Goal: Task Accomplishment & Management: Complete application form

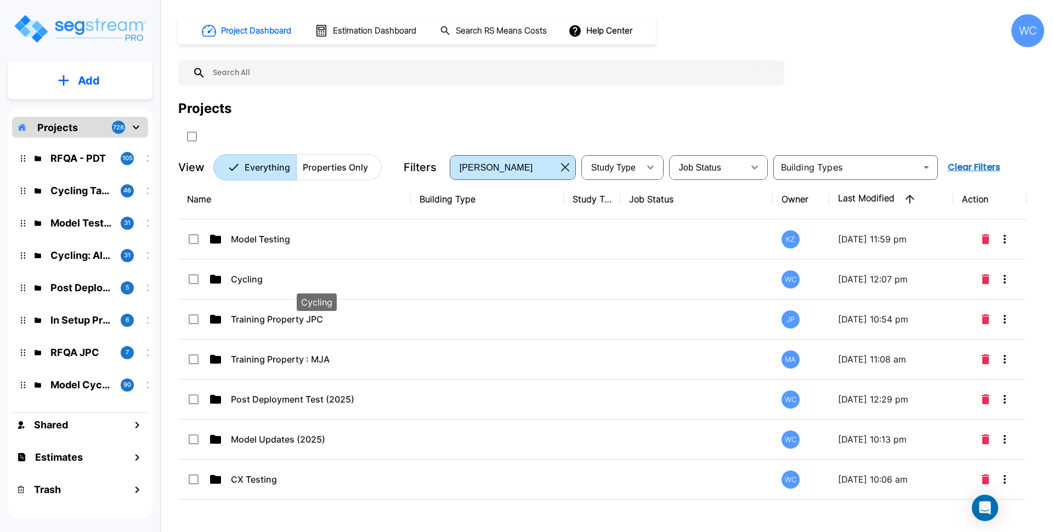
drag, startPoint x: 0, startPoint y: 0, endPoint x: 774, endPoint y: 2, distance: 773.6
click at [271, 277] on p "Cycling" at bounding box center [316, 279] width 171 height 13
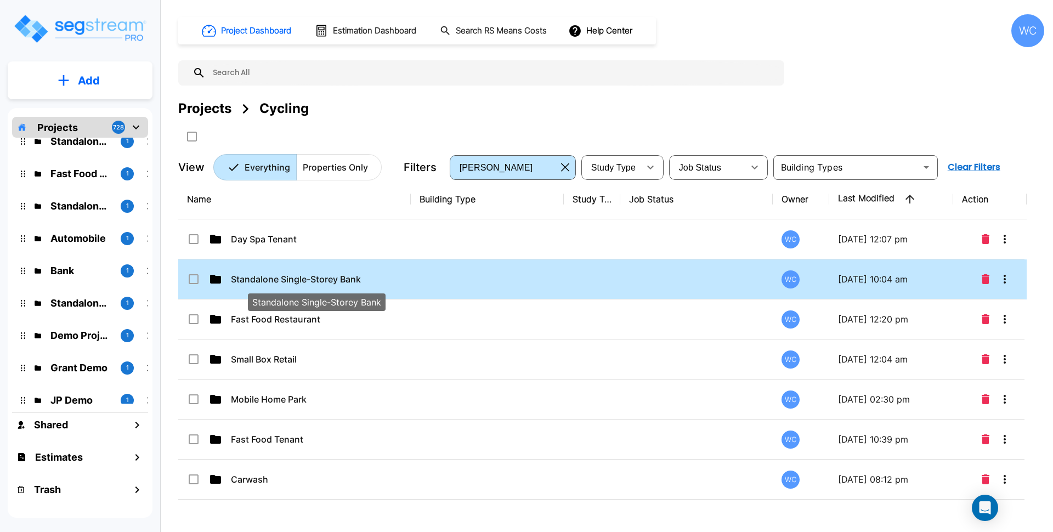
click at [371, 278] on p "Standalone Single-Storey Bank" at bounding box center [316, 279] width 171 height 13
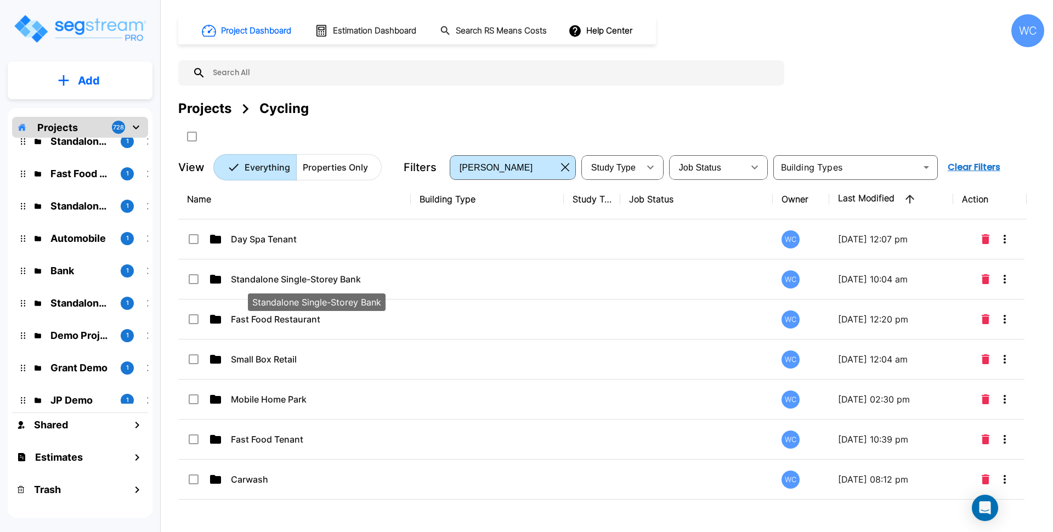
click at [554, 275] on td at bounding box center [487, 280] width 153 height 40
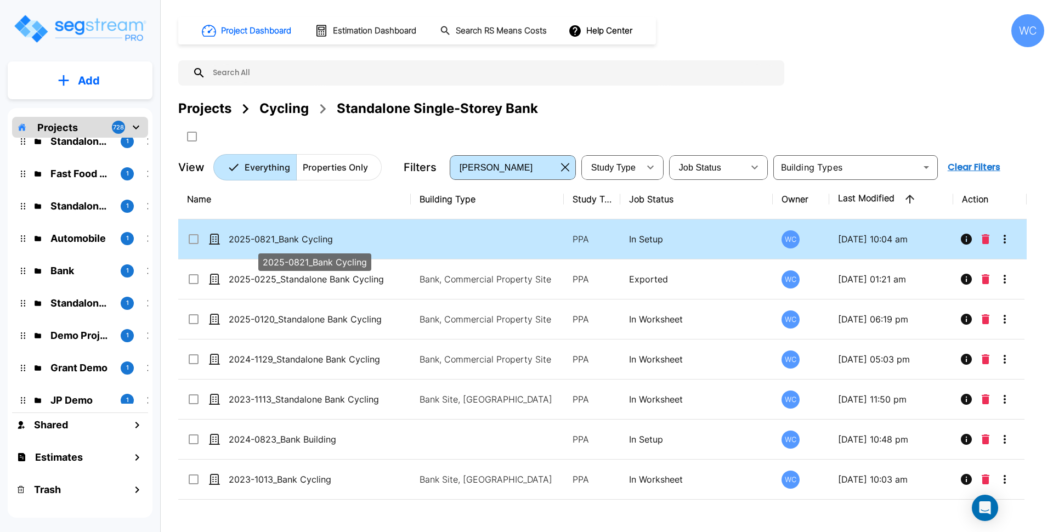
click at [363, 241] on p "2025-0821_Bank Cycling" at bounding box center [314, 239] width 171 height 13
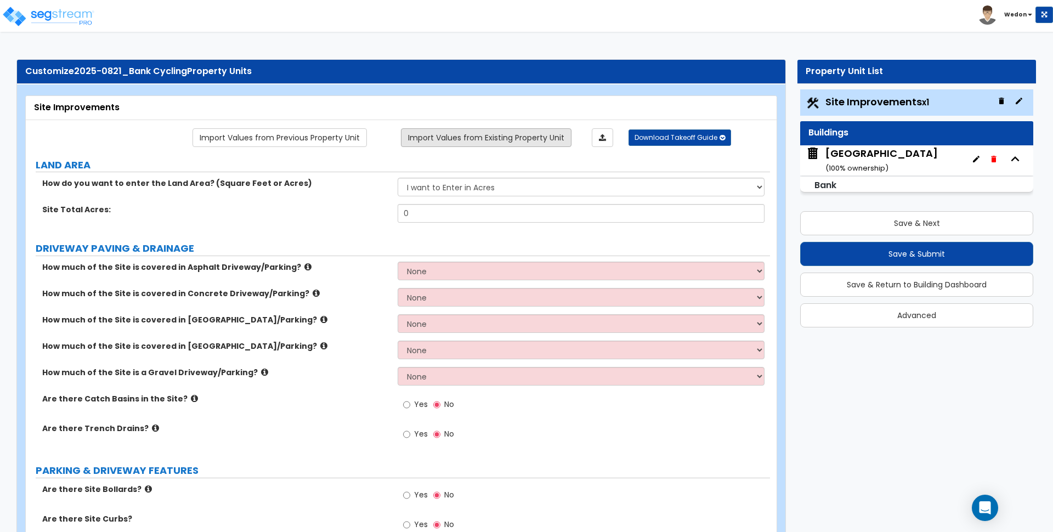
click at [463, 132] on link "Import Values from Existing Property Unit" at bounding box center [486, 137] width 171 height 19
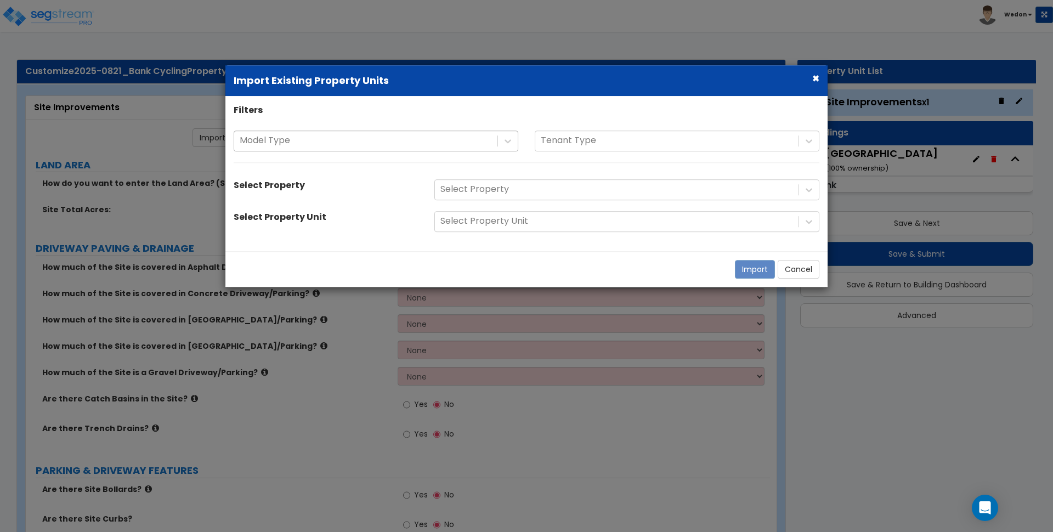
click at [472, 135] on div at bounding box center [366, 140] width 252 height 15
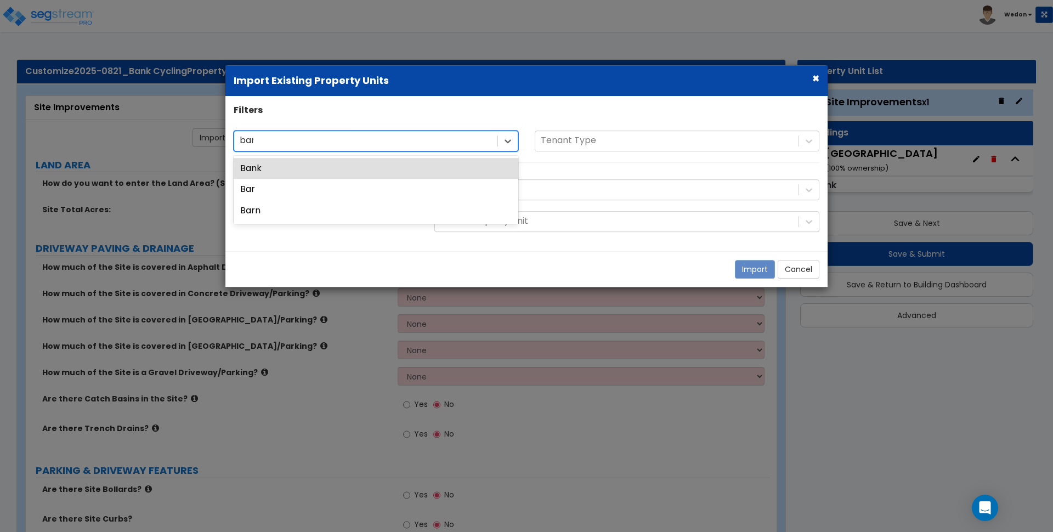
type input "bank"
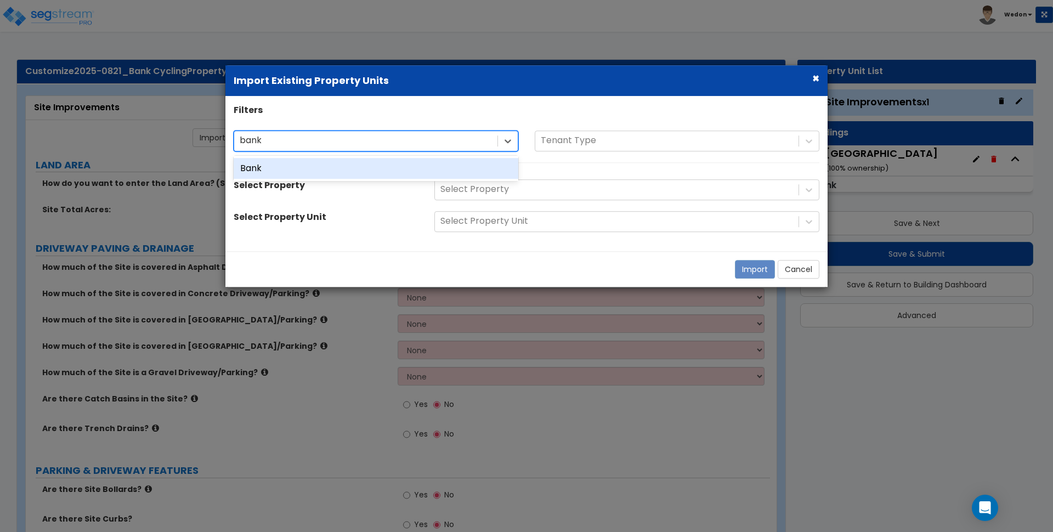
click at [442, 169] on div "Bank" at bounding box center [376, 168] width 285 height 21
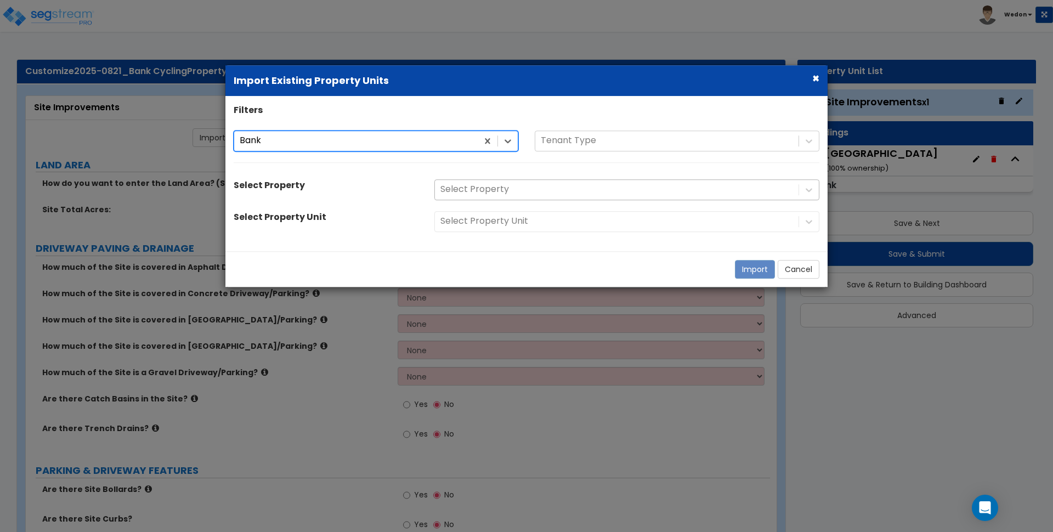
click at [518, 189] on div "Select Property" at bounding box center [627, 189] width 402 height 21
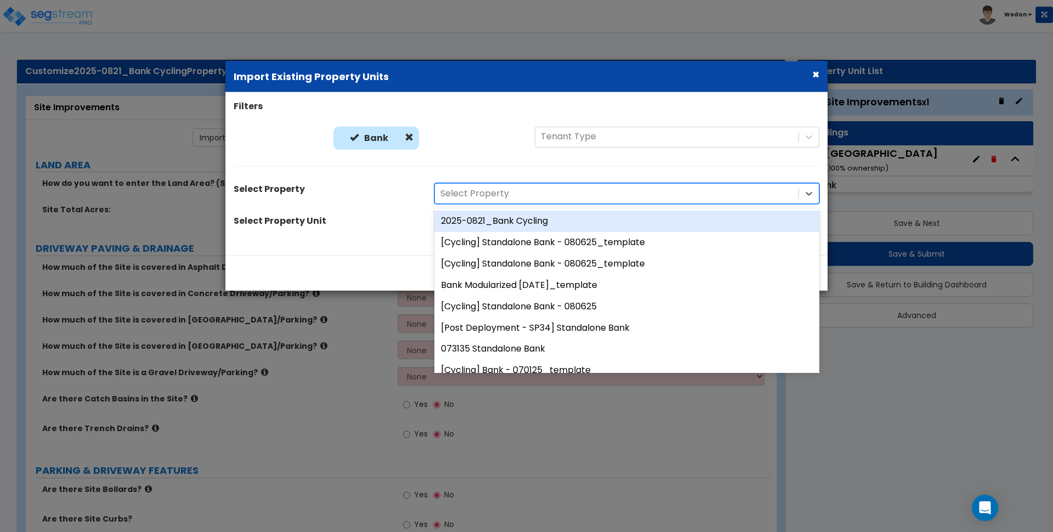
click at [582, 198] on div at bounding box center [617, 194] width 353 height 15
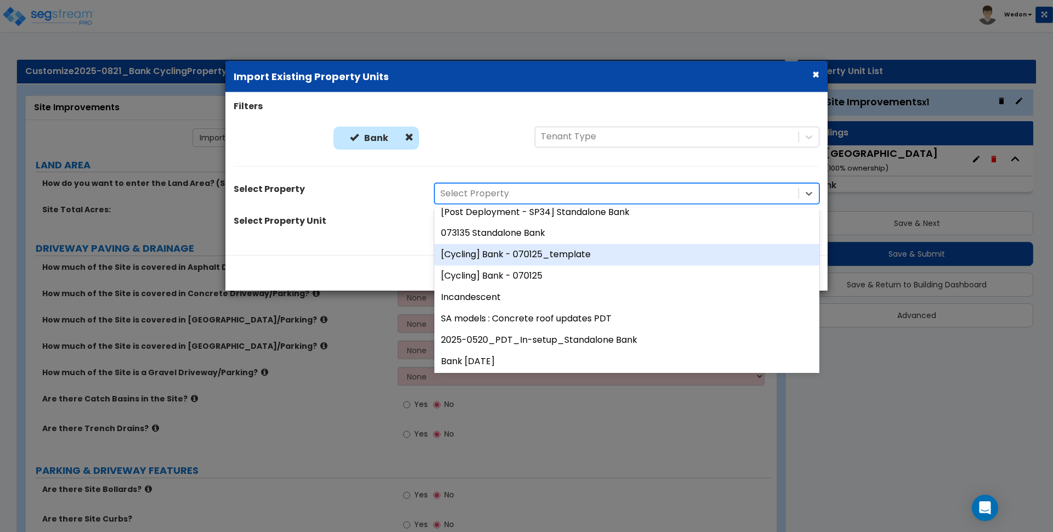
scroll to position [137, 0]
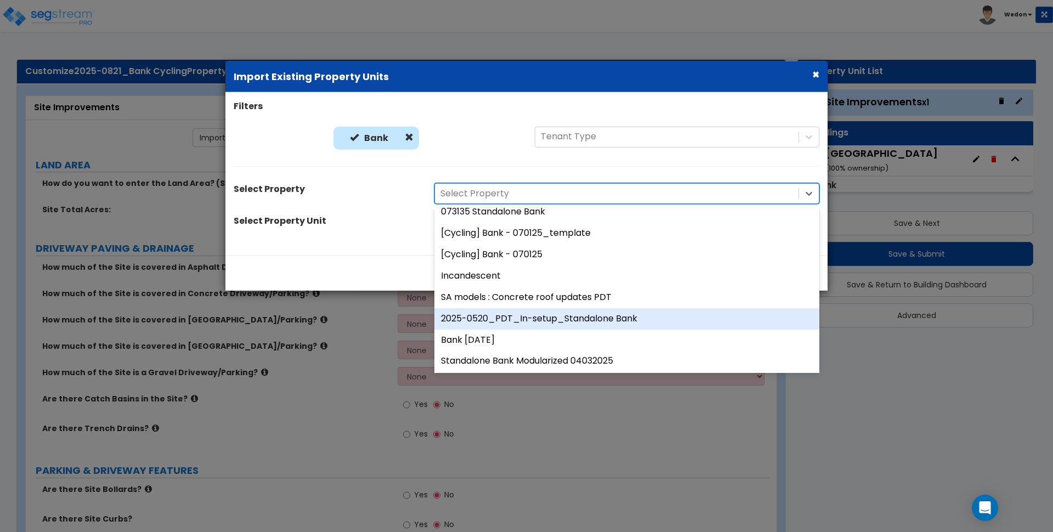
click at [590, 318] on div "2025-0520_PDT_In-setup_Standalone Bank" at bounding box center [627, 318] width 385 height 21
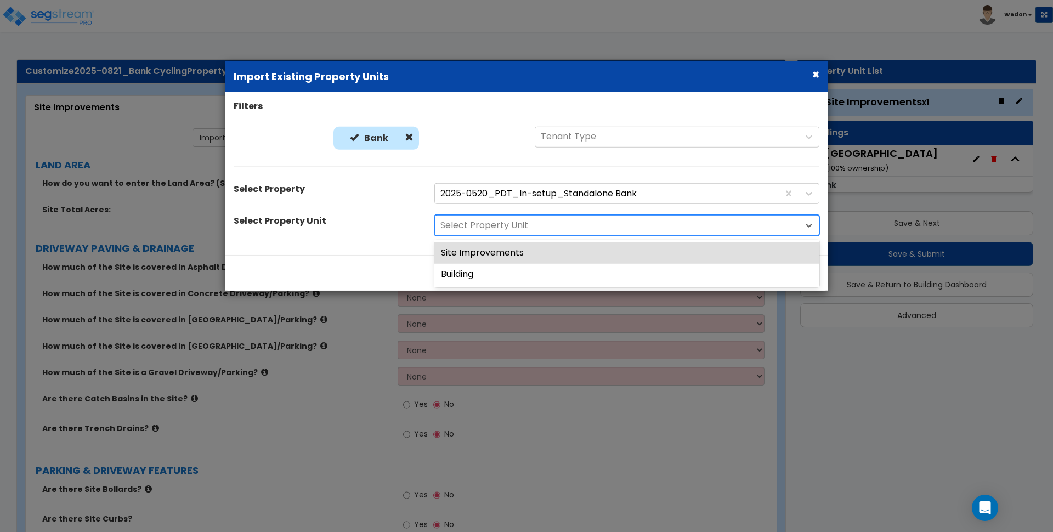
click at [509, 230] on div at bounding box center [617, 225] width 353 height 15
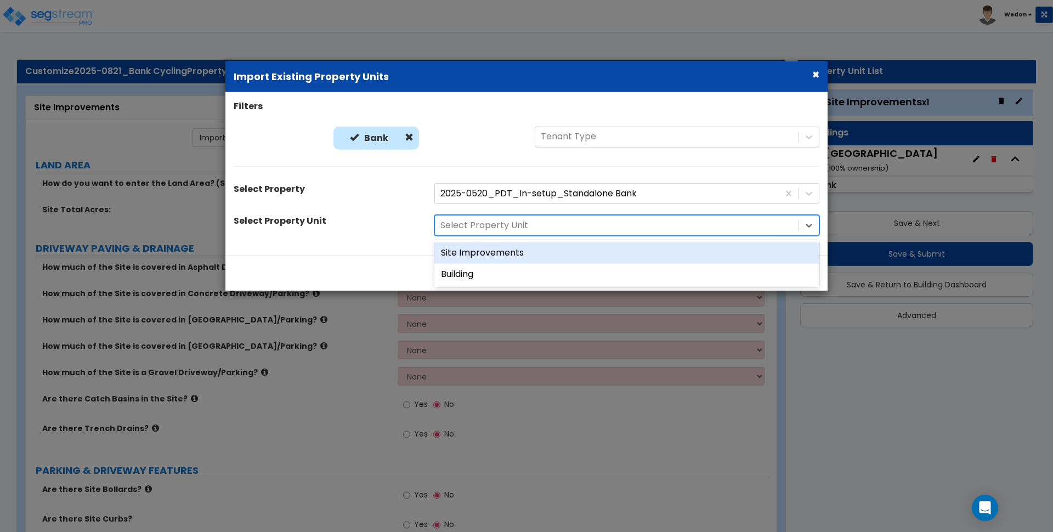
click at [505, 255] on div "Site Improvements" at bounding box center [627, 253] width 385 height 21
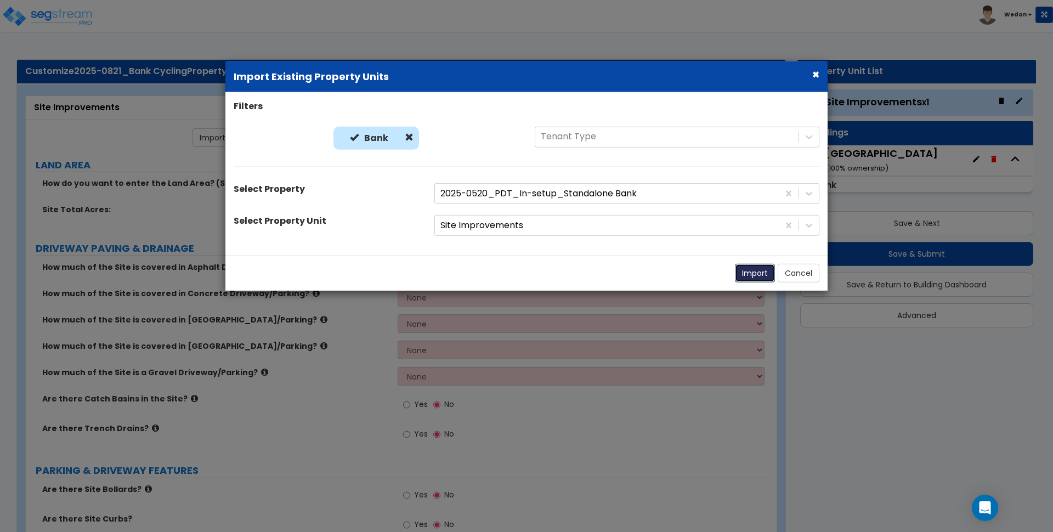
click at [749, 272] on button "Import" at bounding box center [755, 273] width 40 height 19
select select "2"
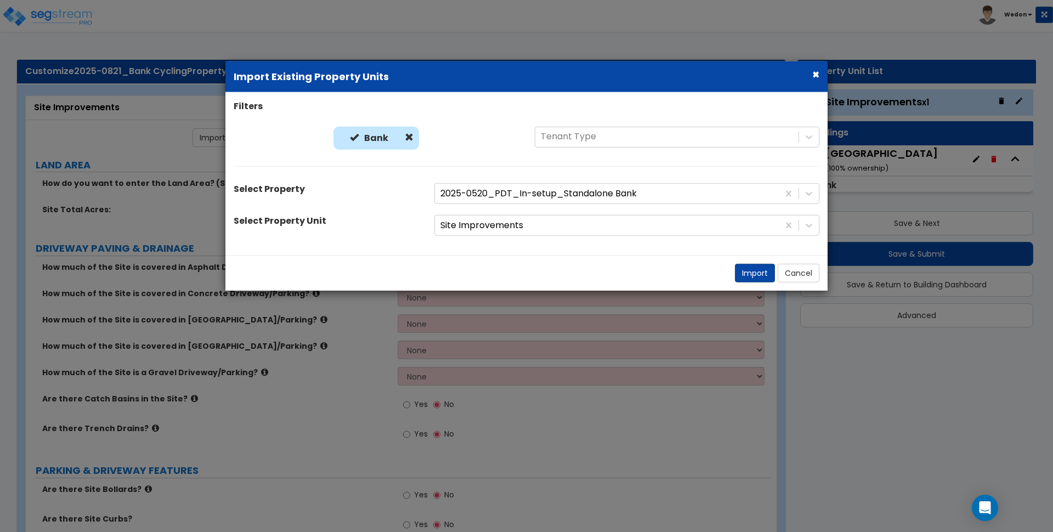
select select "2"
radio input "true"
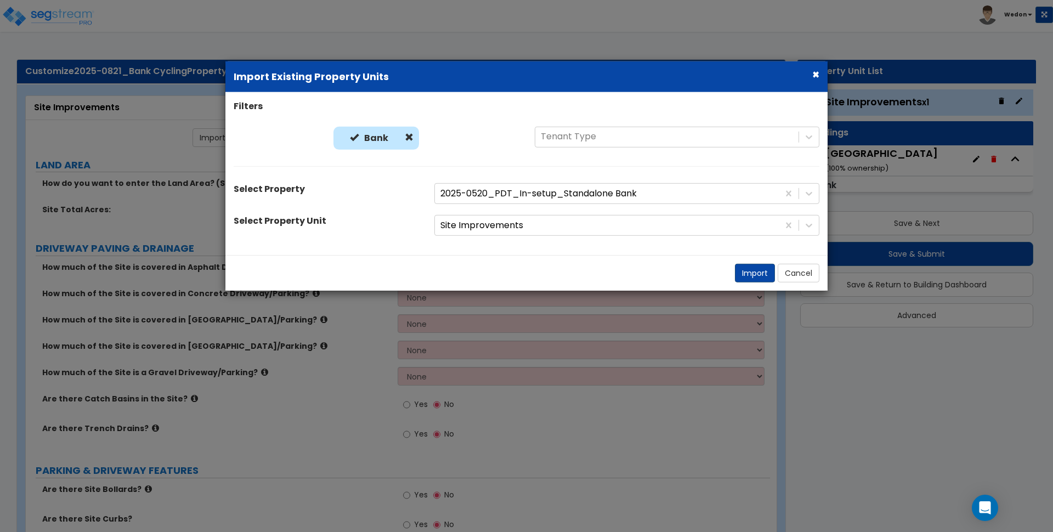
radio input "true"
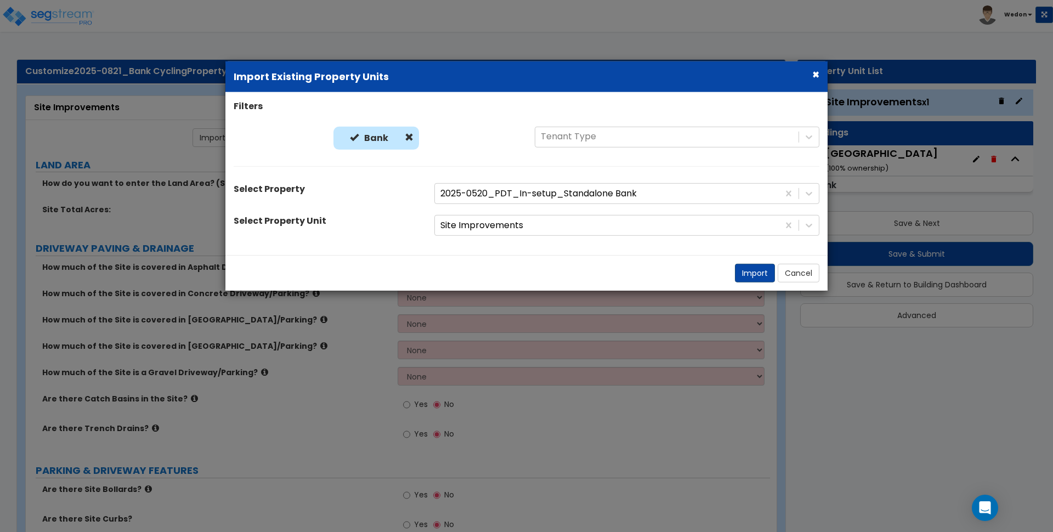
radio input "true"
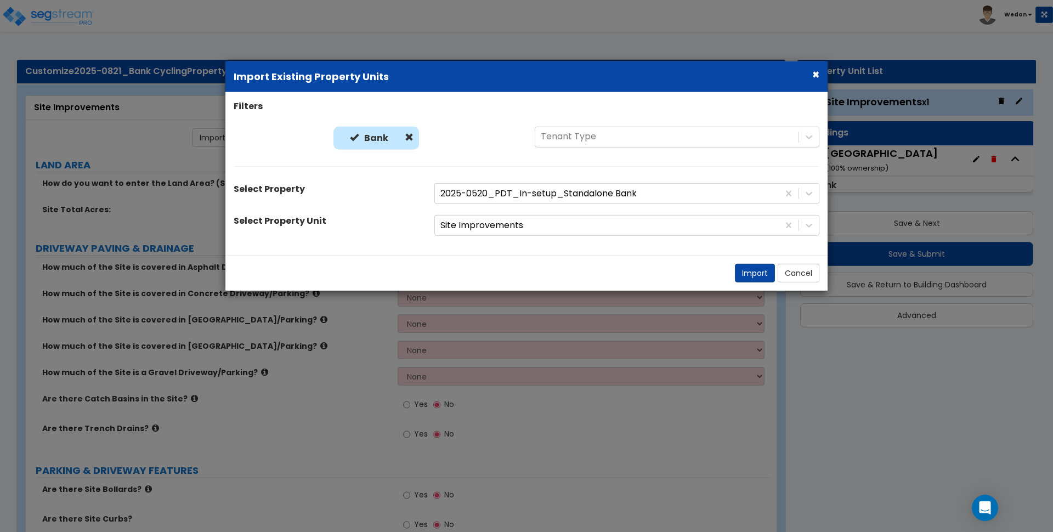
radio input "true"
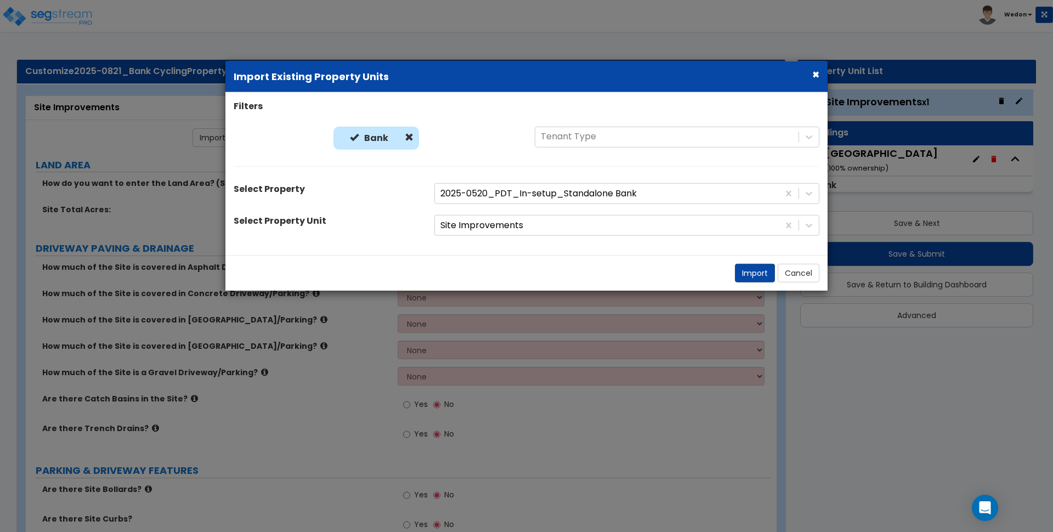
radio input "true"
select select "2"
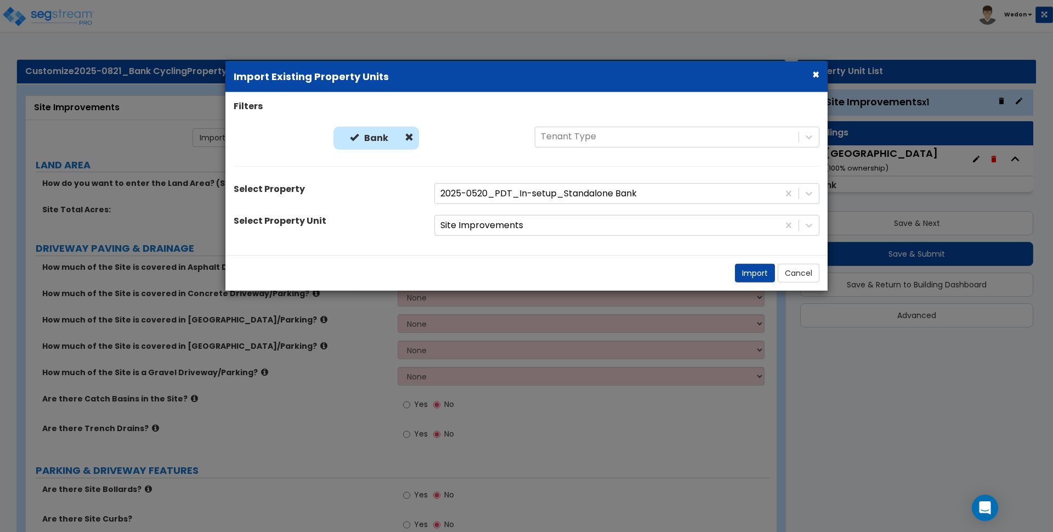
radio input "true"
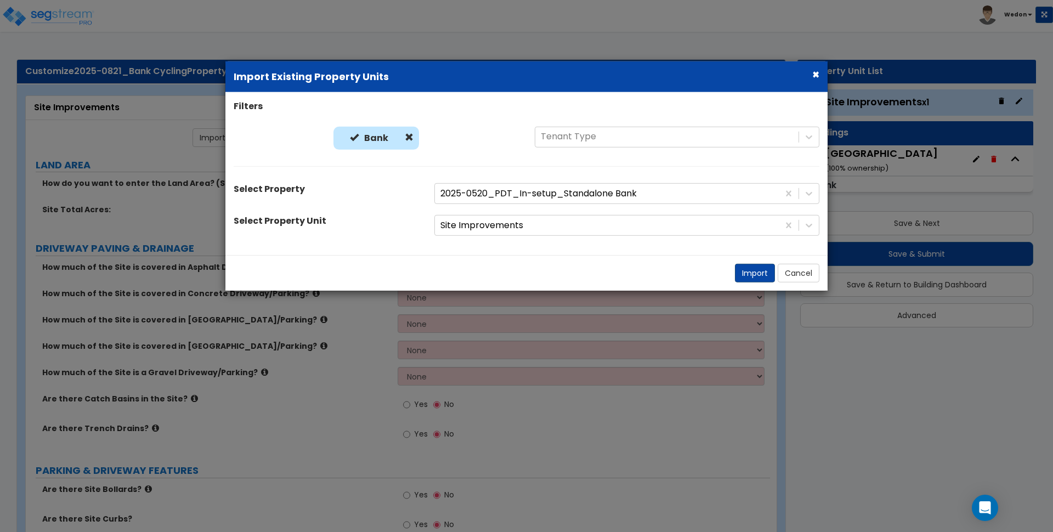
radio input "true"
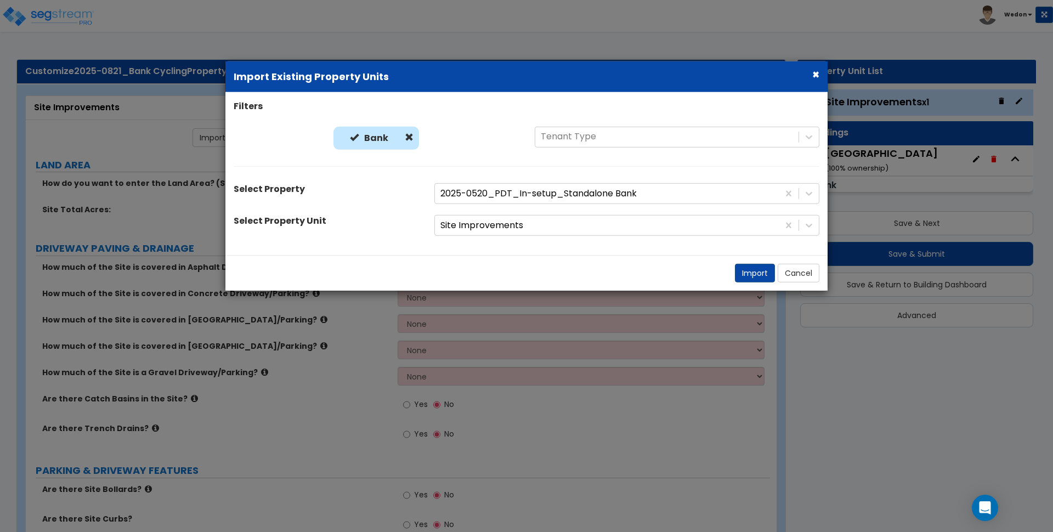
radio input "true"
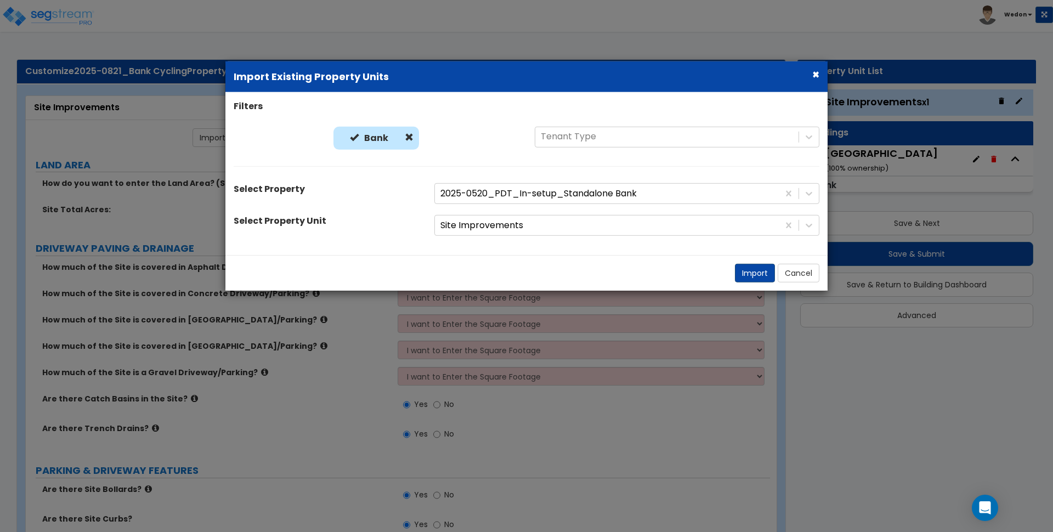
radio input "true"
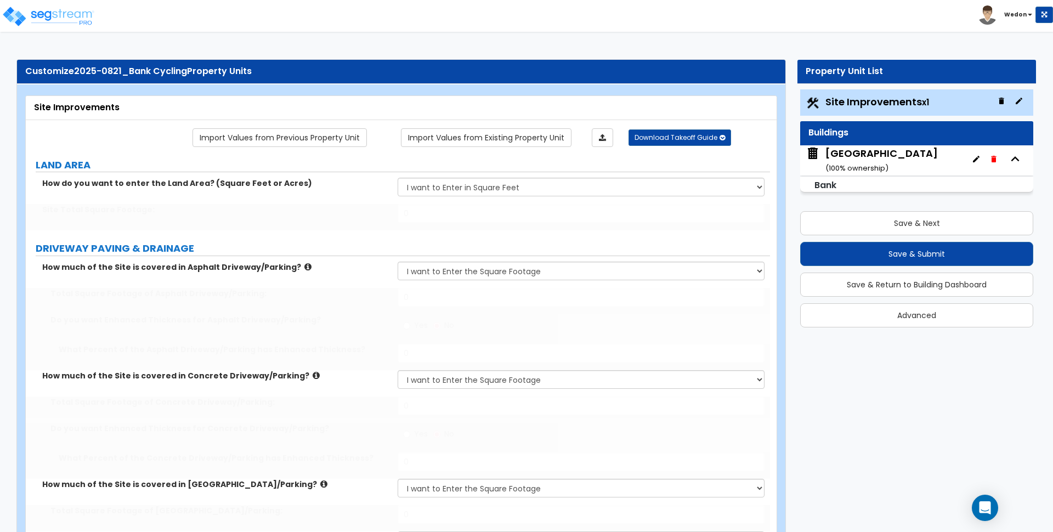
type input "90000"
type input "10000"
radio input "true"
type input "56"
type input "10000"
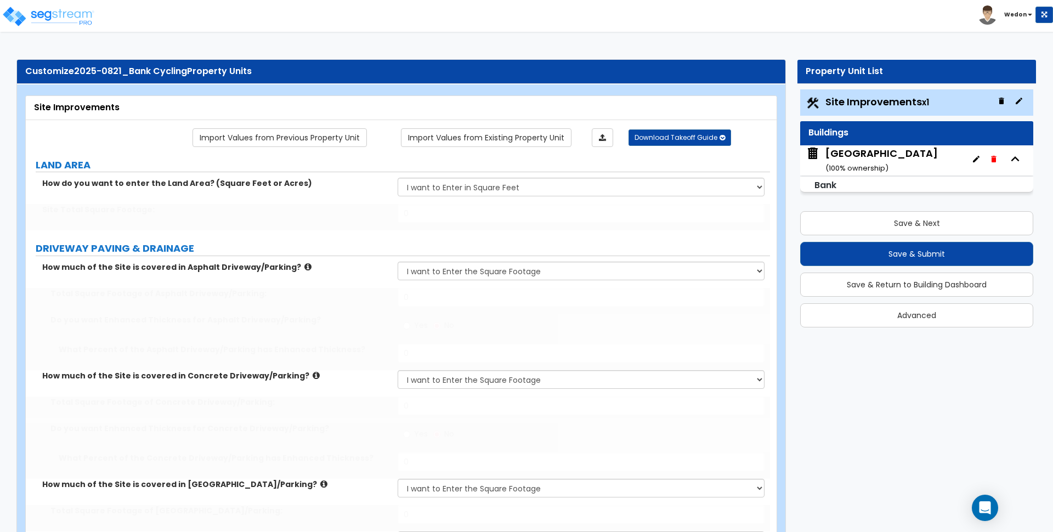
radio input "true"
type input "43"
type input "1000"
select select "1"
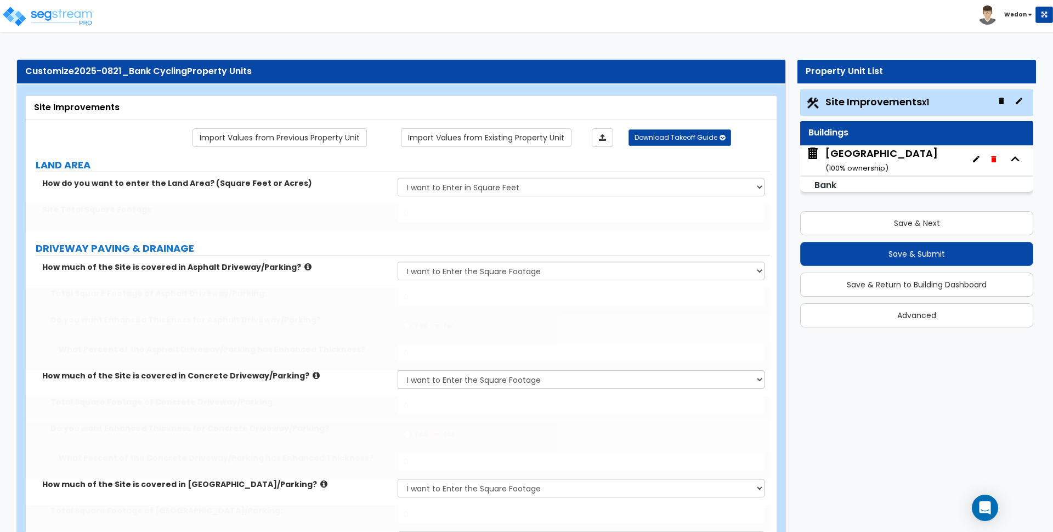
type input "1000"
type input "5"
type input "48"
type input "24"
type input "12"
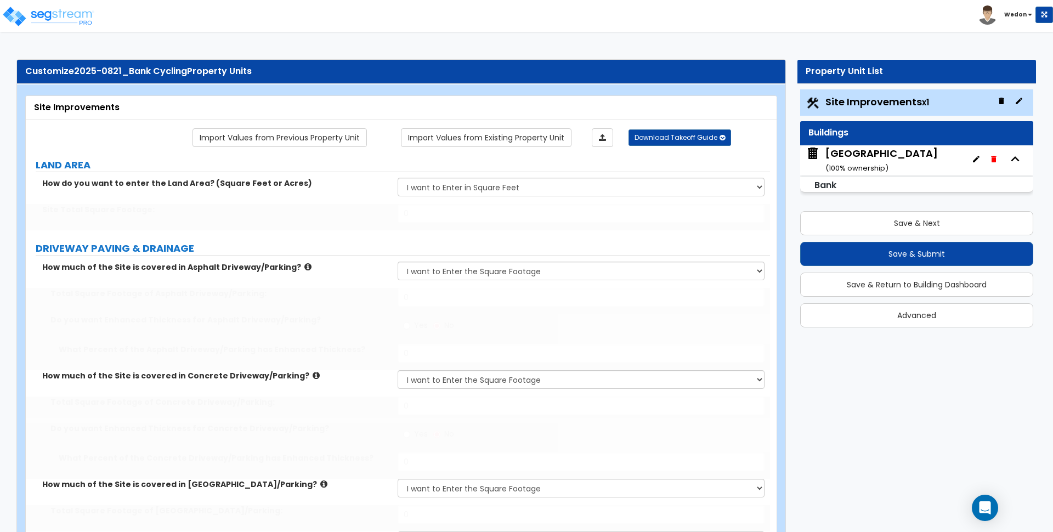
type input "12"
select select "2"
select select "1"
select select "3"
type input "2"
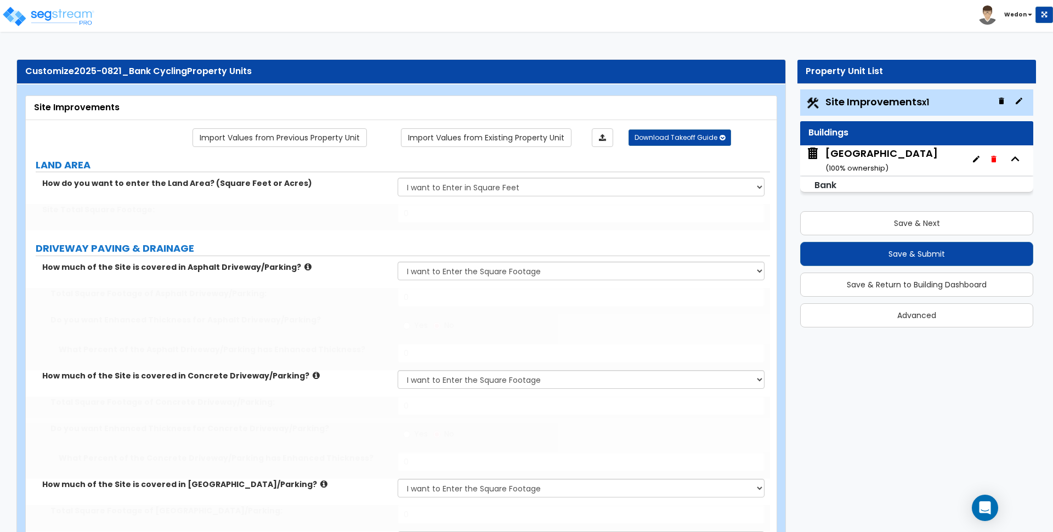
type input "2"
type input "25"
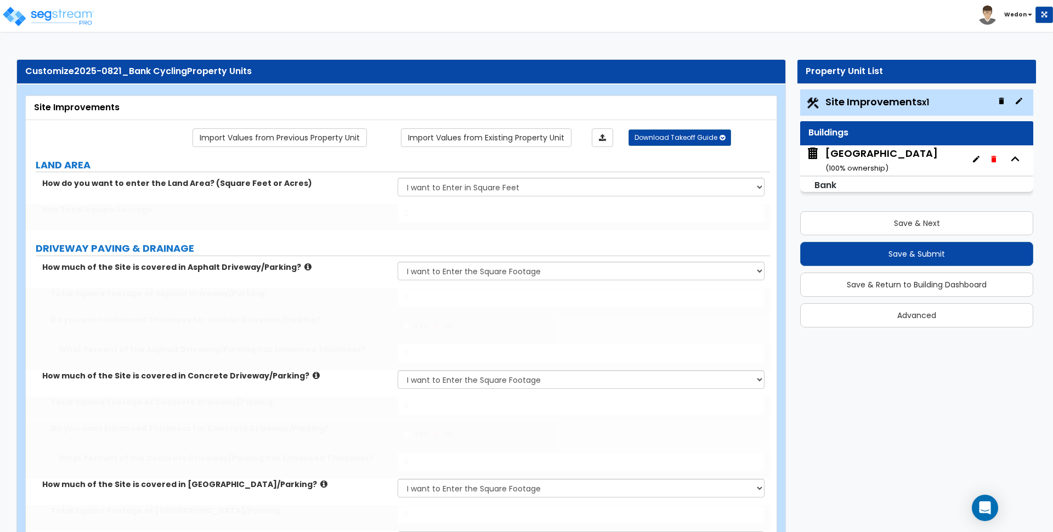
type input "4"
type input "10"
select select "1"
radio input "true"
select select "2"
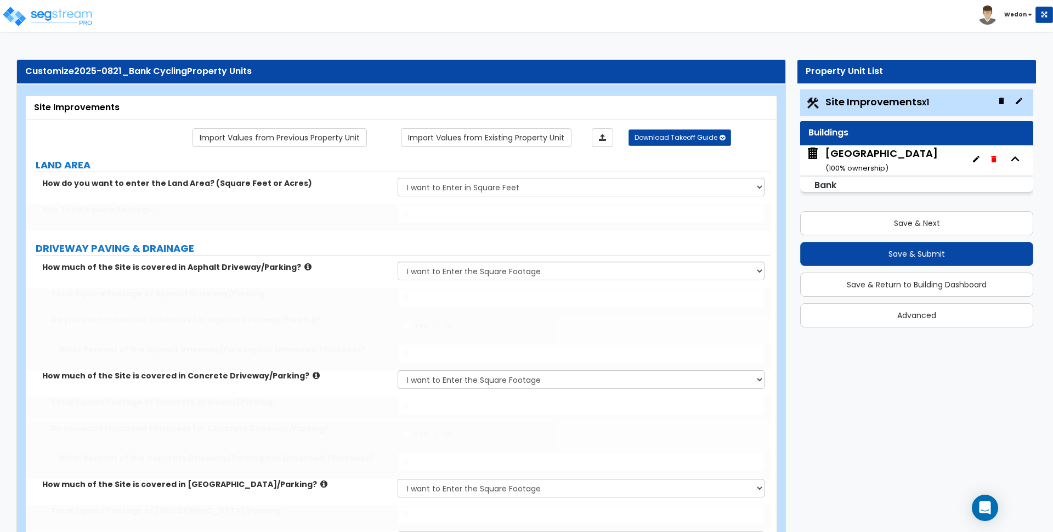
select select "1"
type input "12"
select select "2"
type input "10"
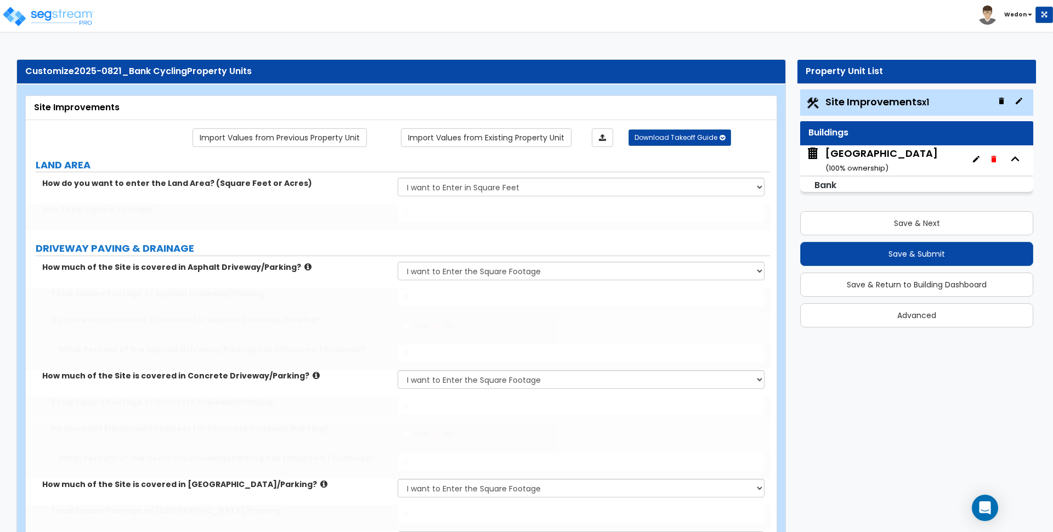
type input "10"
radio input "true"
select select "3"
type input "10"
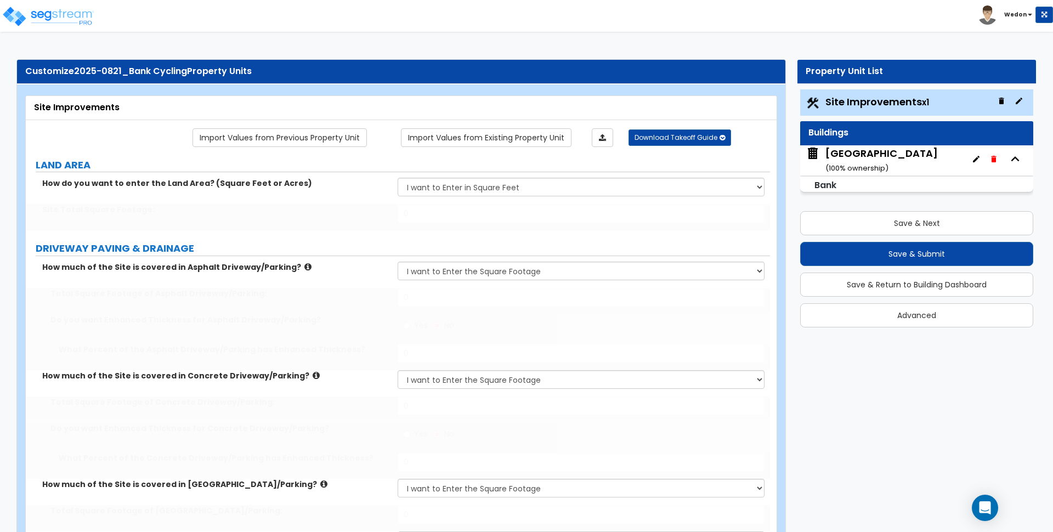
radio input "true"
select select "1"
select select "2"
type input "100"
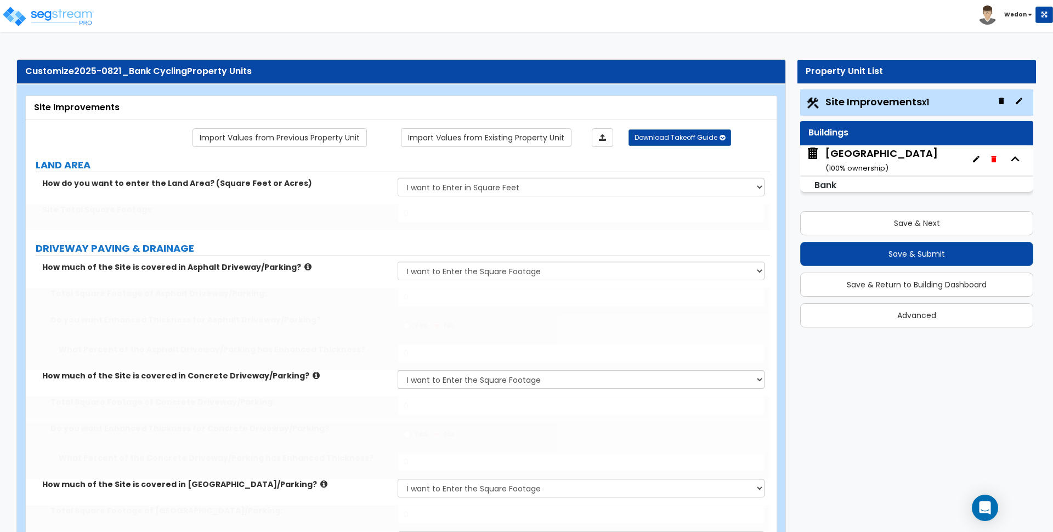
type input "100"
radio input "true"
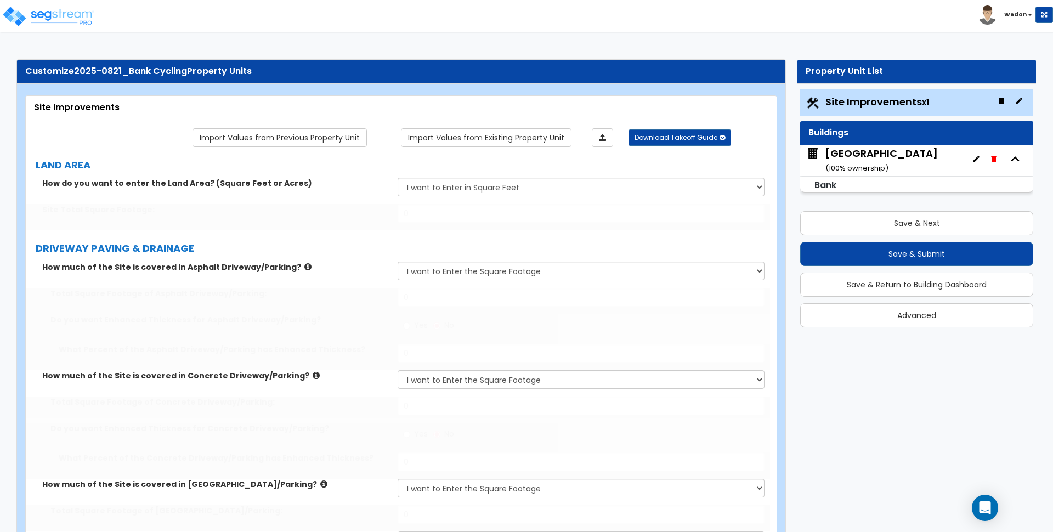
radio input "true"
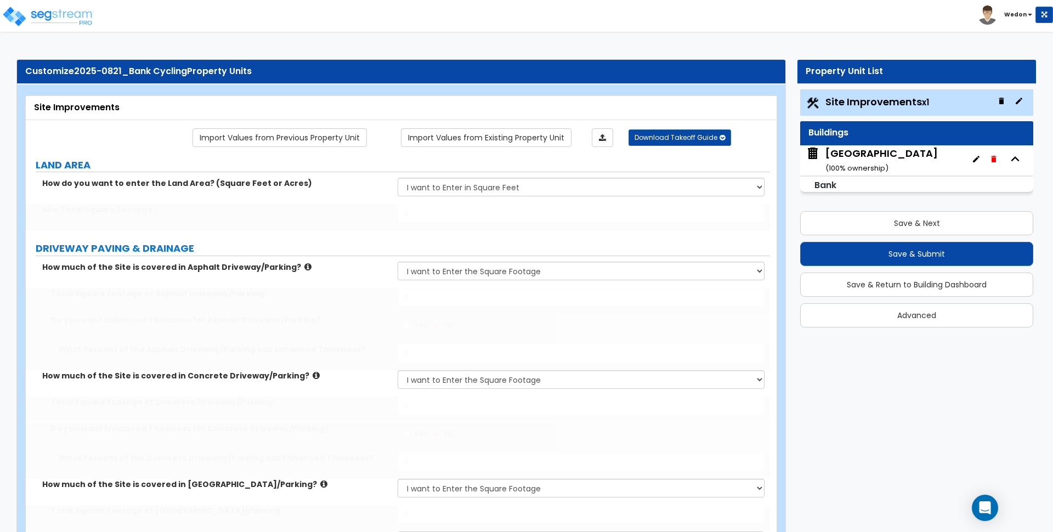
select select "3"
type input "25"
select select "3"
type input "25"
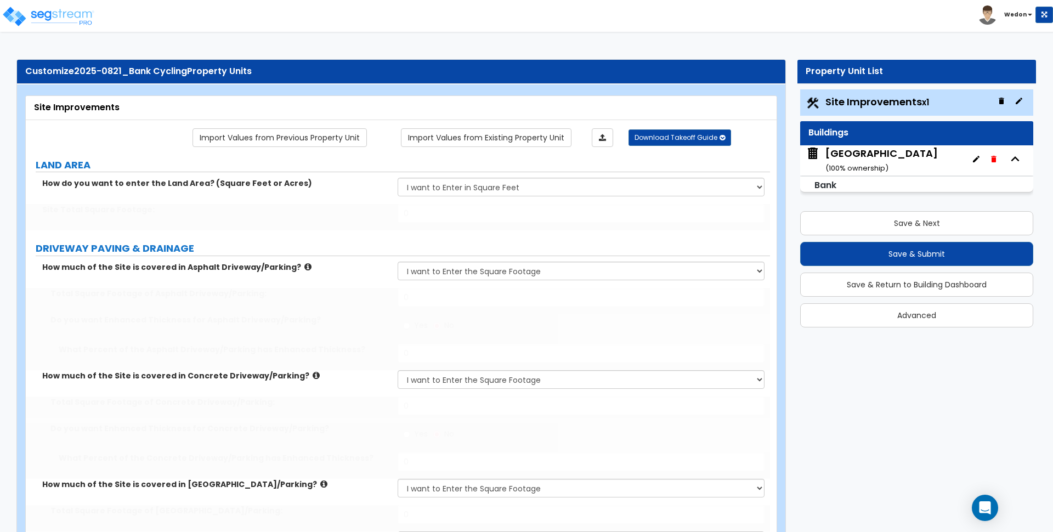
type input "25"
type input "5"
type input "25"
type input "5"
type input "25"
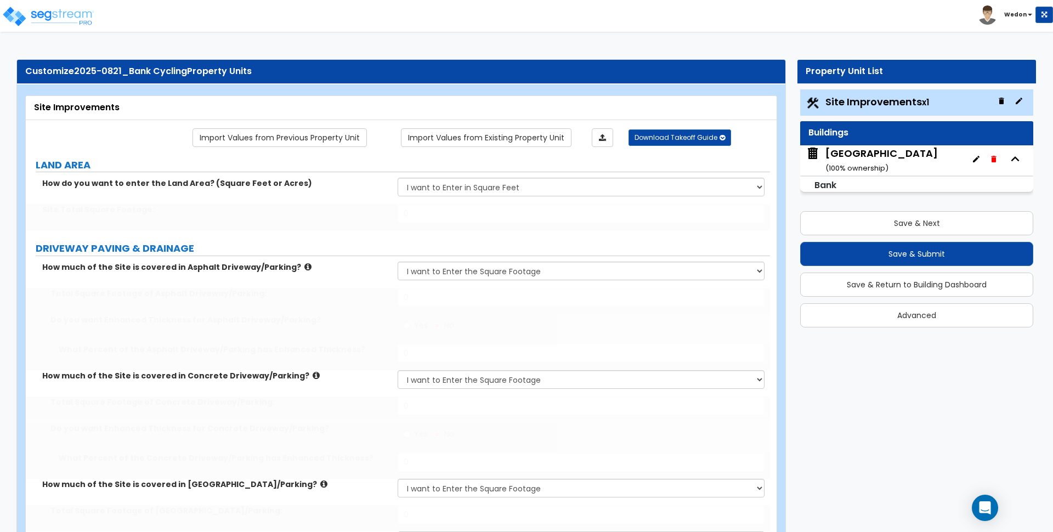
type input "5"
type input "25"
type input "5"
type input "25"
select select "3"
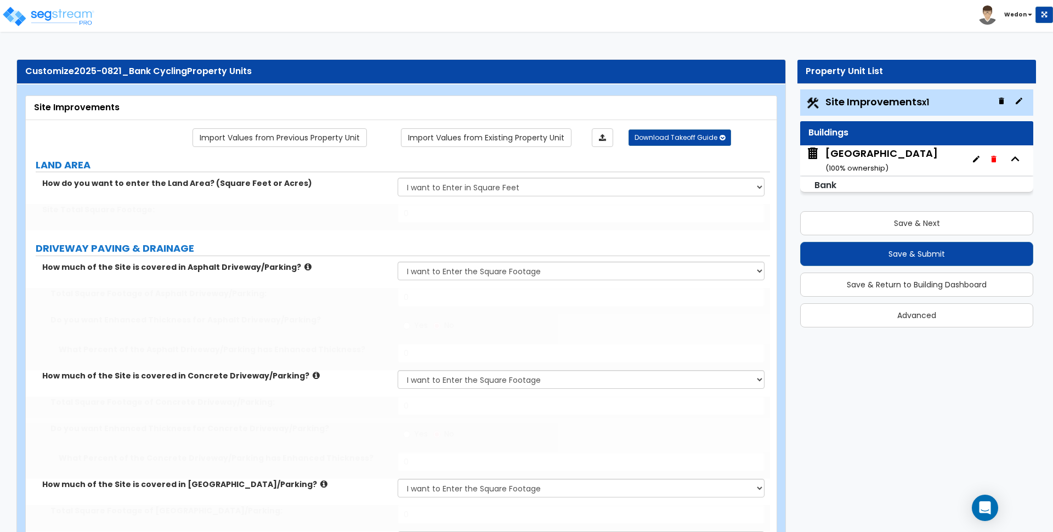
select select "2"
select select "3"
radio input "true"
select select "1"
select select "2"
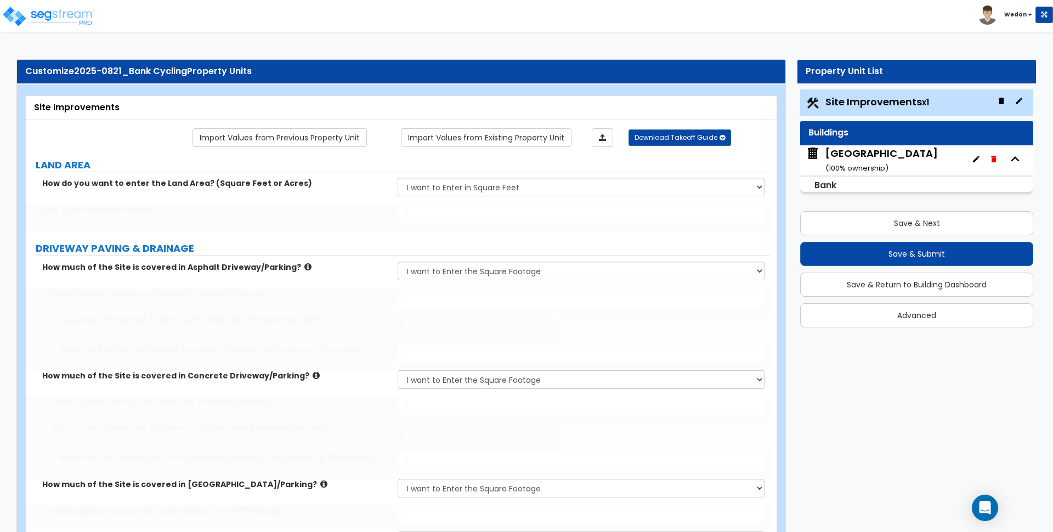
select select "3"
type input "3"
radio input "true"
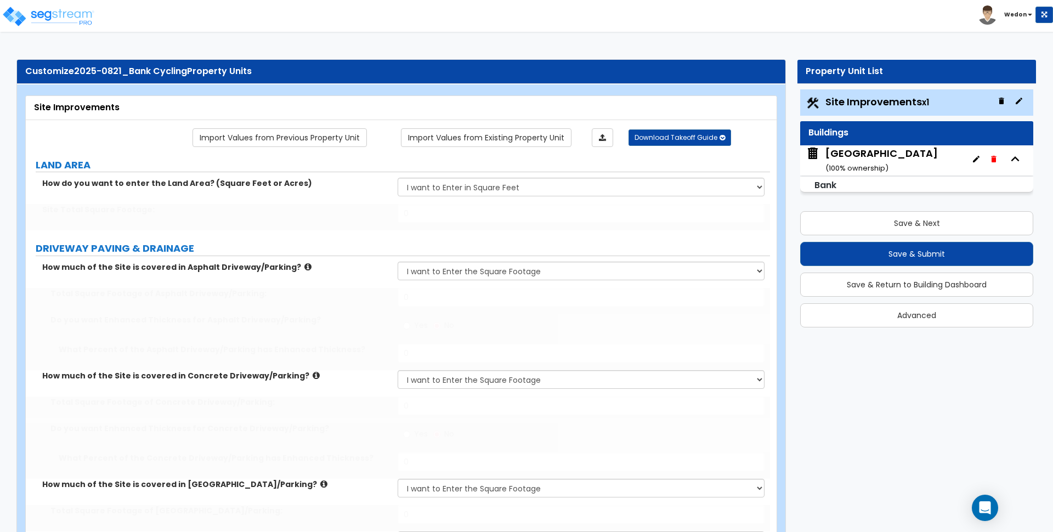
radio input "true"
type input "5"
type input "25"
type input "5"
type input "25"
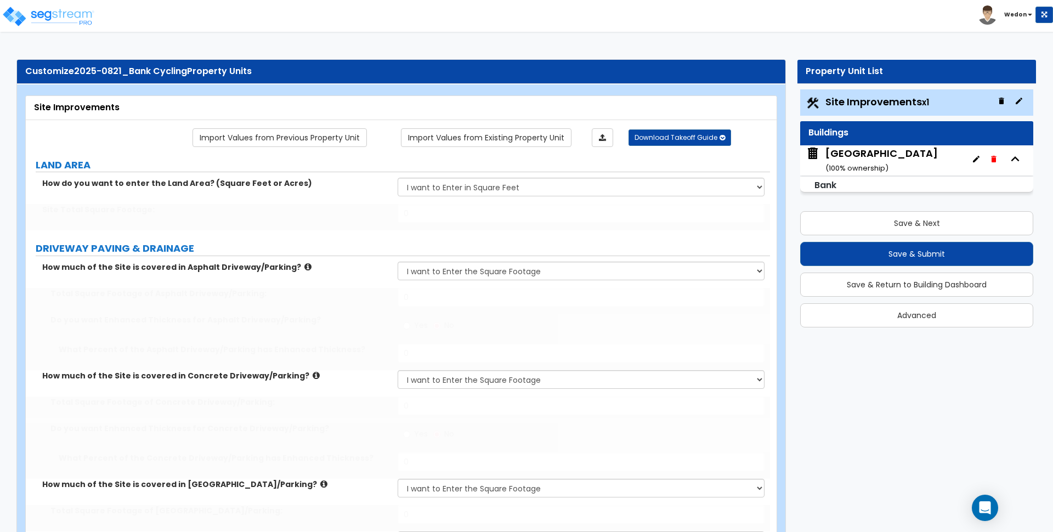
type input "5"
type input "25"
type input "5"
type input "25"
radio input "true"
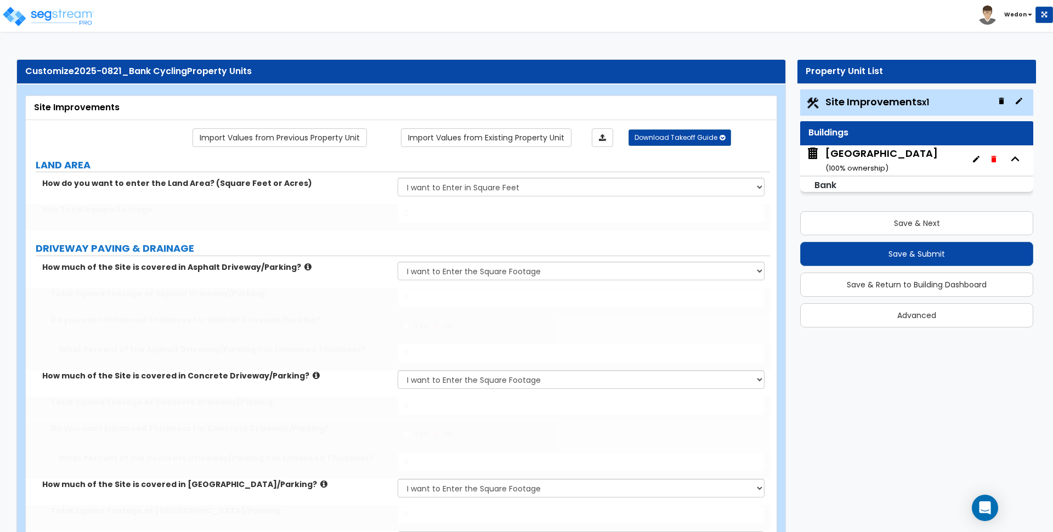
type input "1000"
type input "4"
select select "1"
select select "3"
select select "2"
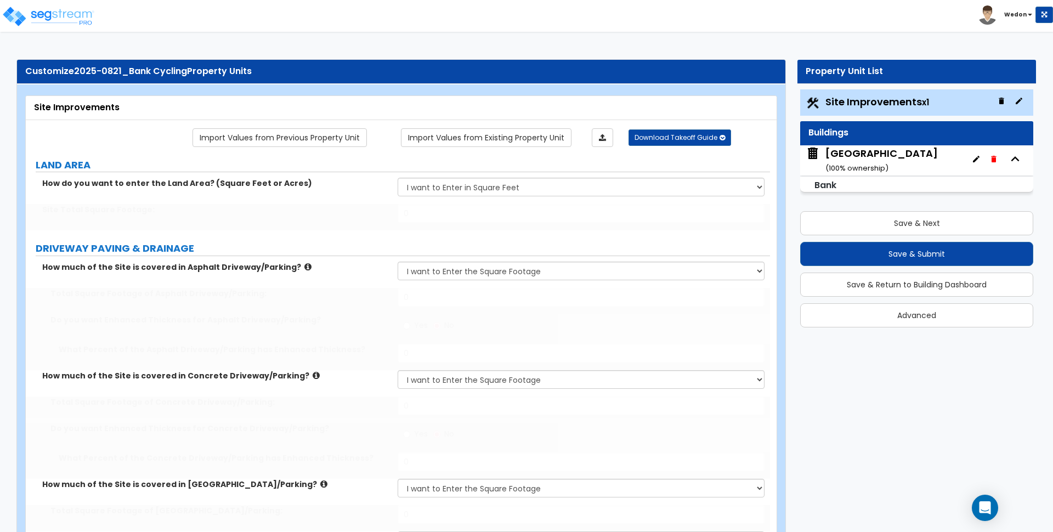
type input "12"
type input "1"
type input "500"
type input "10"
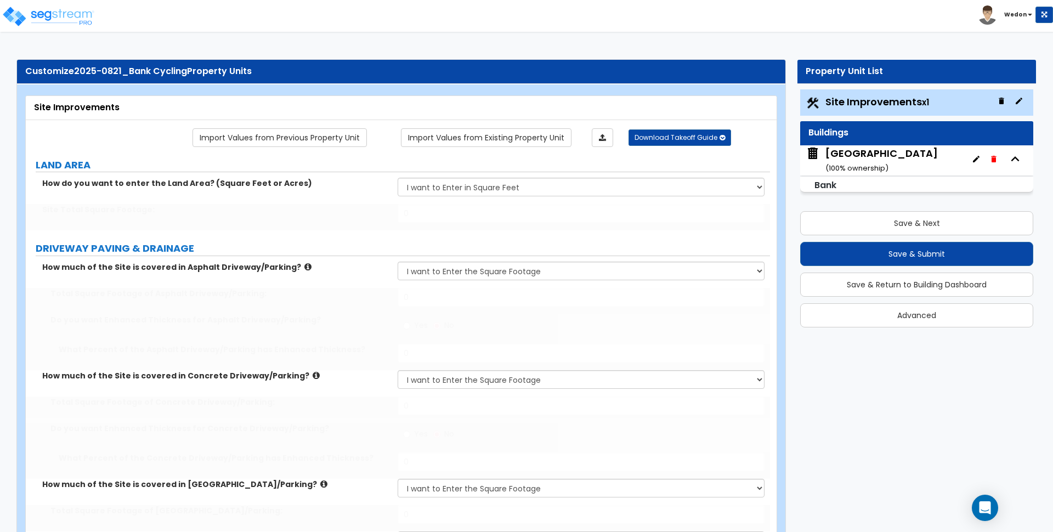
select select "2"
select select "1"
type input "3"
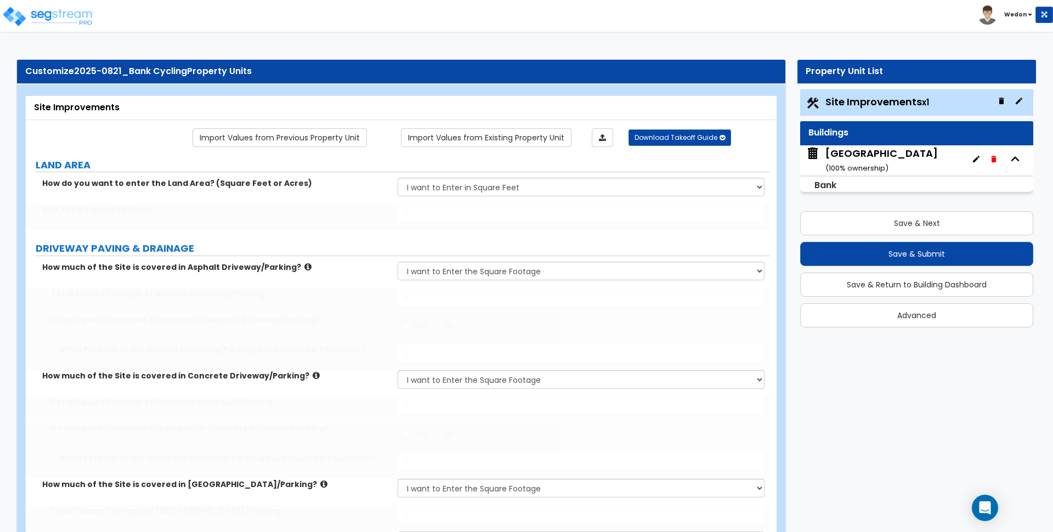
select select "2"
type input "3"
type input "2"
type input "500"
select select "3"
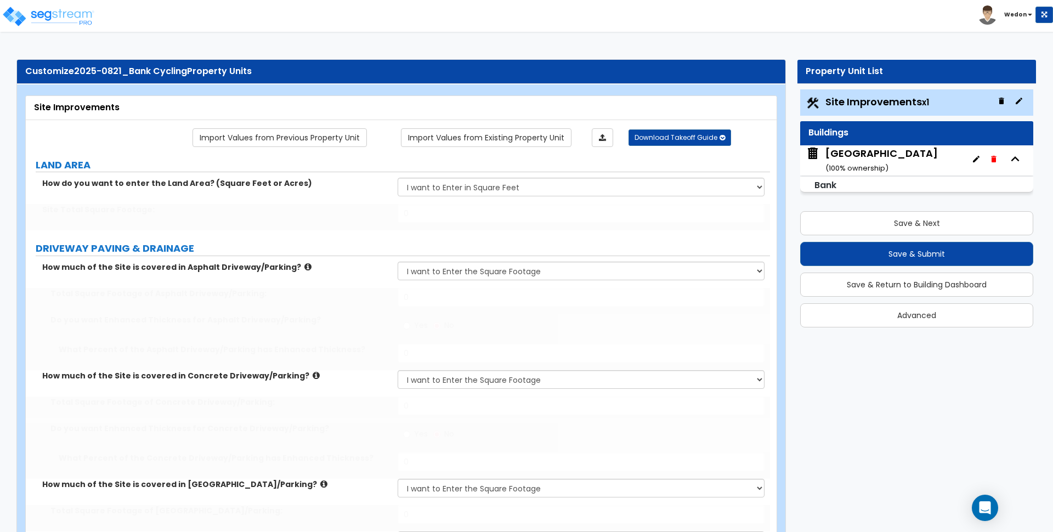
select select "2"
select select "11"
type input "25"
select select "12"
type input "25"
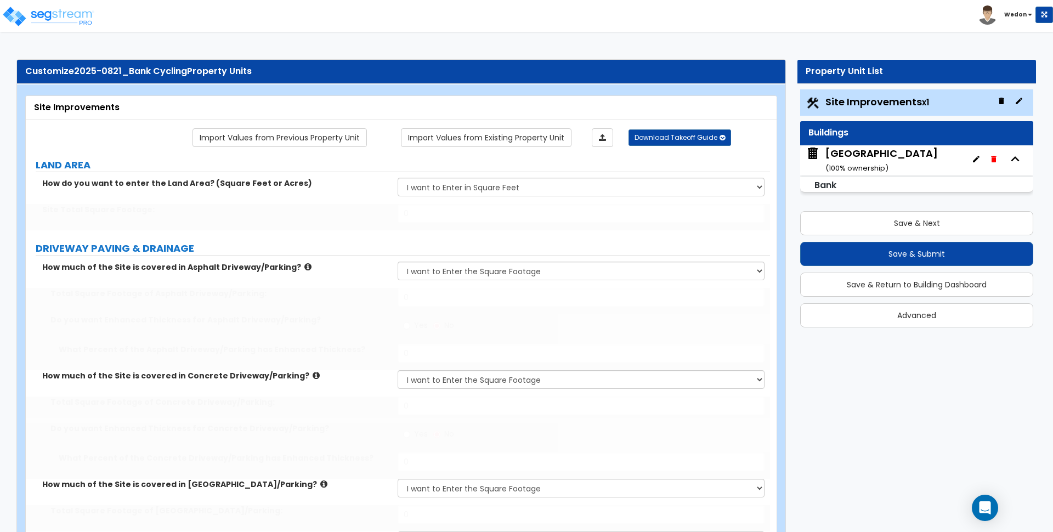
select select "13"
select select "1"
type input "25"
select select "2"
type input "2"
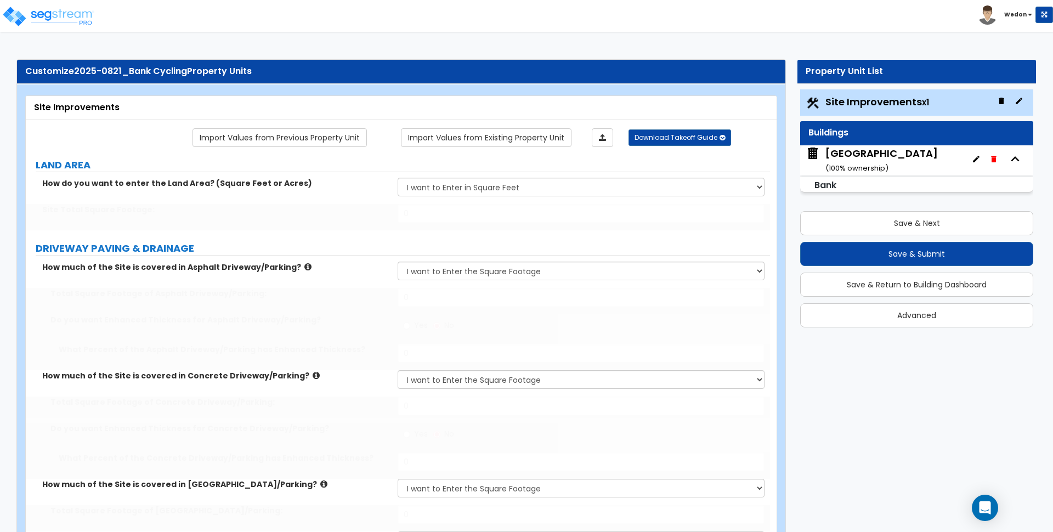
select select "2"
type input "2"
select select "1"
type input "5"
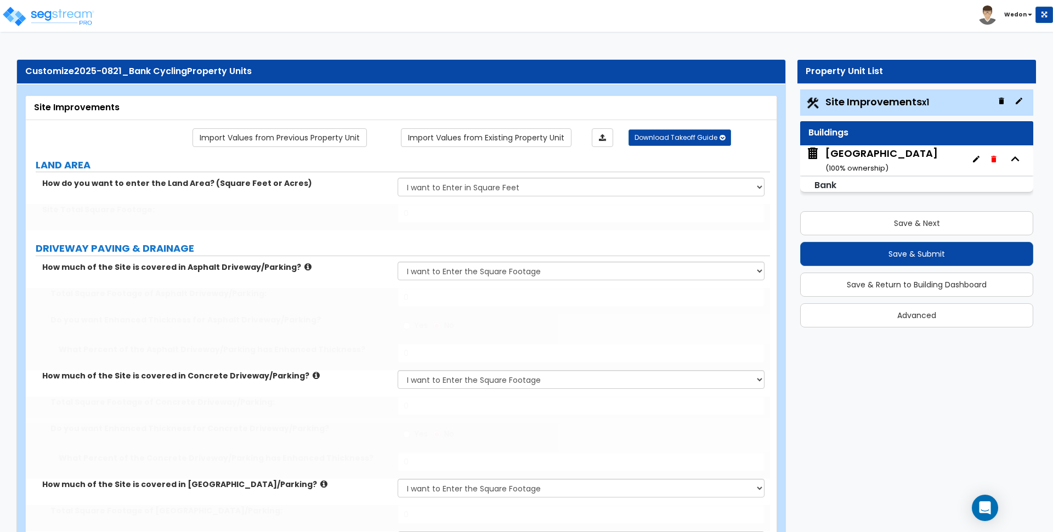
type input "10"
select select "1"
select select "2"
type input "2"
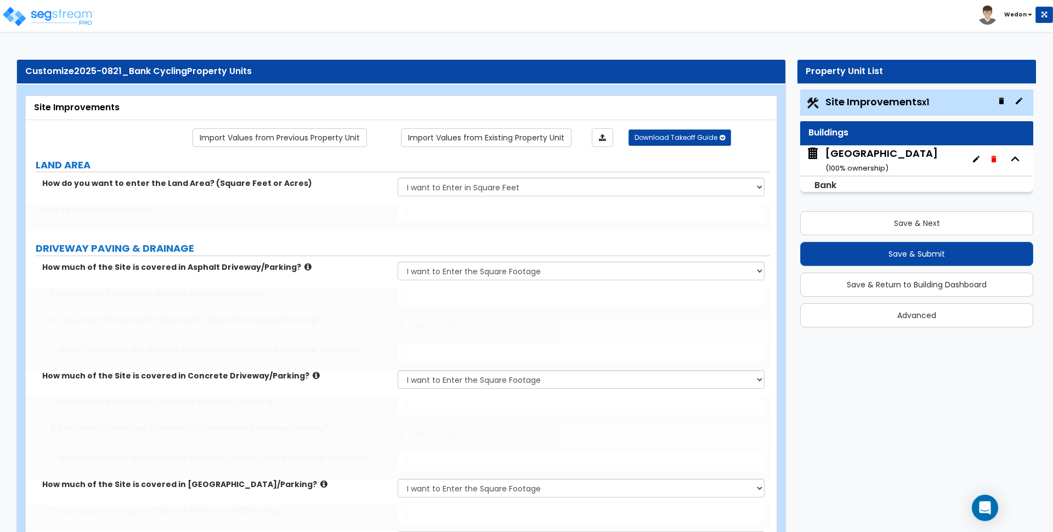
type input "1"
type input "1000"
type input "4"
radio input "true"
type input "50"
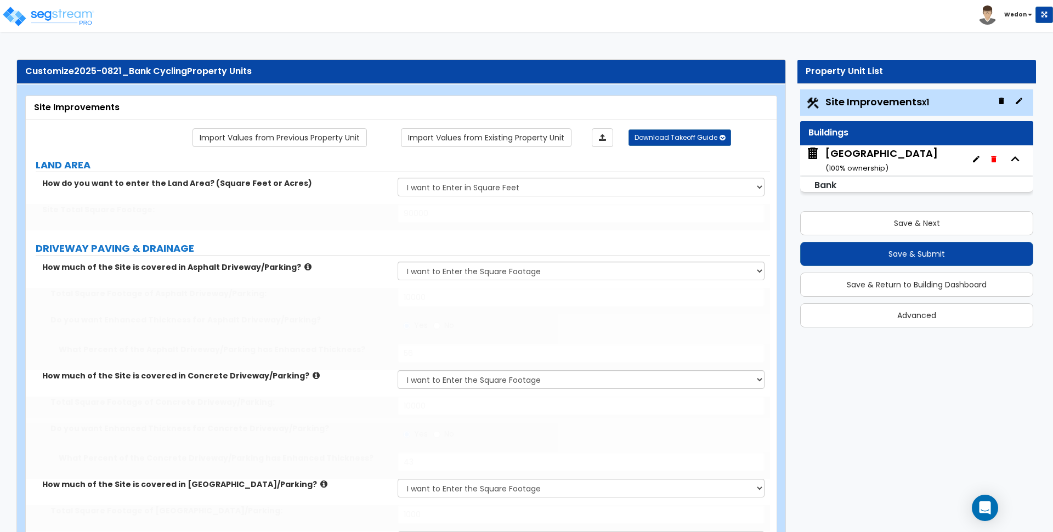
radio input "true"
select select "2"
type input "25"
type input "4"
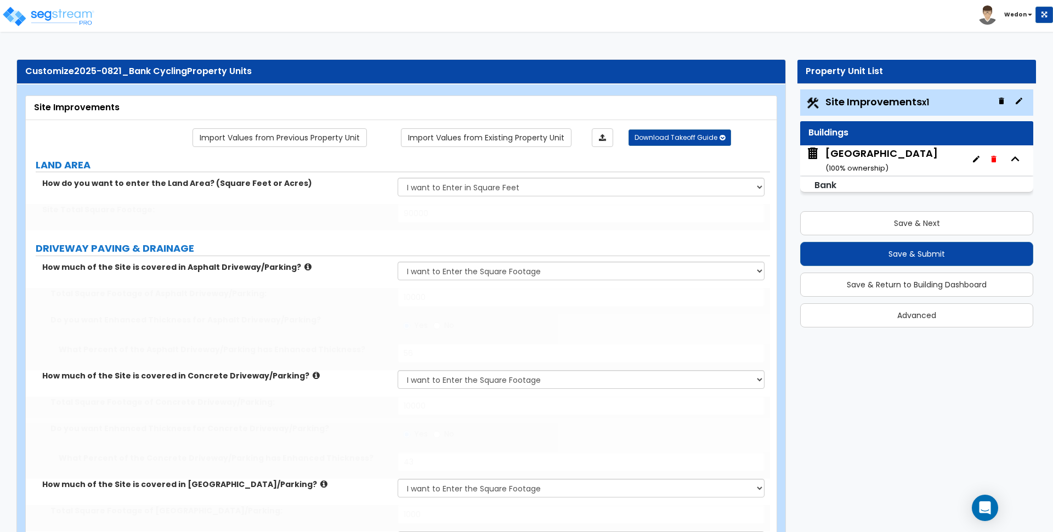
type input "25"
radio input "true"
type input "4"
type input "25"
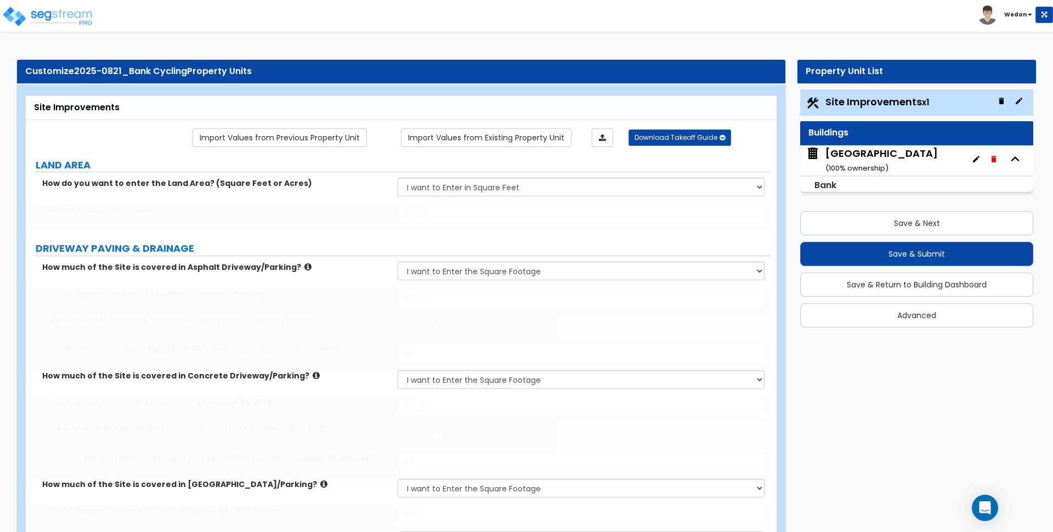
type input "1000"
select select "1"
type input "1"
type input "100"
type input "5"
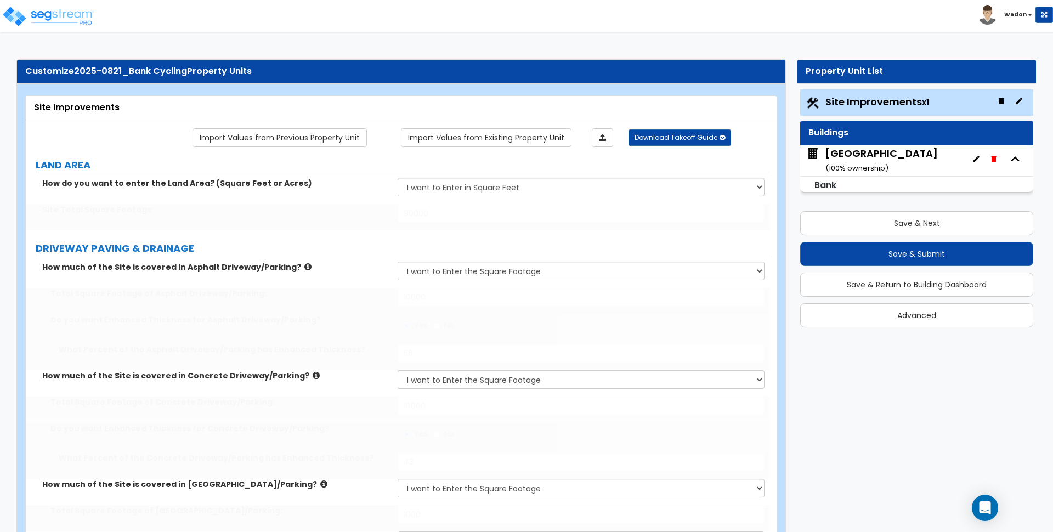
select select "2"
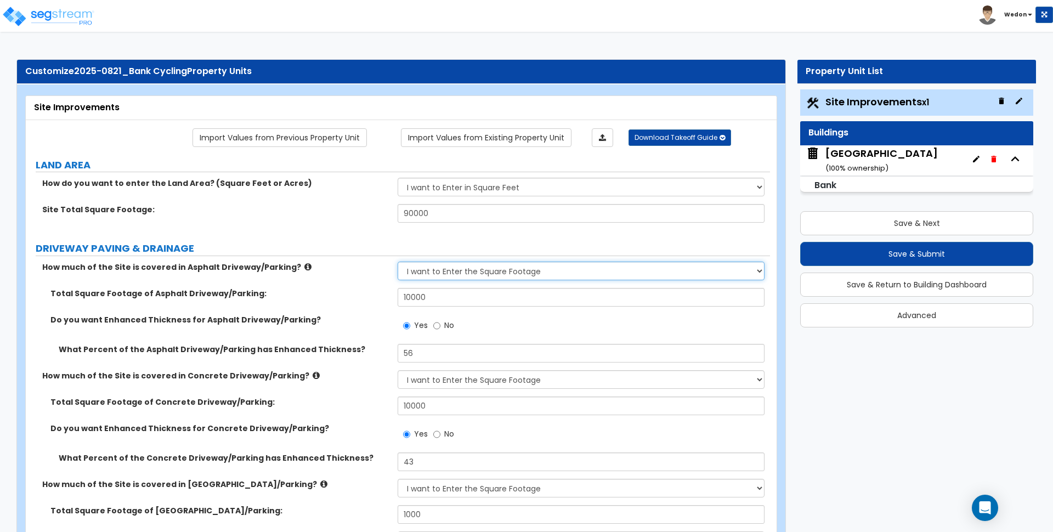
click at [489, 278] on select "None I want to Enter an Approximate Percentage I want to Enter the Square Foota…" at bounding box center [581, 271] width 367 height 19
click at [491, 271] on select "None I want to Enter an Approximate Percentage I want to Enter the Square Foota…" at bounding box center [581, 271] width 367 height 19
click at [458, 296] on input "10000" at bounding box center [581, 297] width 367 height 19
click at [493, 298] on input "10000" at bounding box center [581, 297] width 367 height 19
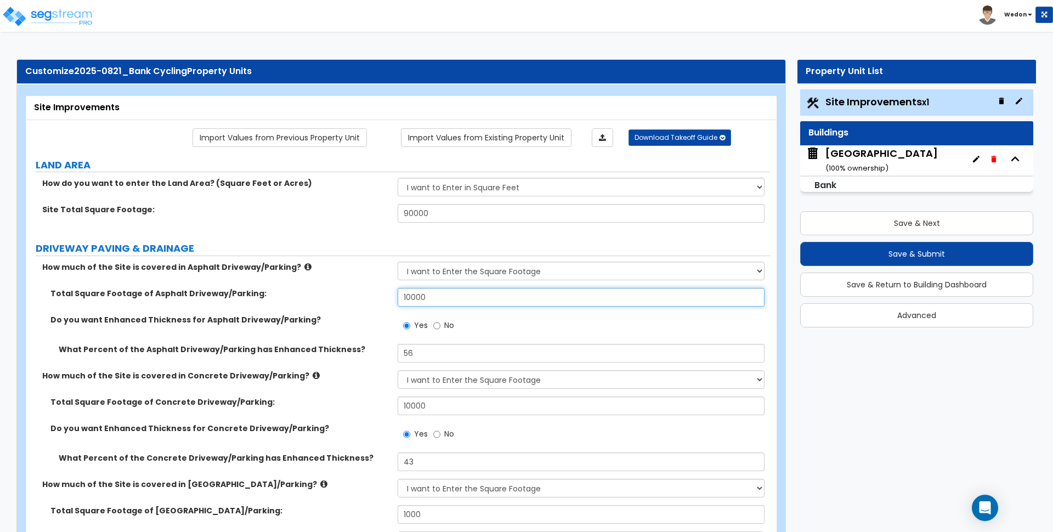
click at [493, 298] on input "10000" at bounding box center [581, 297] width 367 height 19
click at [570, 298] on input "10000" at bounding box center [581, 297] width 367 height 19
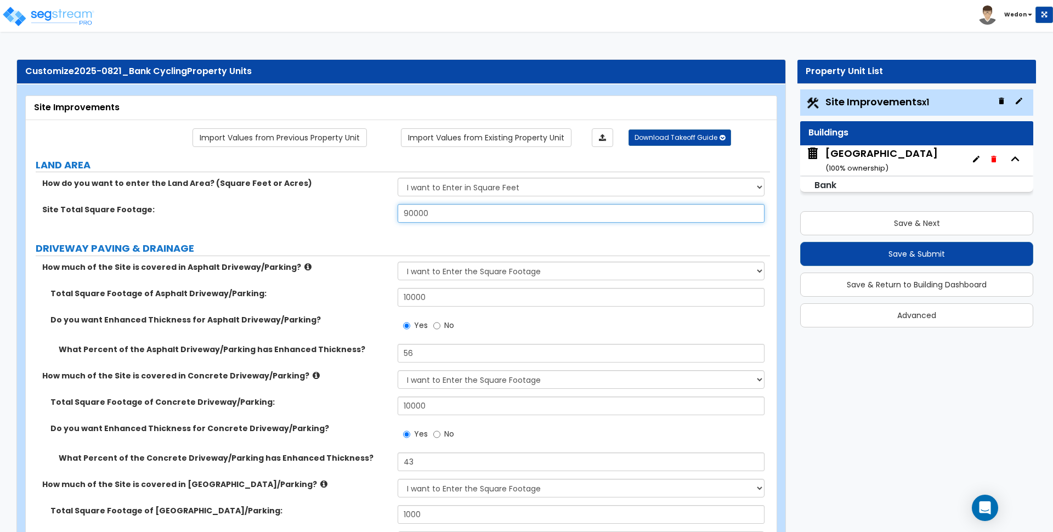
click at [651, 213] on input "90000" at bounding box center [581, 213] width 367 height 19
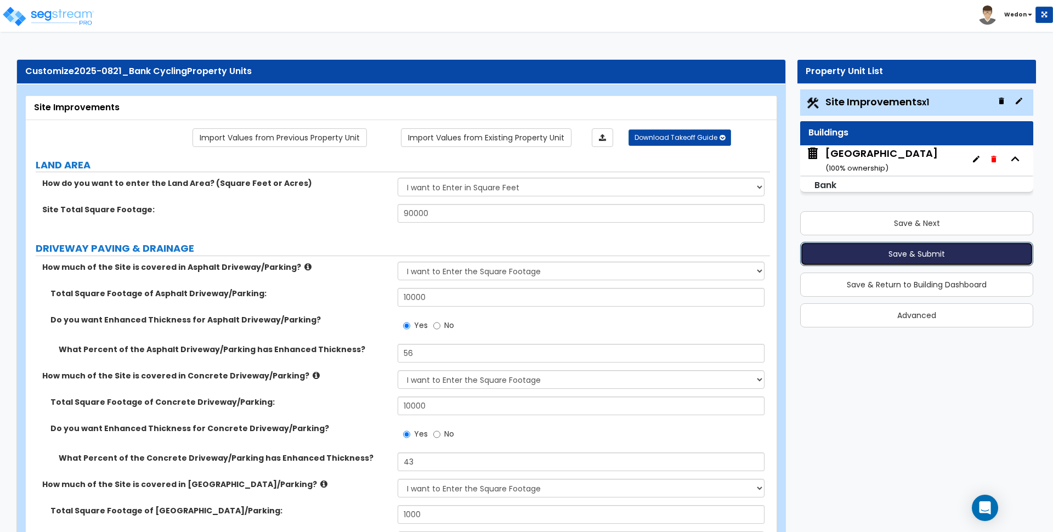
click at [939, 256] on button "Save & Submit" at bounding box center [917, 254] width 233 height 24
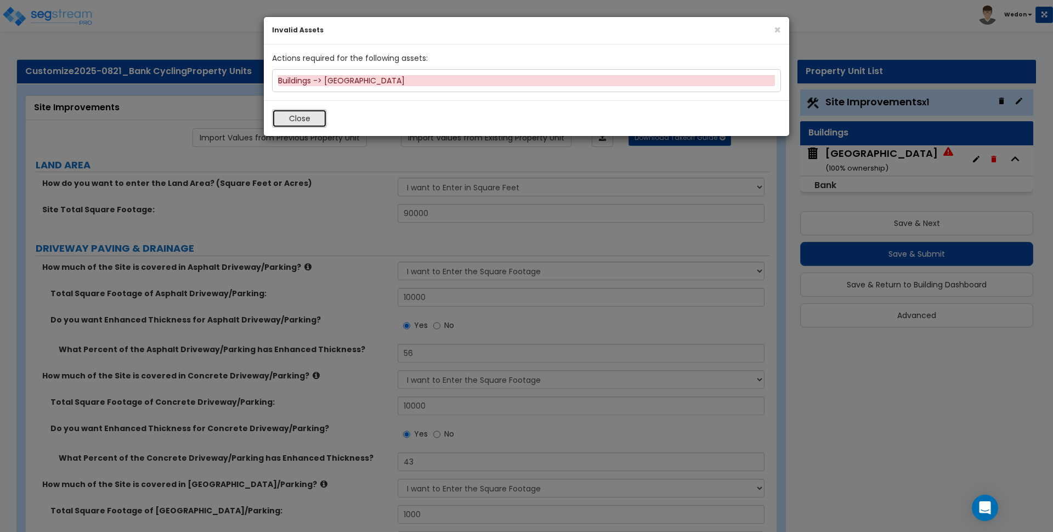
click at [294, 113] on button "Close" at bounding box center [299, 118] width 55 height 19
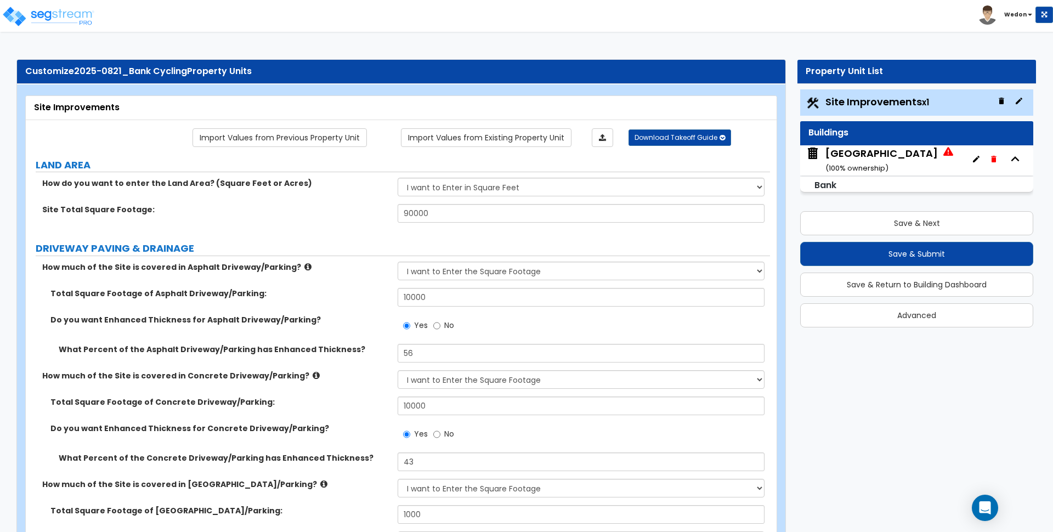
click at [996, 161] on icon "button" at bounding box center [993, 159] width 5 height 7
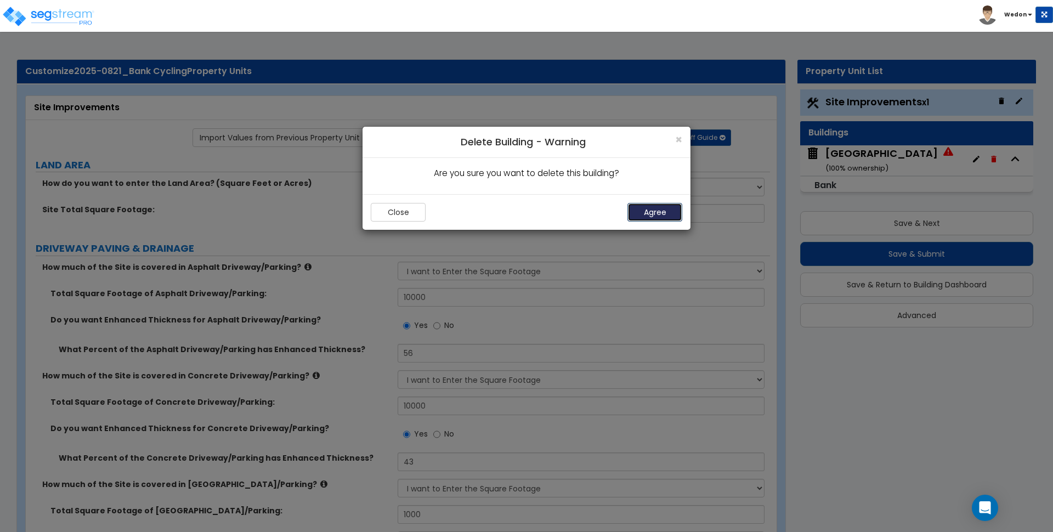
click at [661, 216] on button "Agree" at bounding box center [655, 212] width 55 height 19
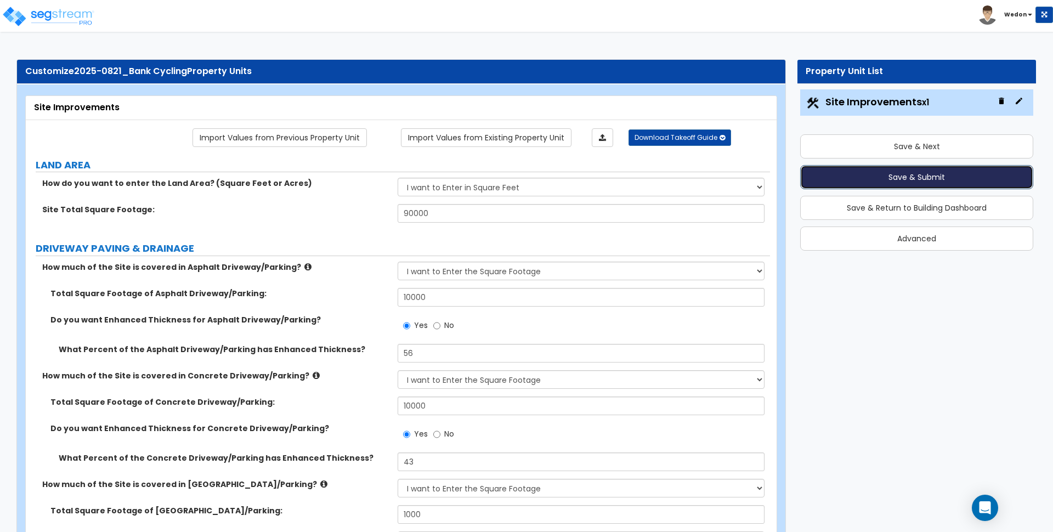
click at [951, 178] on button "Save & Submit" at bounding box center [917, 177] width 233 height 24
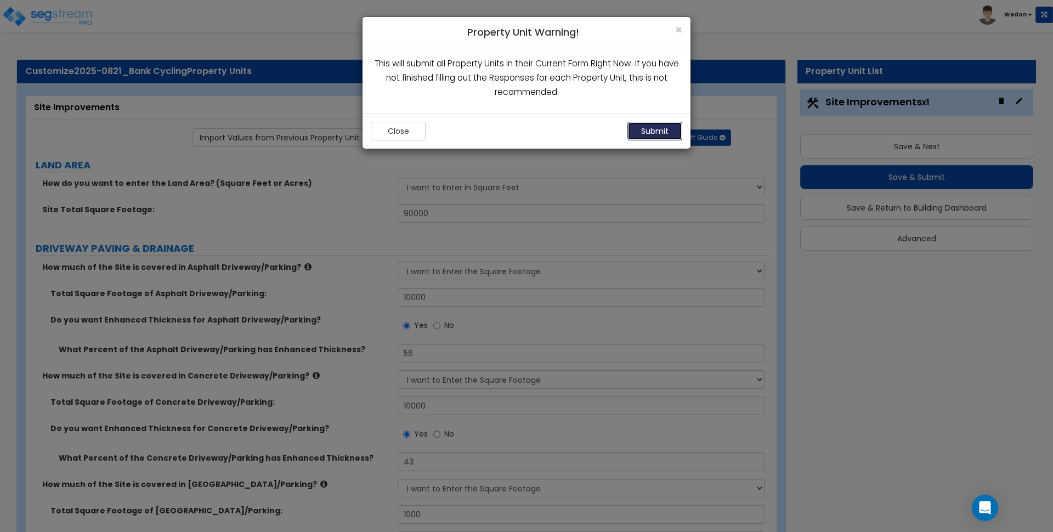
click at [666, 127] on button "Submit" at bounding box center [655, 131] width 55 height 19
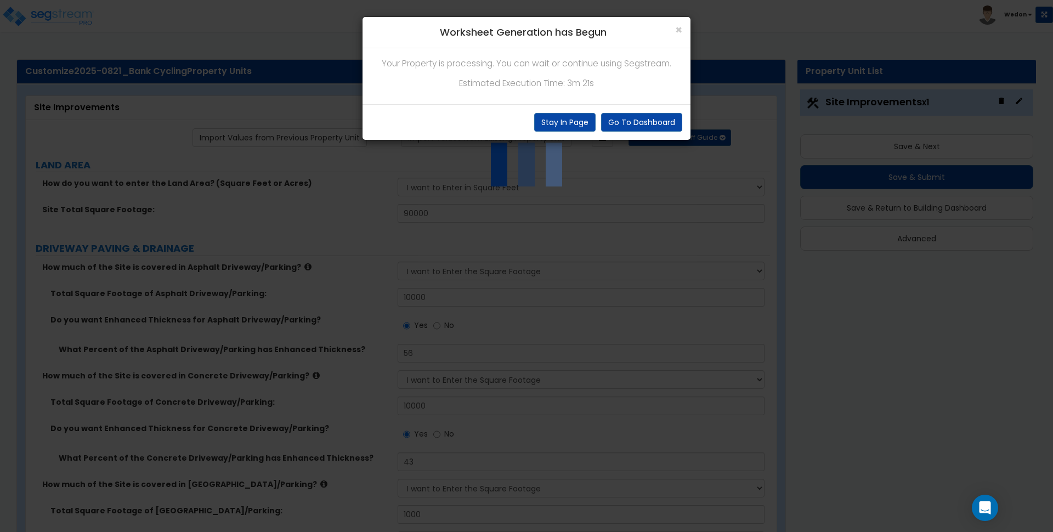
click at [563, 83] on p "Estimated Execution Time: 3m 21s" at bounding box center [527, 83] width 312 height 14
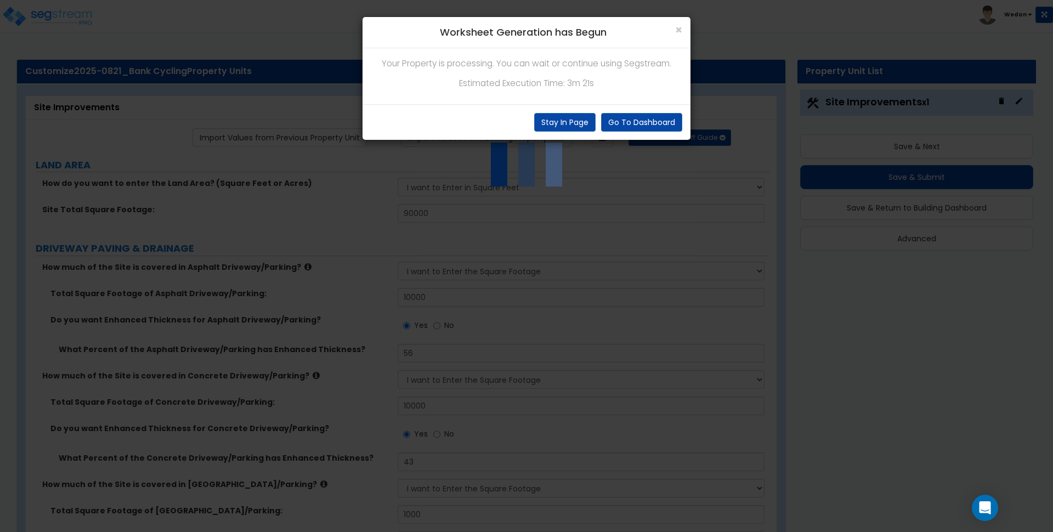
click at [563, 83] on p "Estimated Execution Time: 3m 21s" at bounding box center [527, 83] width 312 height 14
click at [593, 84] on p "Estimated Execution Time: 3m 21s" at bounding box center [527, 83] width 312 height 14
click at [535, 81] on p "Estimated Execution Time: 3m 21s" at bounding box center [527, 83] width 312 height 14
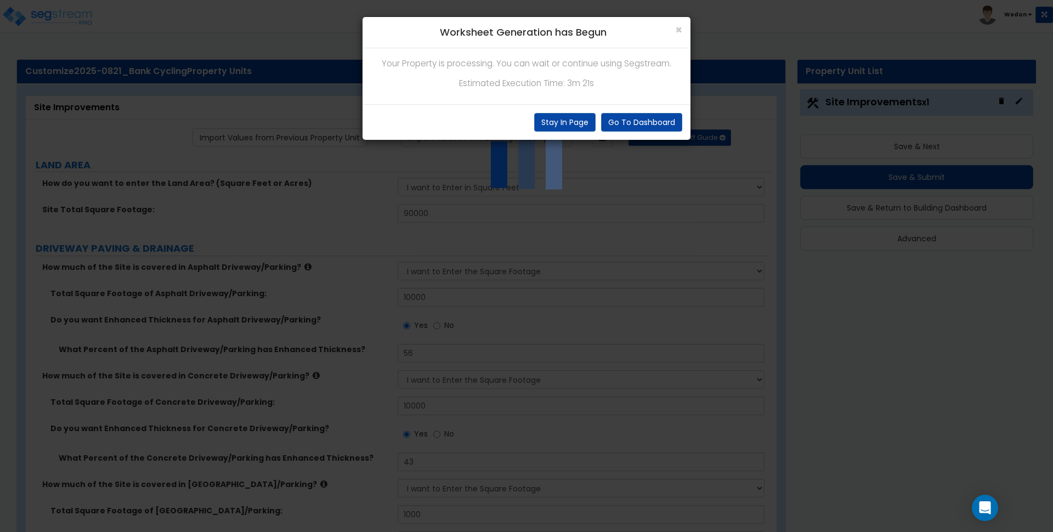
click at [535, 81] on p "Estimated Execution Time: 3m 21s" at bounding box center [527, 83] width 312 height 14
click at [579, 87] on p "Estimated Execution Time: 3m 21s" at bounding box center [527, 83] width 312 height 14
click at [546, 81] on p "Estimated Execution Time: 3m 21s" at bounding box center [527, 83] width 312 height 14
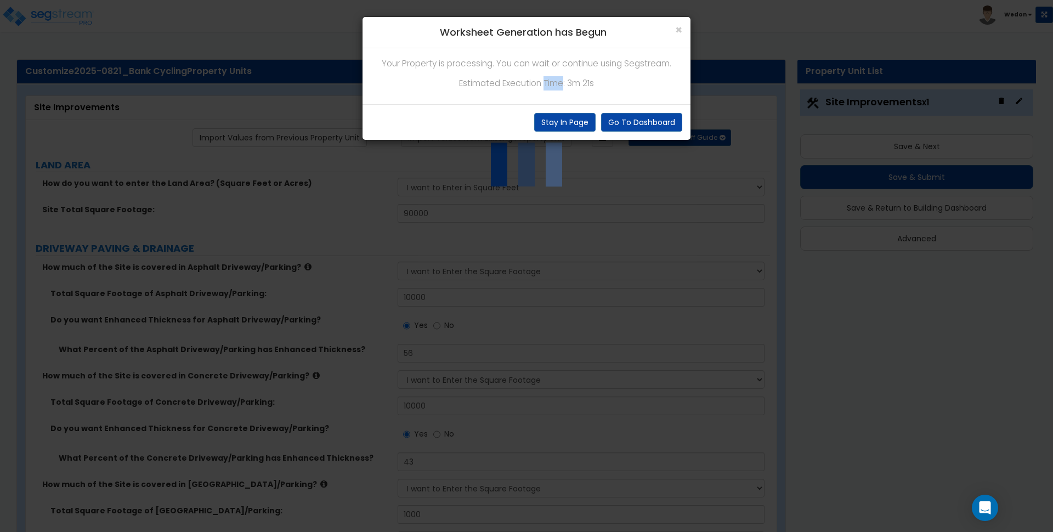
click at [546, 81] on p "Estimated Execution Time: 3m 21s" at bounding box center [527, 83] width 312 height 14
click at [322, 302] on div "× Worksheet Generation has Begun Your Property is processing. You can wait or c…" at bounding box center [526, 266] width 1053 height 532
click at [676, 30] on span "×" at bounding box center [678, 30] width 7 height 16
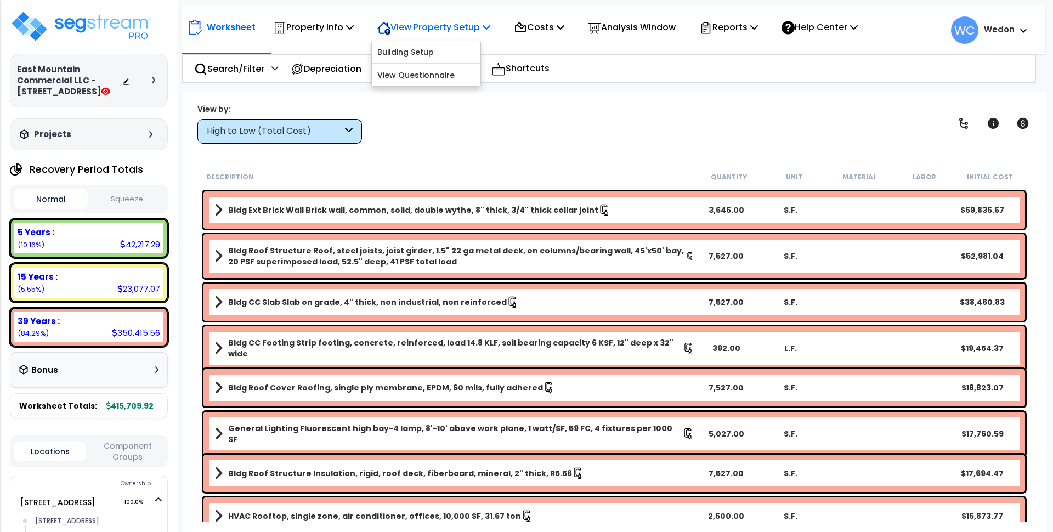
click at [425, 24] on p "View Property Setup" at bounding box center [433, 27] width 113 height 15
click at [439, 72] on link "View Questionnaire" at bounding box center [426, 75] width 109 height 22
click at [104, 283] on div "15 Years : 23,077.07 (5.55%)" at bounding box center [88, 283] width 149 height 30
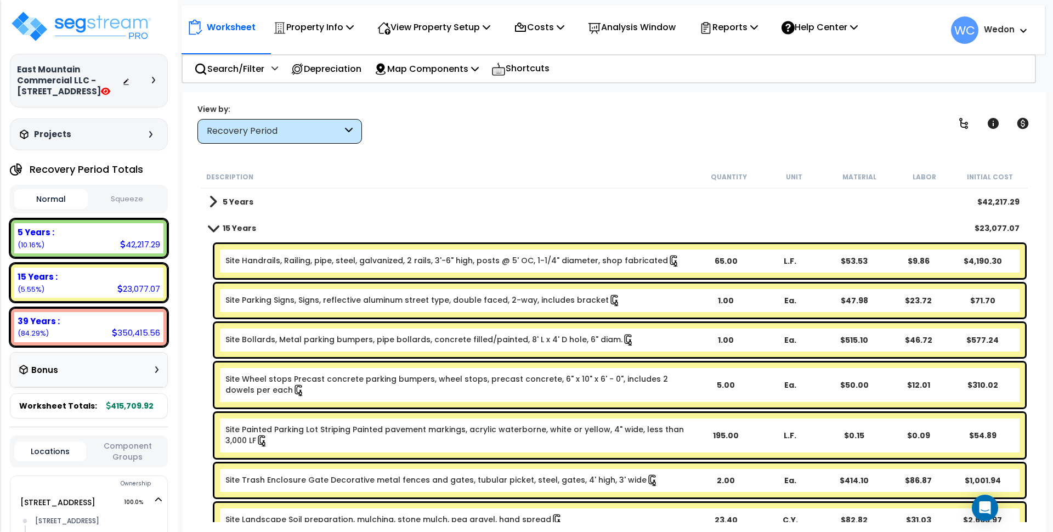
click at [268, 136] on div "Recovery Period" at bounding box center [275, 131] width 136 height 13
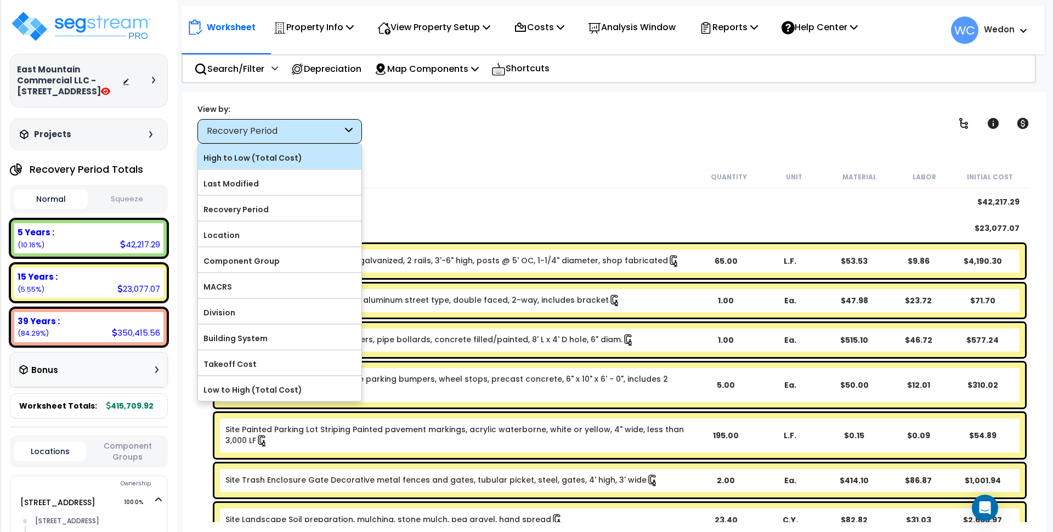
click at [262, 148] on div "High to Low (Total Cost)" at bounding box center [280, 156] width 164 height 25
click at [289, 151] on label "High to Low (Total Cost)" at bounding box center [280, 158] width 164 height 16
click at [0, 0] on input "High to Low (Total Cost)" at bounding box center [0, 0] width 0 height 0
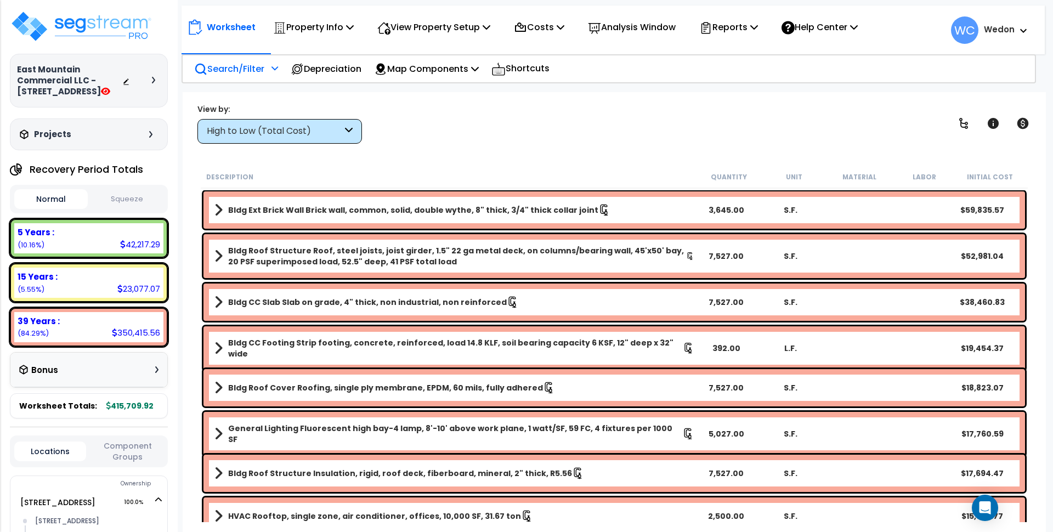
click at [269, 69] on div "Search/Filter Additional Search / Filter" at bounding box center [236, 69] width 84 height 26
click at [242, 65] on p "Search/Filter" at bounding box center [229, 68] width 70 height 15
click at [264, 64] on p "Search/Filter" at bounding box center [229, 68] width 70 height 15
click at [269, 72] on div "Search/Filter Additional Search / Filter" at bounding box center [236, 69] width 84 height 26
click at [324, 127] on div "High to Low (Total Cost)" at bounding box center [275, 131] width 136 height 13
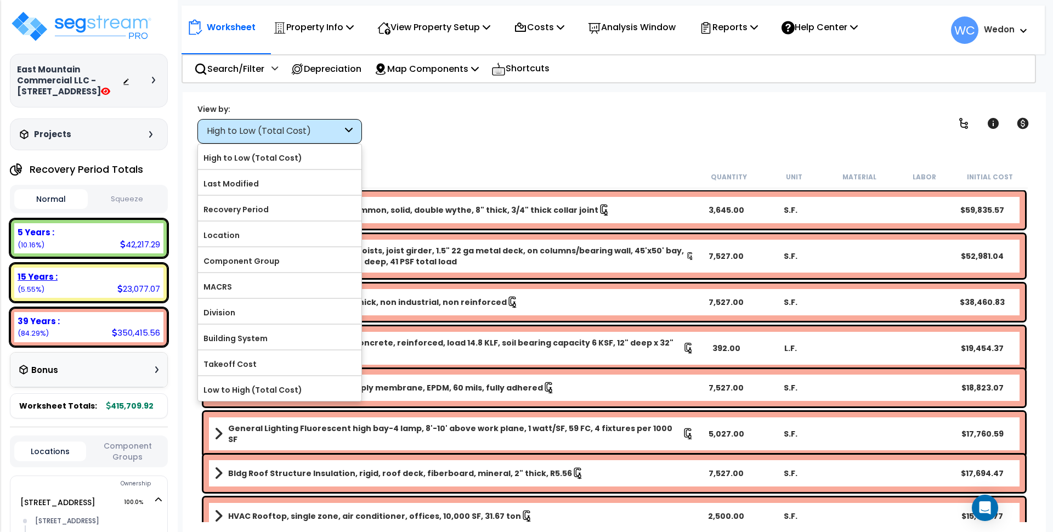
click at [70, 295] on div "15 Years : 23,077.07 (5.55%)" at bounding box center [88, 283] width 149 height 30
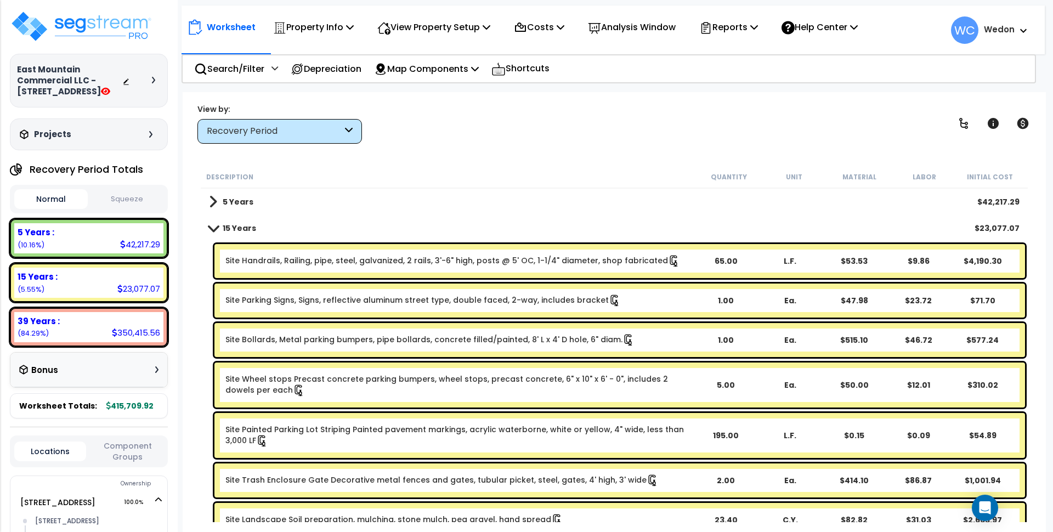
click at [222, 196] on link "5 Years" at bounding box center [231, 201] width 44 height 15
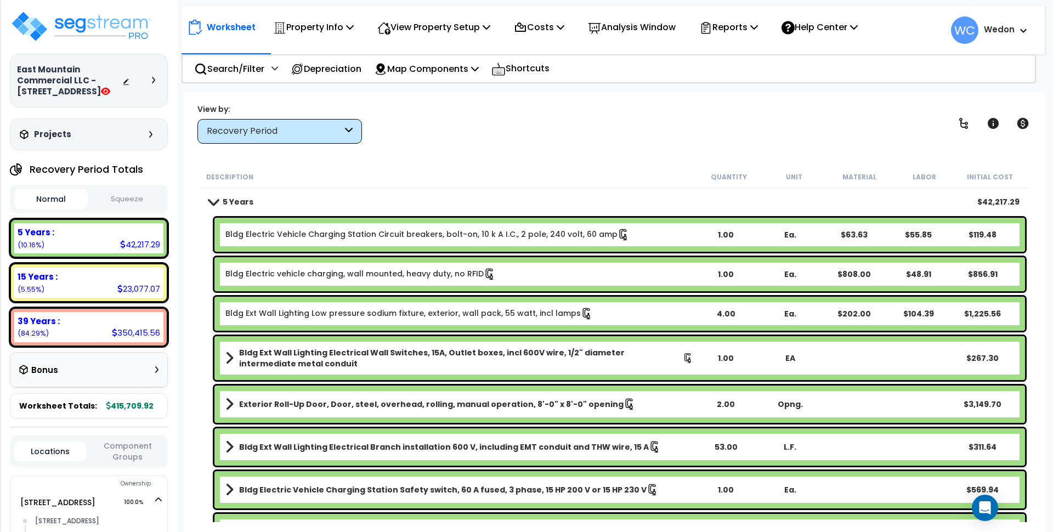
click at [222, 196] on link "5 Years" at bounding box center [231, 201] width 44 height 15
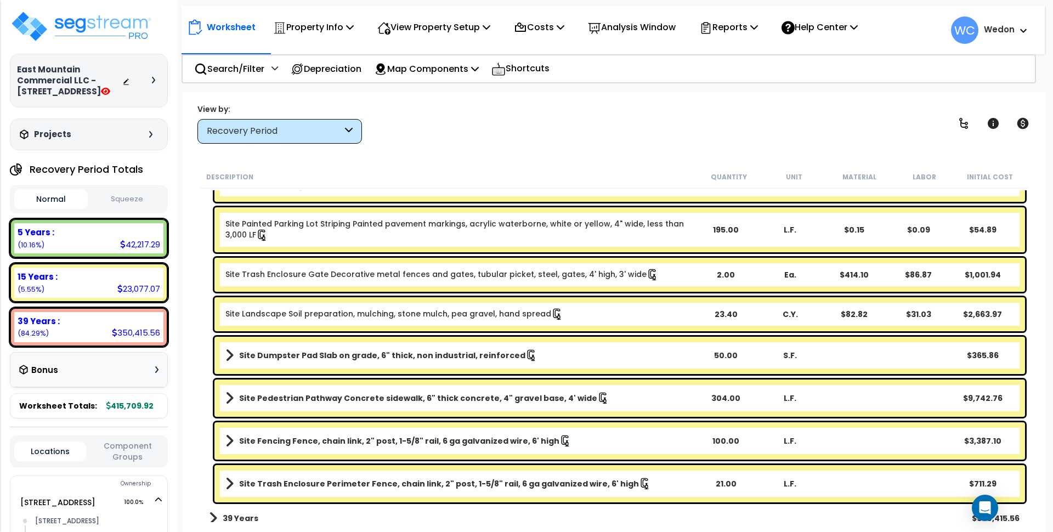
scroll to position [215, 0]
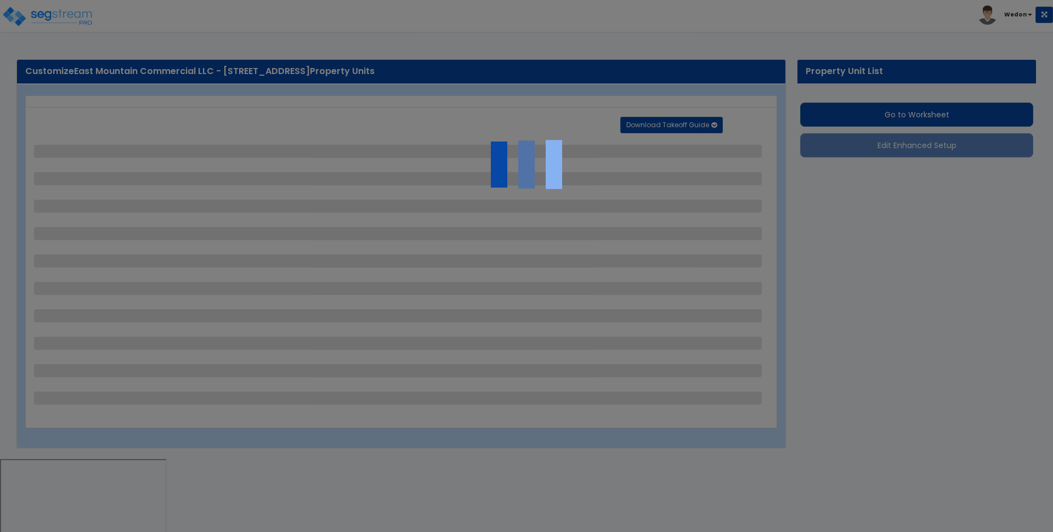
select select "2"
select select "1"
select select "2"
select select "1"
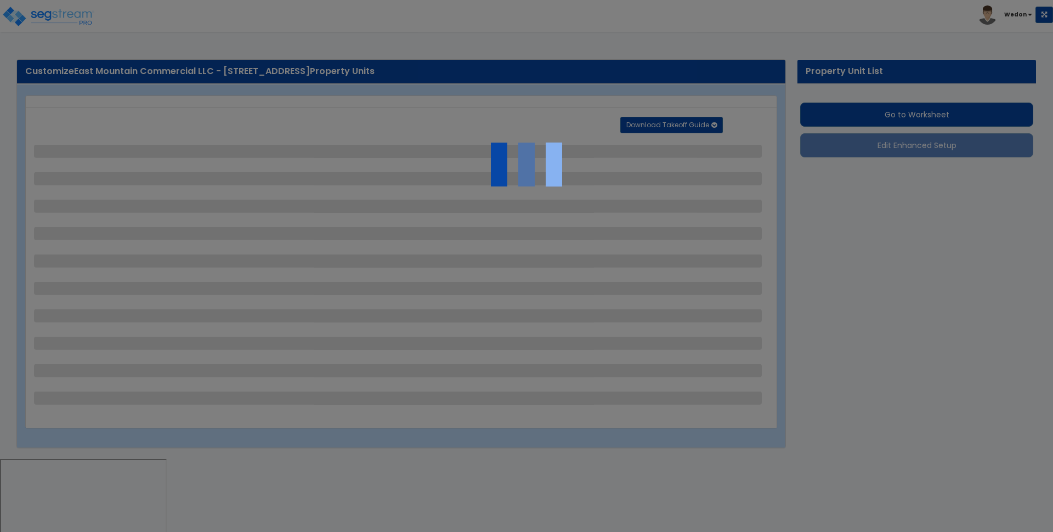
select select "1"
select select "4"
select select "1"
select select "2"
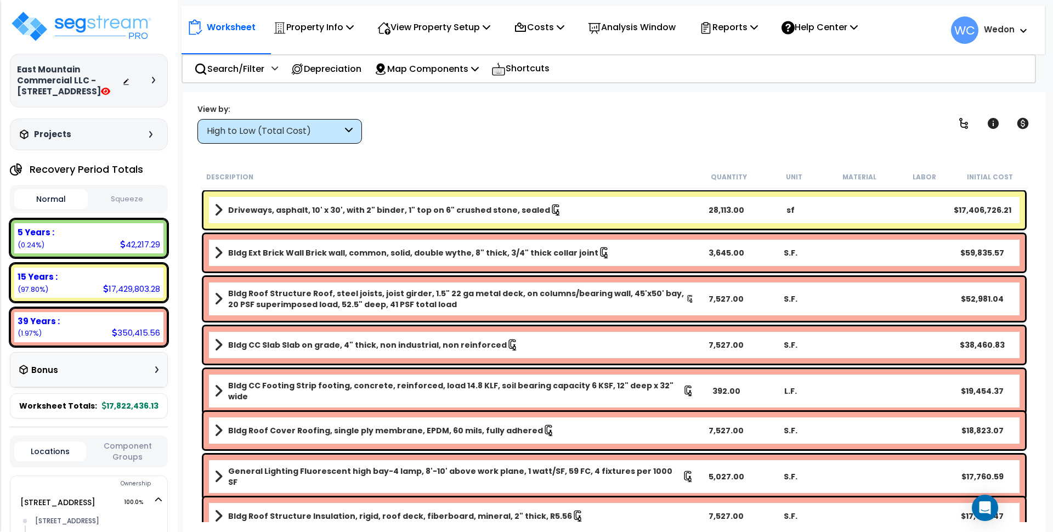
click at [217, 209] on span at bounding box center [219, 209] width 8 height 15
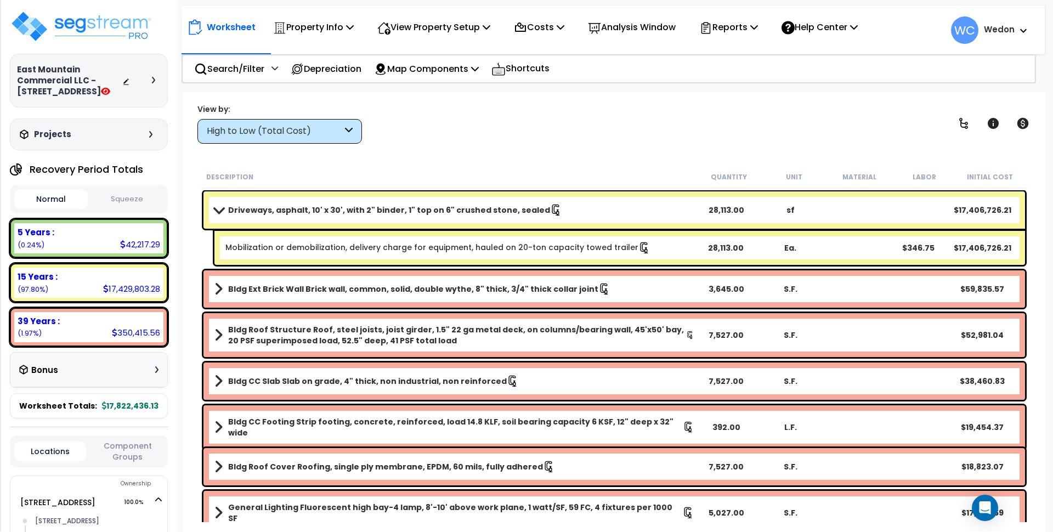
click at [215, 211] on span at bounding box center [218, 210] width 15 height 8
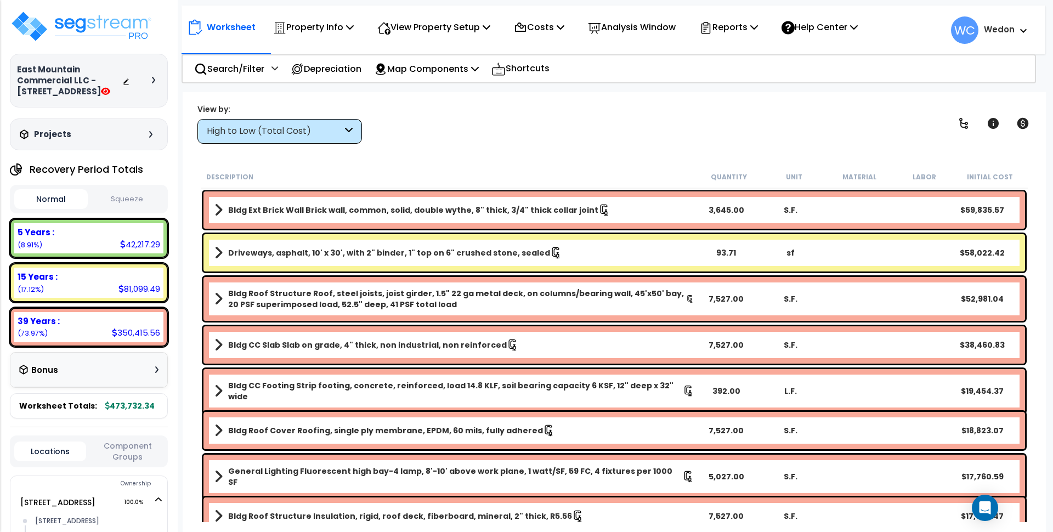
click at [791, 254] on div "sf" at bounding box center [791, 252] width 64 height 11
click at [572, 112] on div "View by: High to Low (Total Cost) High to Low (Total Cost)" at bounding box center [615, 123] width 842 height 41
click at [449, 249] on b "Driveways, asphalt, 10' x 30', with 2" binder, 1" top on 6" crushed stone, seal…" at bounding box center [389, 252] width 322 height 11
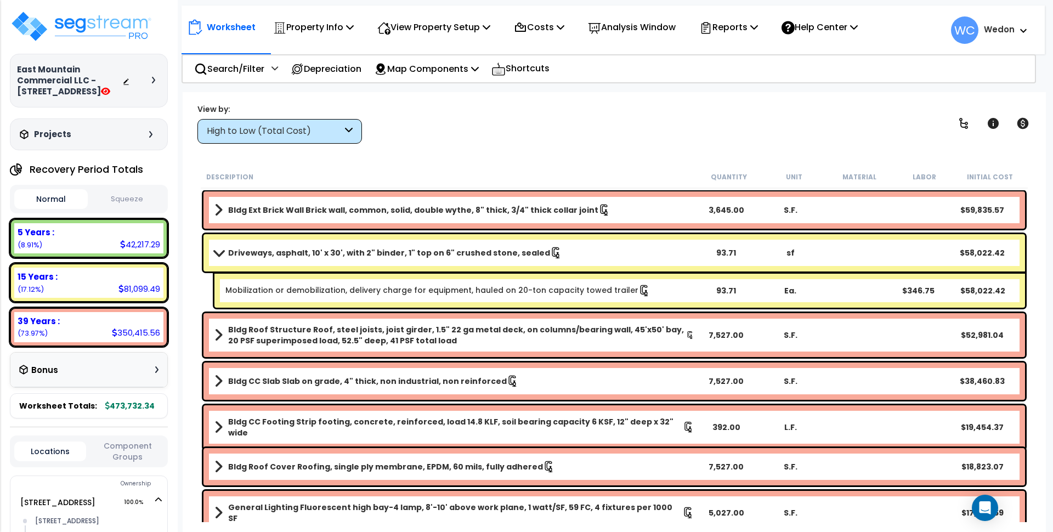
click at [358, 253] on b "Driveways, asphalt, 10' x 30', with 2" binder, 1" top on 6" crushed stone, seal…" at bounding box center [389, 252] width 322 height 11
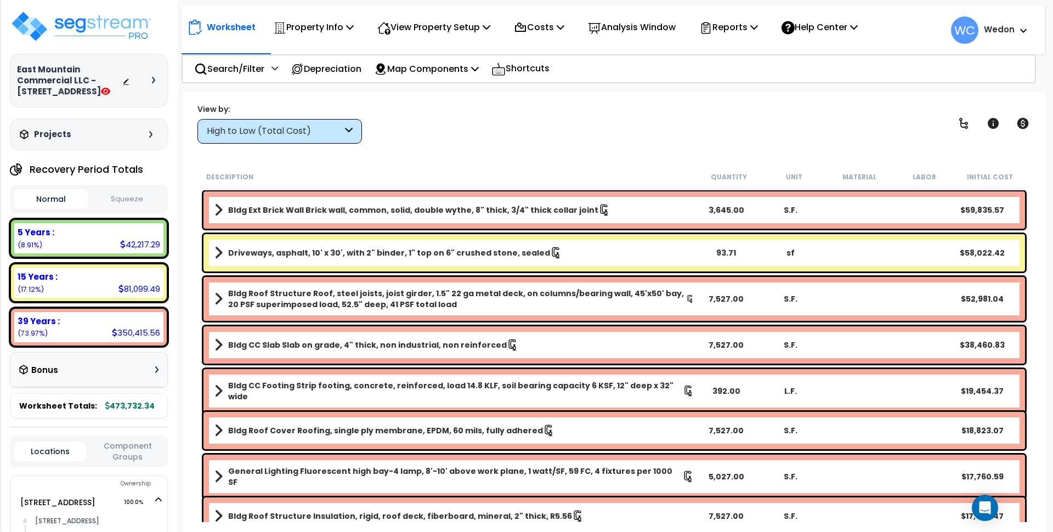
click at [794, 258] on div "sf" at bounding box center [791, 252] width 64 height 11
click at [642, 138] on div "View by: High to Low (Total Cost) High to Low (Total Cost)" at bounding box center [615, 123] width 842 height 41
click at [444, 255] on b "Driveways, asphalt, 10' x 30', with 2" binder, 1" top on 6" crushed stone, seal…" at bounding box center [389, 252] width 322 height 11
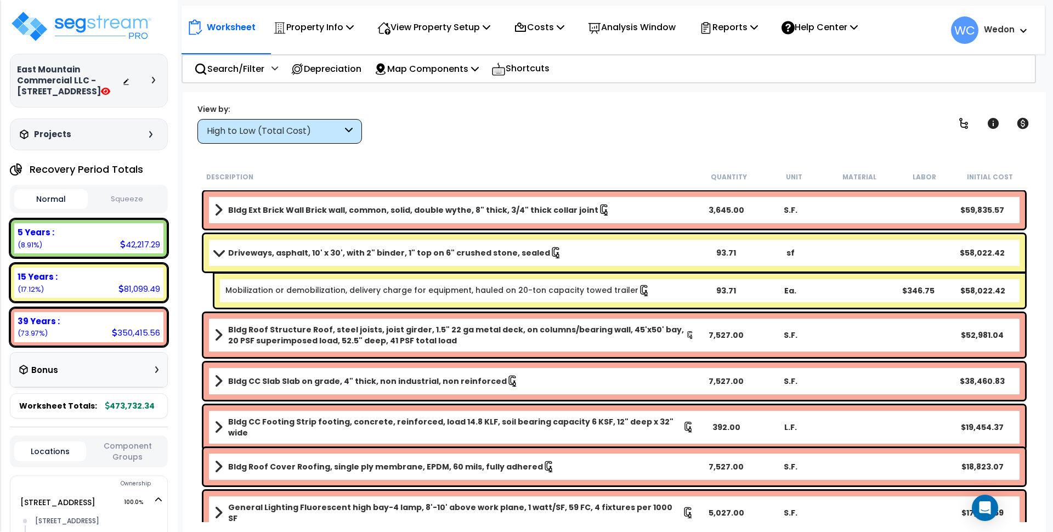
click at [444, 255] on b "Driveways, asphalt, 10' x 30', with 2" binder, 1" top on 6" crushed stone, seal…" at bounding box center [389, 252] width 322 height 11
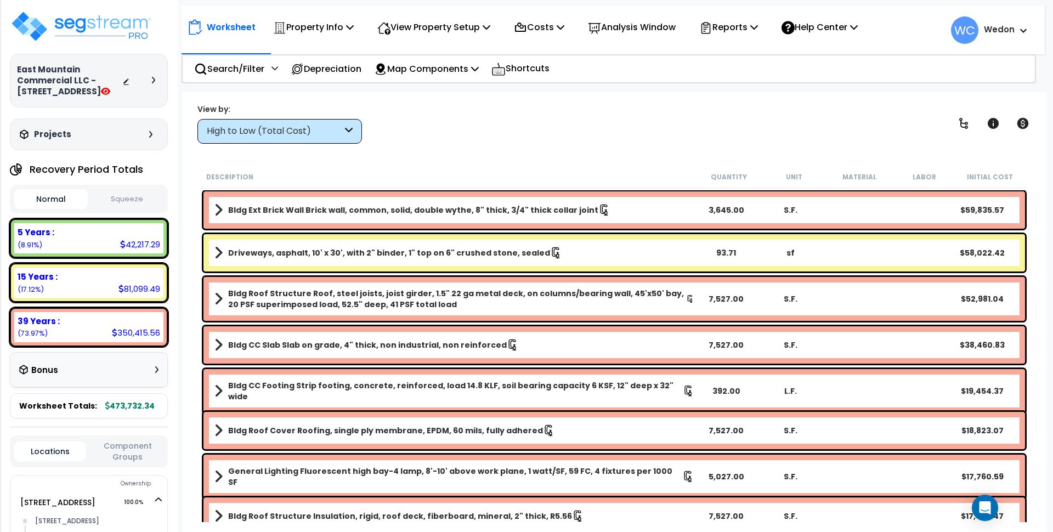
click at [224, 255] on link "Driveways, asphalt, 10' x 30', with 2" binder, 1" top on 6" crushed stone, seal…" at bounding box center [455, 252] width 480 height 15
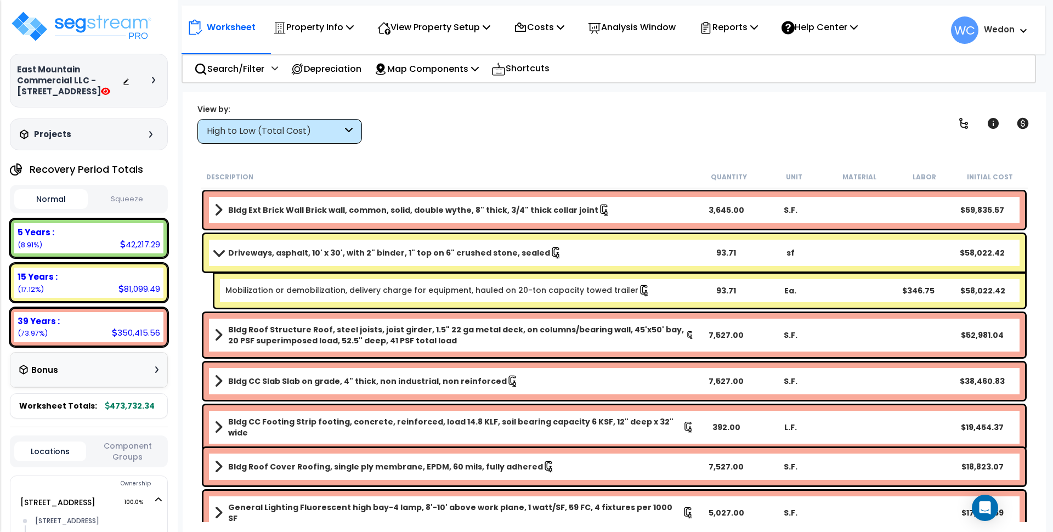
click at [636, 124] on div "View by: High to Low (Total Cost) High to Low (Total Cost)" at bounding box center [615, 123] width 842 height 41
click at [222, 252] on span at bounding box center [218, 253] width 15 height 8
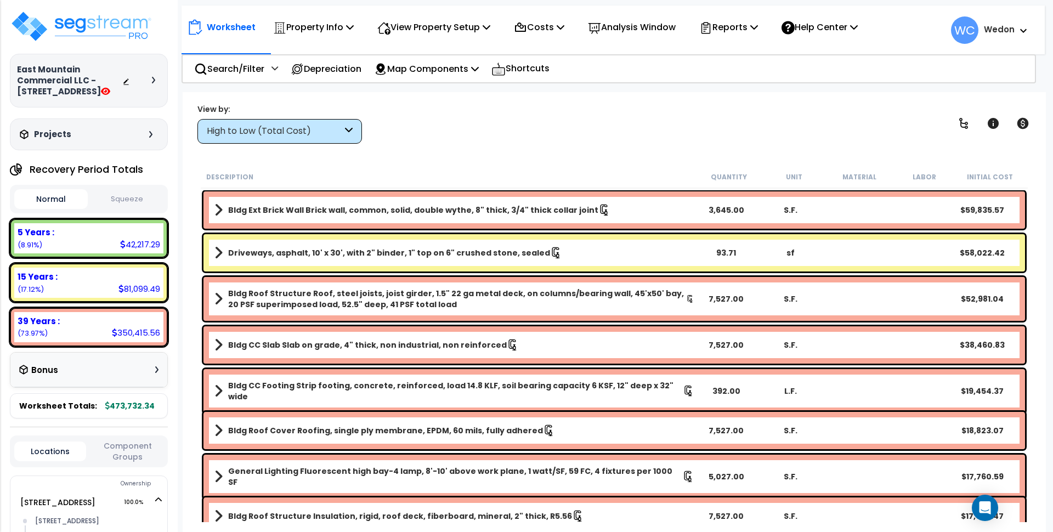
click at [221, 251] on span at bounding box center [219, 252] width 8 height 15
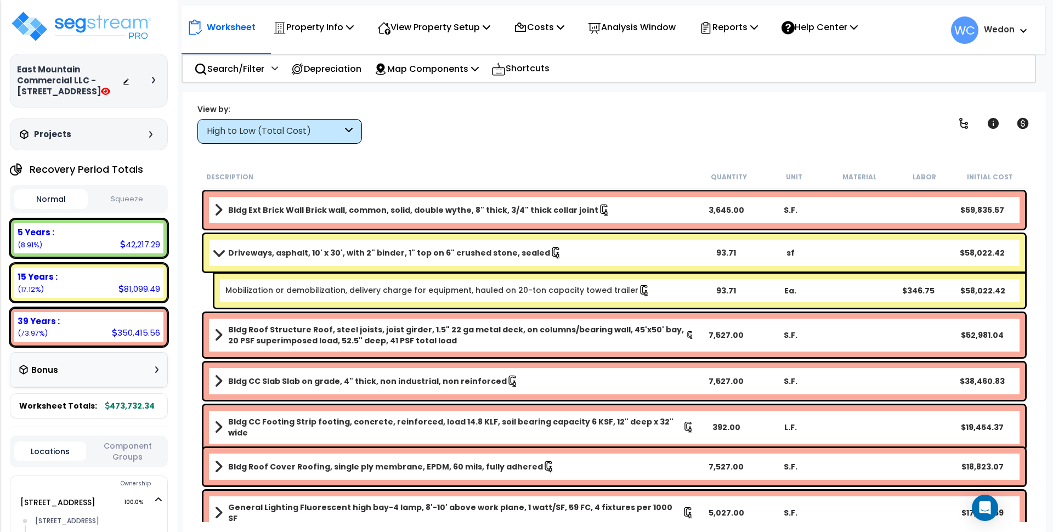
click at [552, 139] on div "View by: High to Low (Total Cost) High to Low (Total Cost)" at bounding box center [615, 123] width 842 height 41
click at [550, 249] on icon at bounding box center [556, 253] width 12 height 12
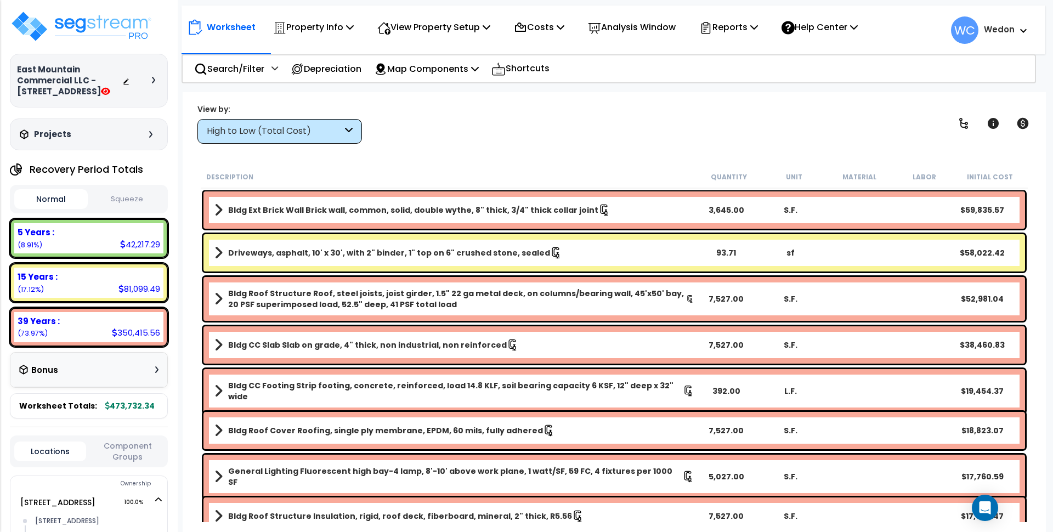
click at [302, 254] on b "Driveways, asphalt, 10' x 30', with 2" binder, 1" top on 6" crushed stone, seal…" at bounding box center [389, 252] width 322 height 11
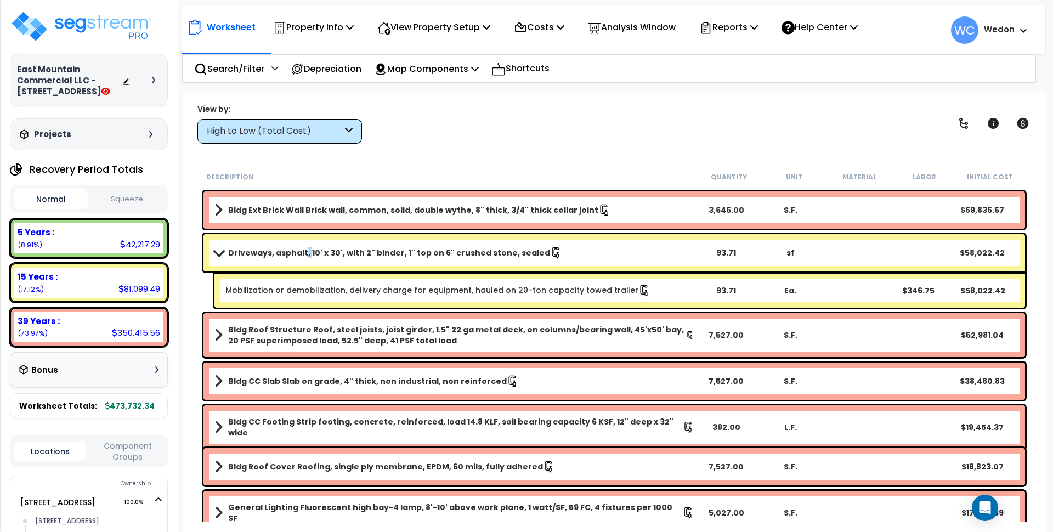
click at [302, 254] on b "Driveways, asphalt, 10' x 30', with 2" binder, 1" top on 6" crushed stone, seal…" at bounding box center [389, 252] width 322 height 11
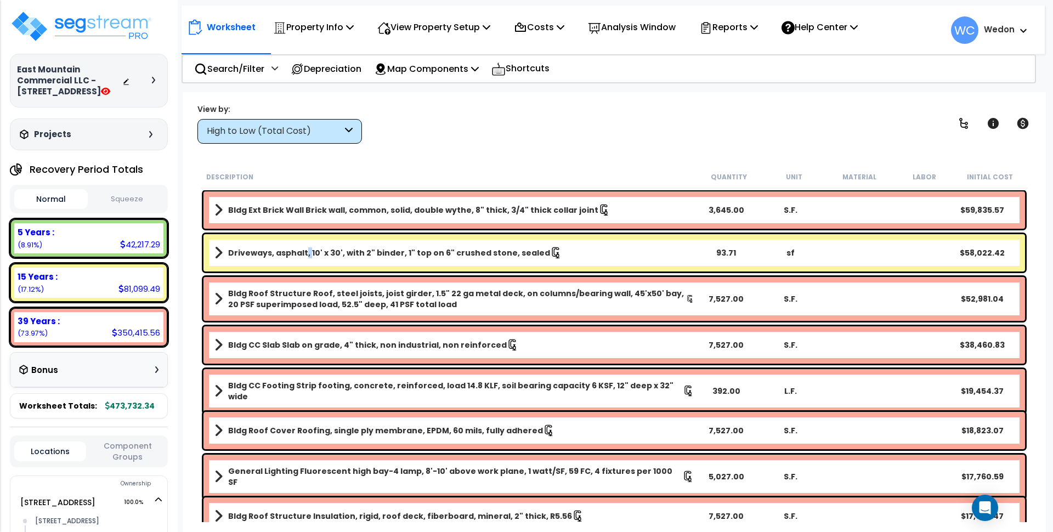
click at [302, 255] on b "Driveways, asphalt, 10' x 30', with 2" binder, 1" top on 6" crushed stone, seal…" at bounding box center [389, 252] width 322 height 11
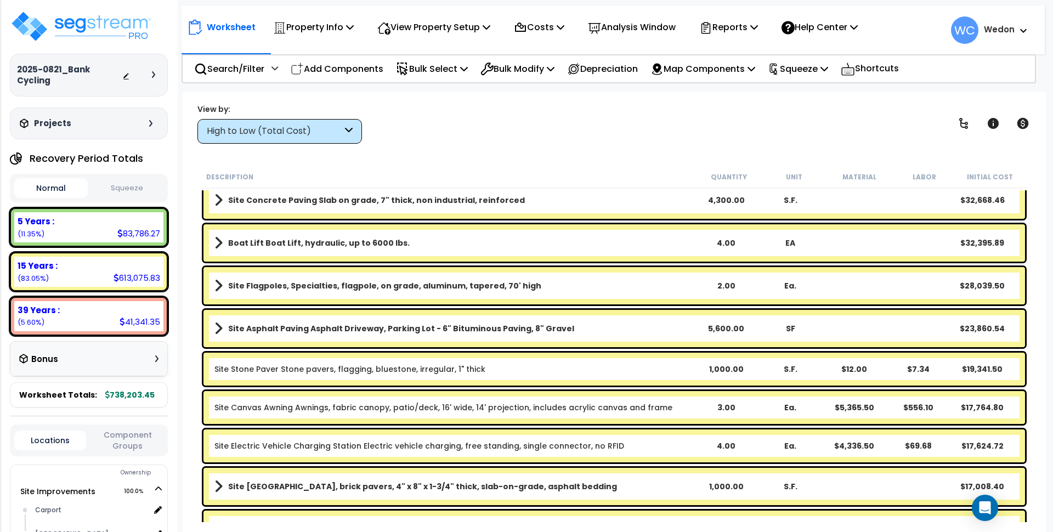
scroll to position [195, 0]
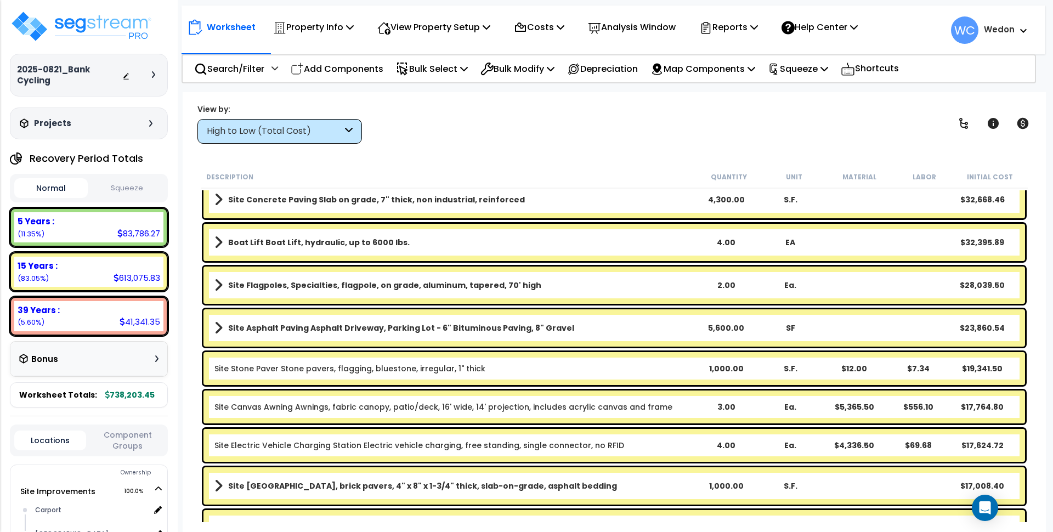
click at [591, 332] on link "Site Asphalt Paving Asphalt Driveway, Parking Lot - 6" Bituminous Paving, 8" Gr…" at bounding box center [455, 327] width 480 height 15
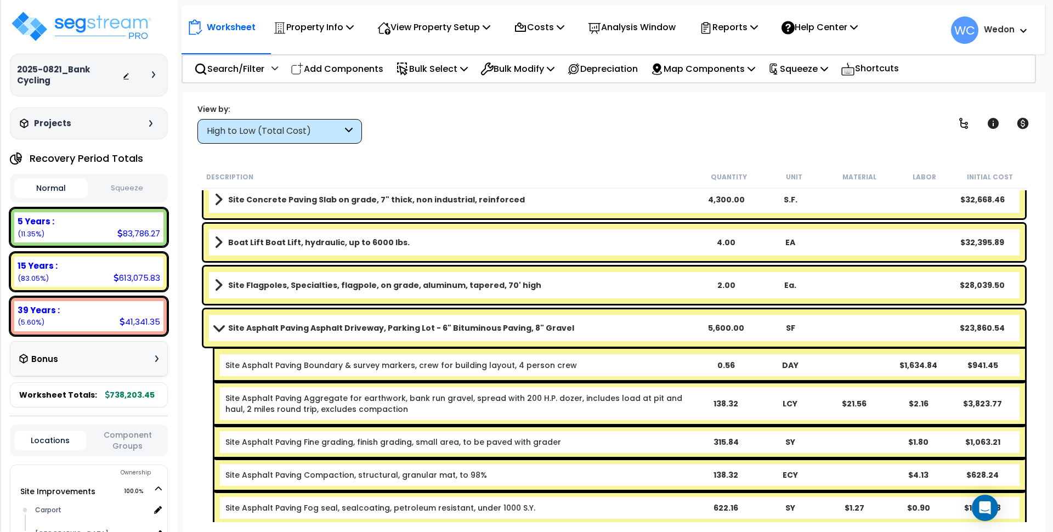
click at [591, 332] on link "Site Asphalt Paving Asphalt Driveway, Parking Lot - 6" Bituminous Paving, 8" Gr…" at bounding box center [455, 327] width 480 height 15
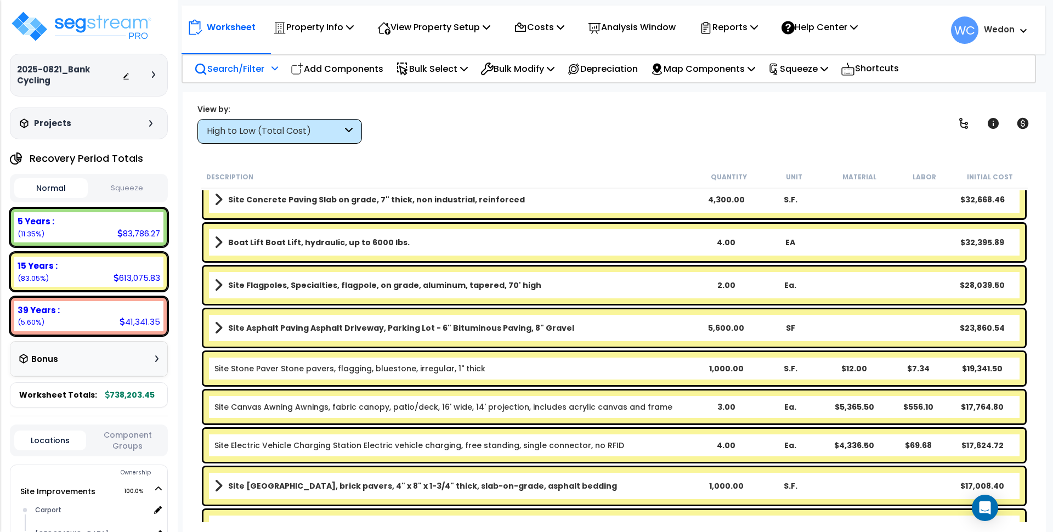
click at [244, 69] on p "Search/Filter" at bounding box center [229, 68] width 70 height 15
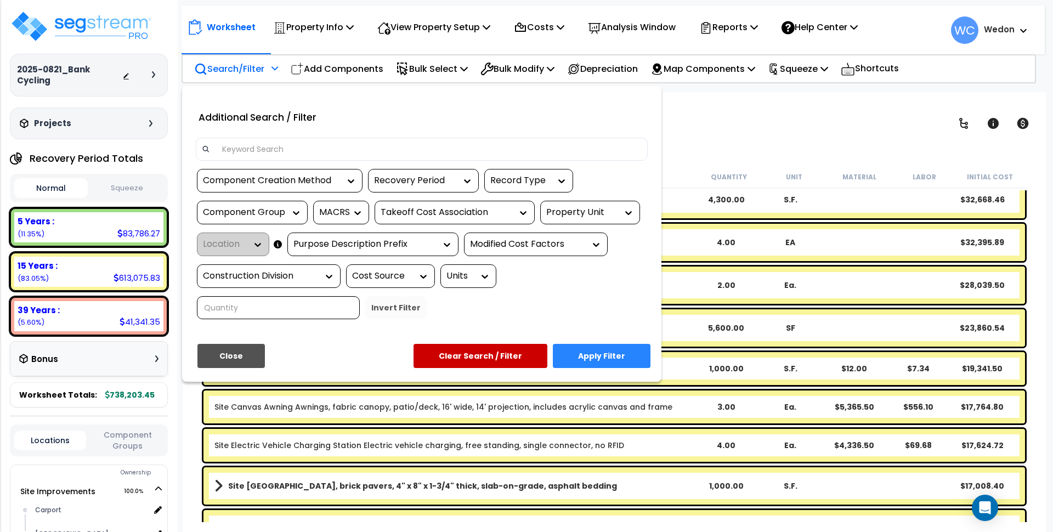
click at [308, 150] on input at bounding box center [429, 149] width 426 height 16
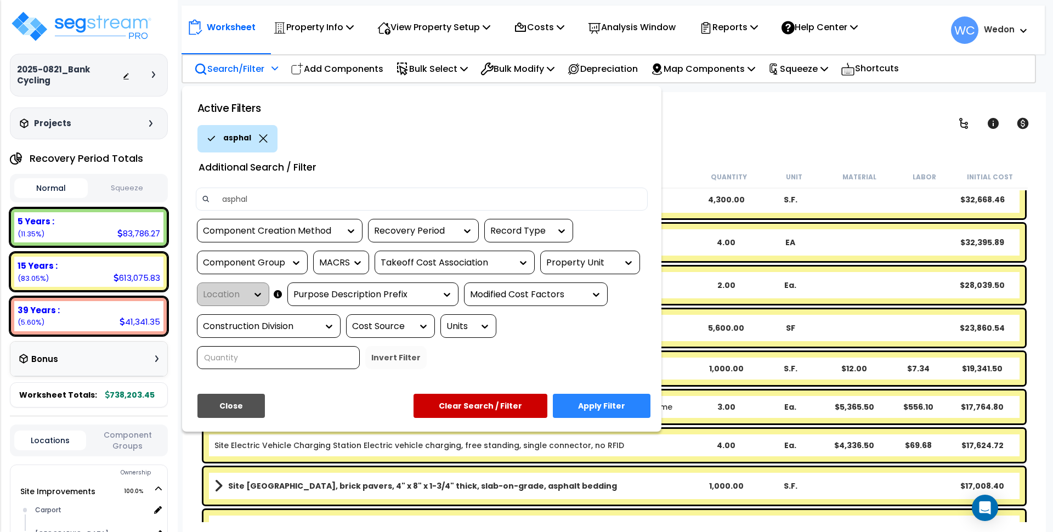
type input "asphalt"
click at [617, 404] on button "Apply Filter" at bounding box center [602, 406] width 98 height 24
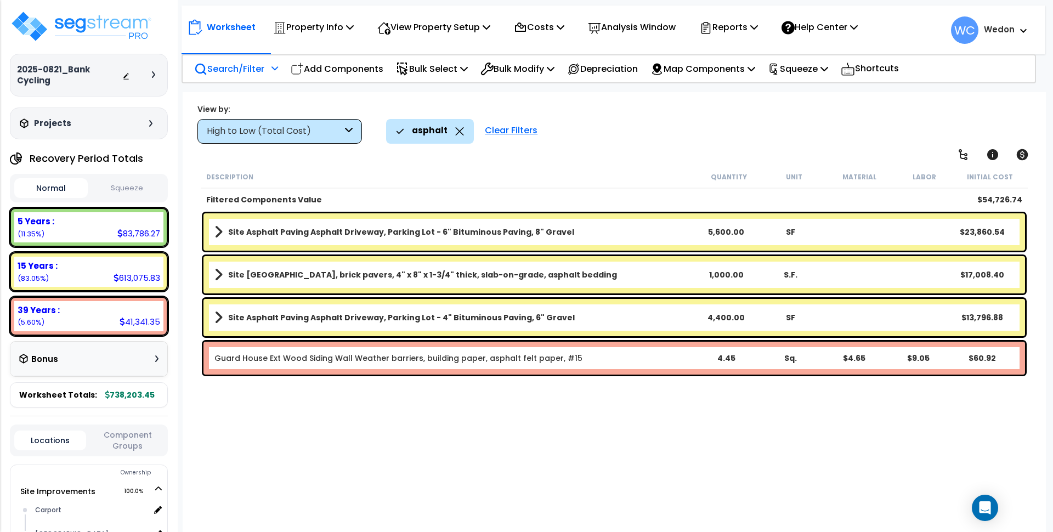
scroll to position [0, 0]
click at [455, 129] on icon at bounding box center [459, 131] width 9 height 8
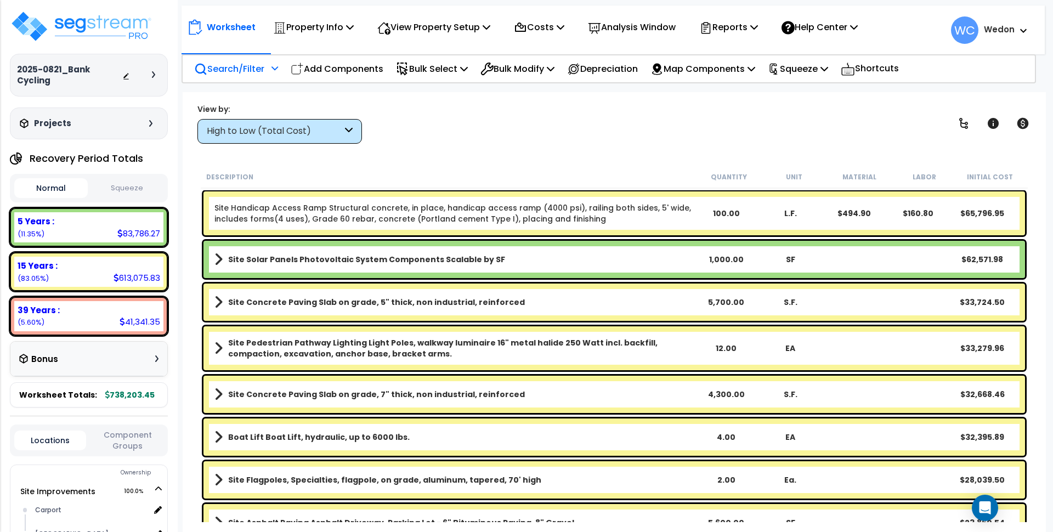
click at [226, 72] on p "Search/Filter" at bounding box center [229, 68] width 70 height 15
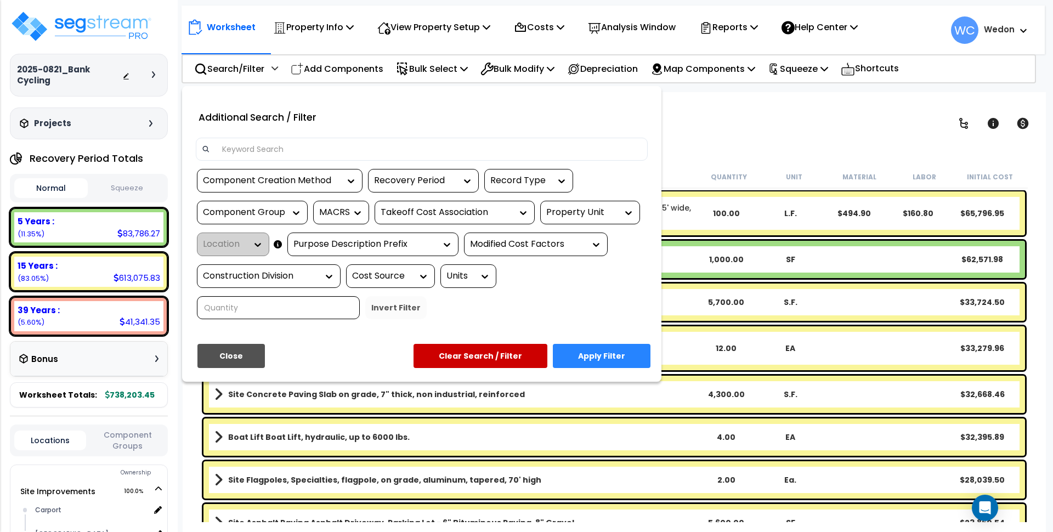
click at [259, 150] on input at bounding box center [429, 149] width 426 height 16
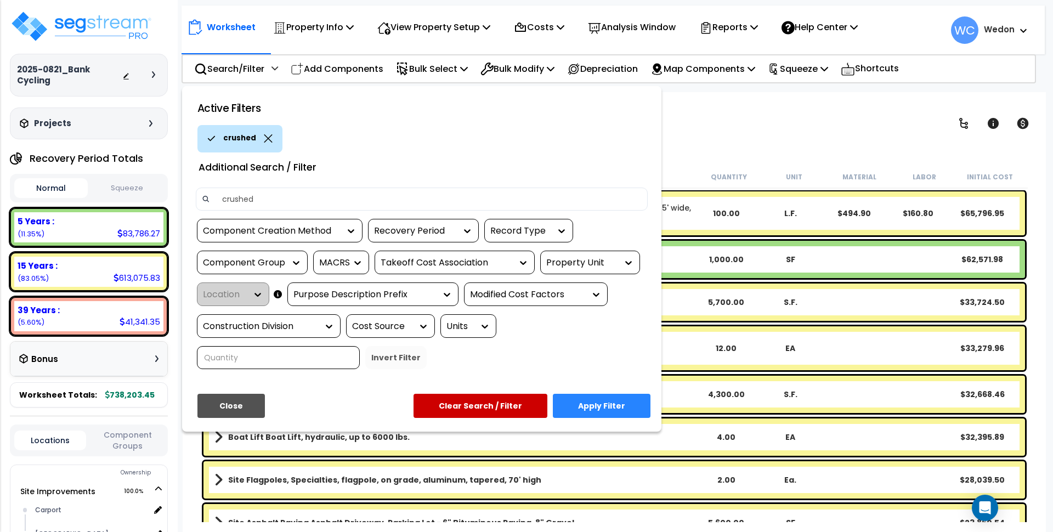
type input "crushed"
click at [612, 402] on button "Apply Filter" at bounding box center [602, 406] width 98 height 24
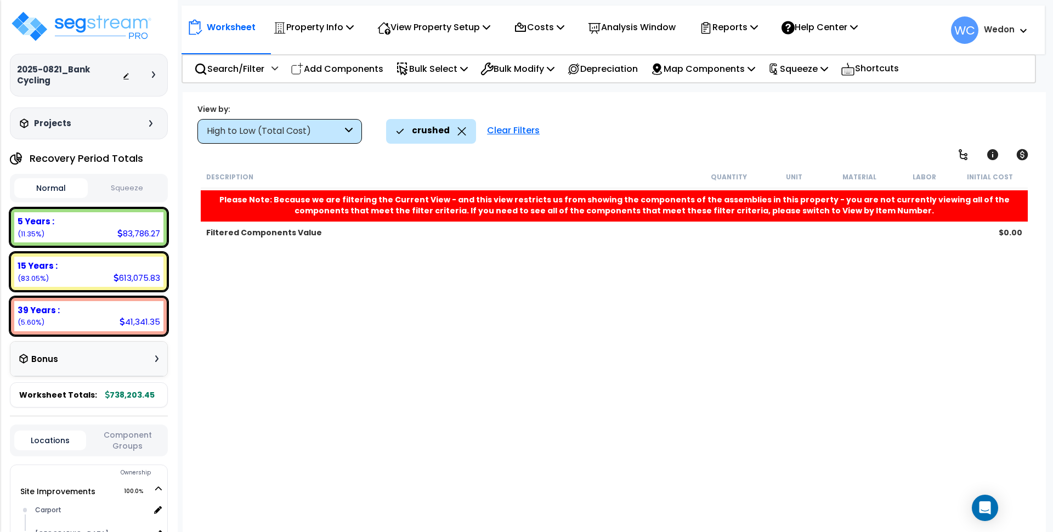
click at [452, 128] on div "crushed" at bounding box center [431, 131] width 70 height 24
click at [458, 129] on icon at bounding box center [462, 131] width 9 height 8
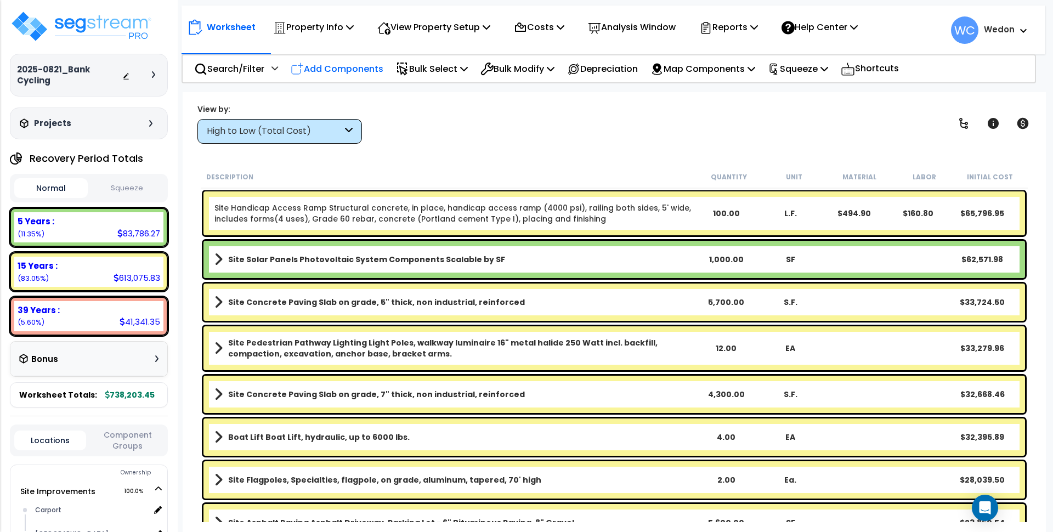
click at [341, 69] on p "Add Components" at bounding box center [337, 68] width 93 height 15
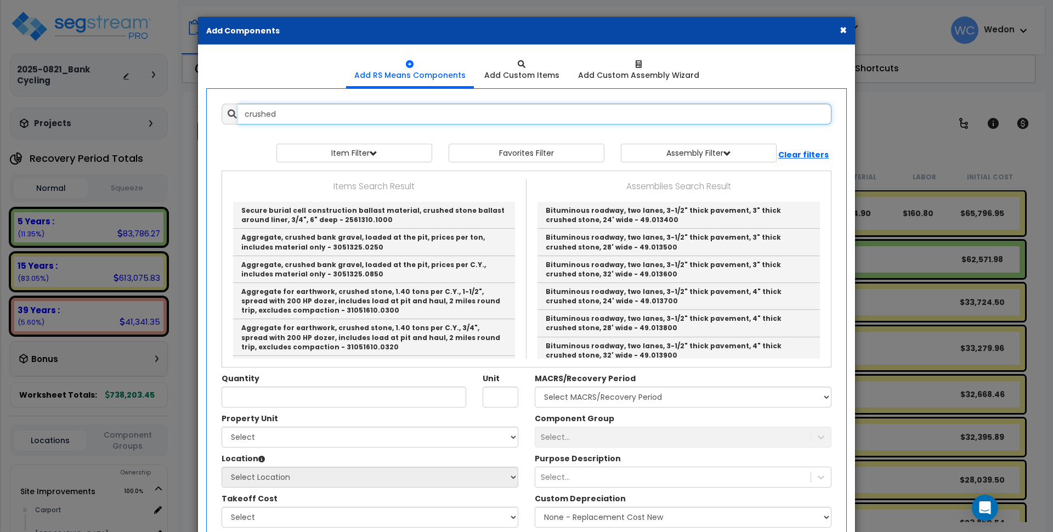
drag, startPoint x: 354, startPoint y: 114, endPoint x: 142, endPoint y: 105, distance: 213.1
click at [145, 105] on div "× Add Components Add RS Means Components Add Custom Items Add Items" at bounding box center [526, 266] width 1053 height 532
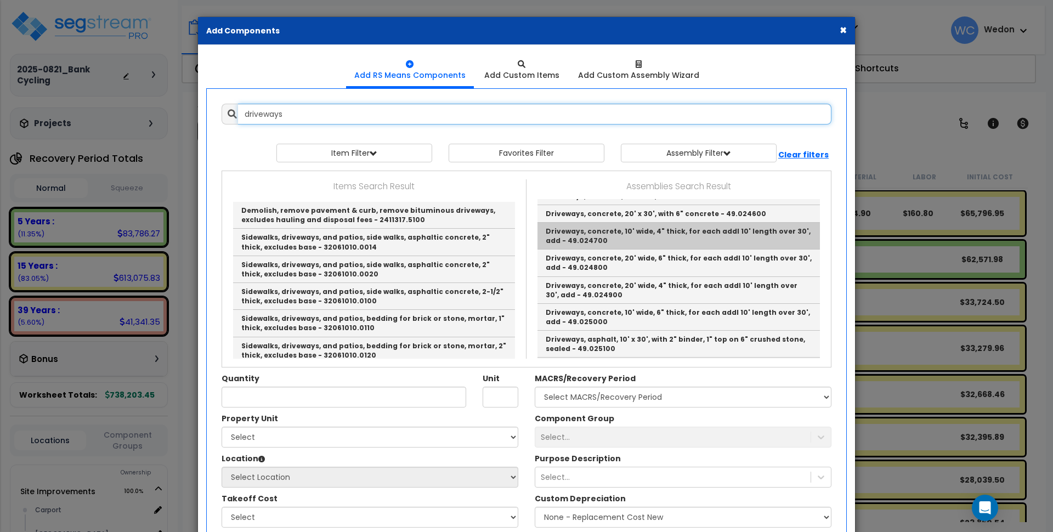
scroll to position [137, 0]
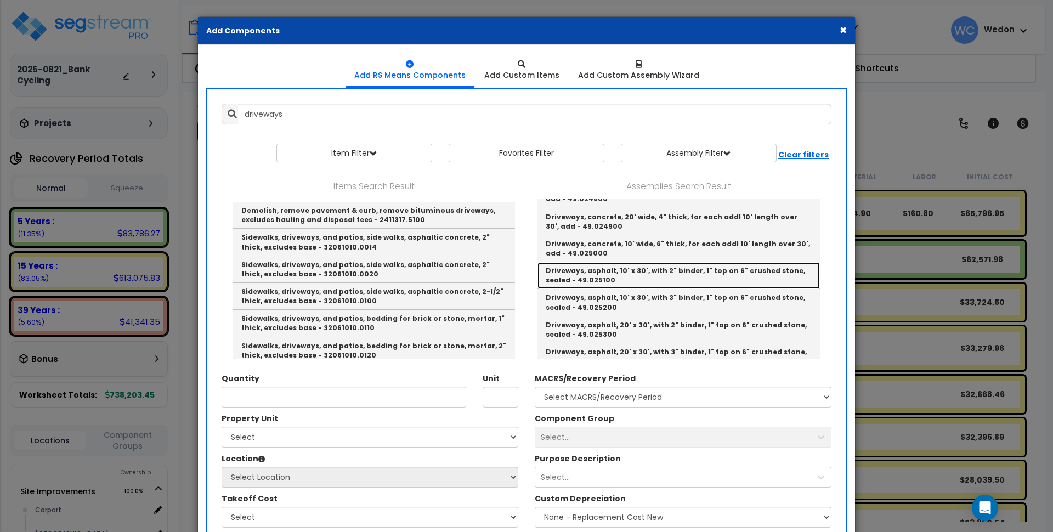
click at [715, 262] on link "Driveways, asphalt, 10' x 30', with 2" binder, 1" top on 6" crushed stone, seal…" at bounding box center [679, 275] width 283 height 27
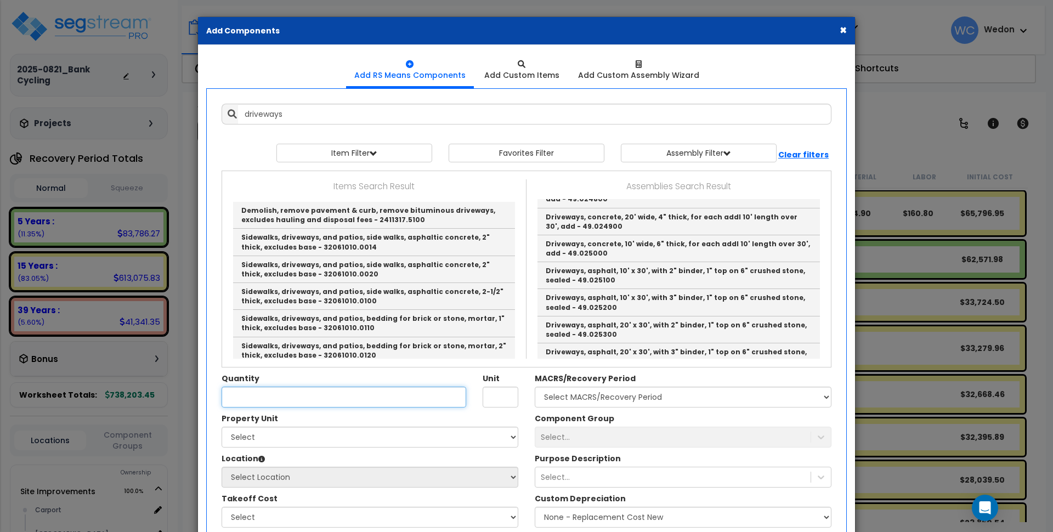
type input "Driveways, asphalt, 10' x 30', with 2" binder, 1" top on 6" crushed stone, seal…"
type input "Ea."
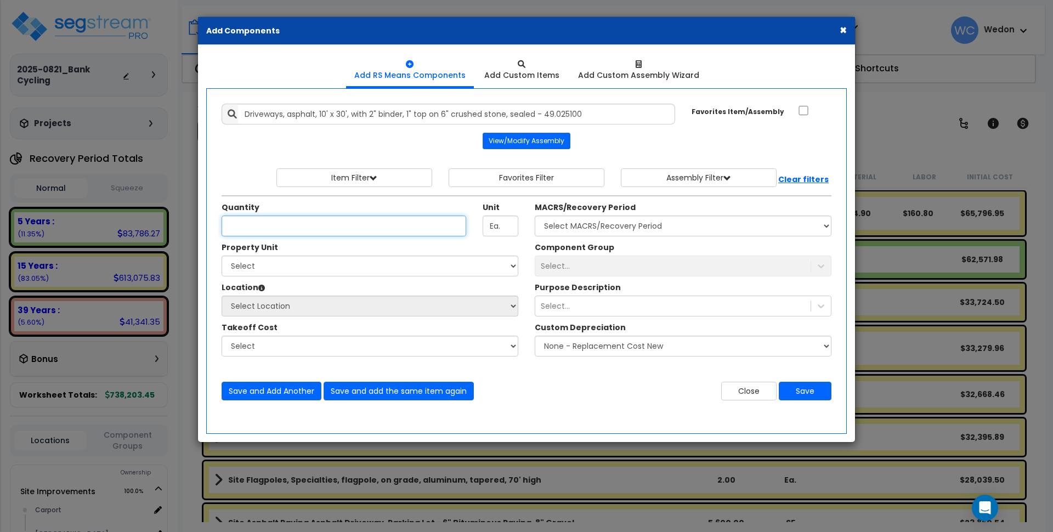
click at [300, 224] on input "Quantity" at bounding box center [344, 226] width 245 height 21
click at [376, 229] on input "Quantity" at bounding box center [344, 226] width 245 height 21
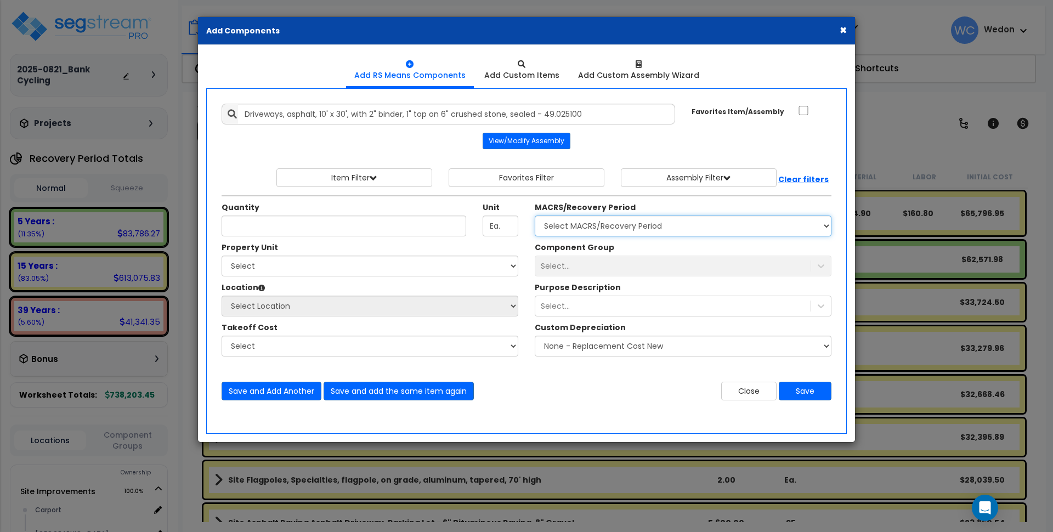
click at [590, 232] on select "Select MACRS/Recovery Period 5 Years - 57.0 - Distributive Trades & Services 5 …" at bounding box center [683, 226] width 297 height 21
click at [692, 229] on select "Select MACRS/Recovery Period 5 Years - 57.0 - Distributive Trades & Services 5 …" at bounding box center [683, 226] width 297 height 21
click at [645, 253] on div "Component Group Select..." at bounding box center [683, 259] width 313 height 35
click at [673, 235] on select "Select MACRS/Recovery Period 5 Years - 57.0 - Distributive Trades & Services 5 …" at bounding box center [683, 226] width 297 height 21
drag, startPoint x: 674, startPoint y: 229, endPoint x: 689, endPoint y: 226, distance: 14.6
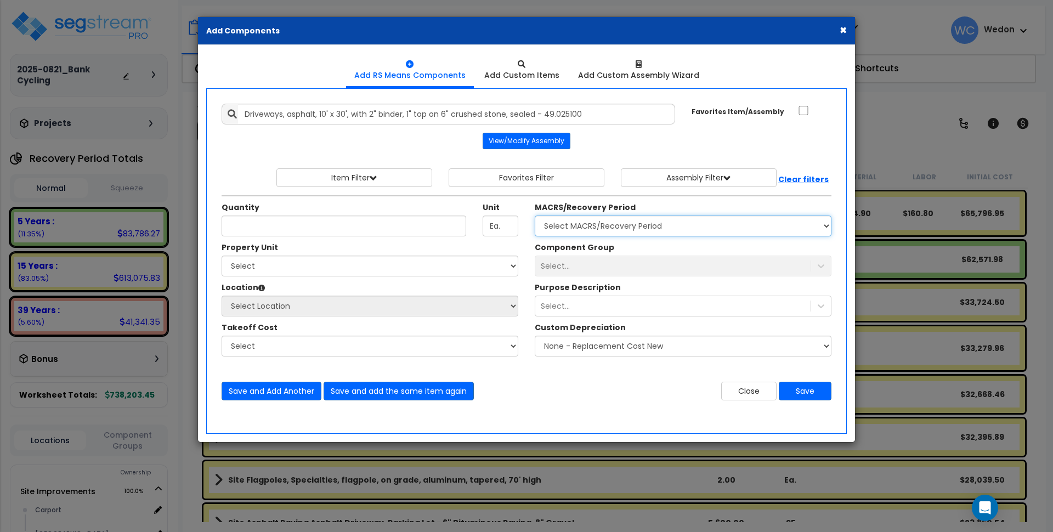
click at [674, 229] on select "Select MACRS/Recovery Period 5 Years - 57.0 - Distributive Trades & Services 5 …" at bounding box center [683, 226] width 297 height 21
click at [711, 203] on div "MACRS/Recovery Period Select MACRS/Recovery Period 5 Years - 57.0 - Distributiv…" at bounding box center [683, 219] width 297 height 35
click at [737, 202] on div "MACRS/Recovery Period Select MACRS/Recovery Period 5 Years - 57.0 - Distributiv…" at bounding box center [683, 219] width 297 height 35
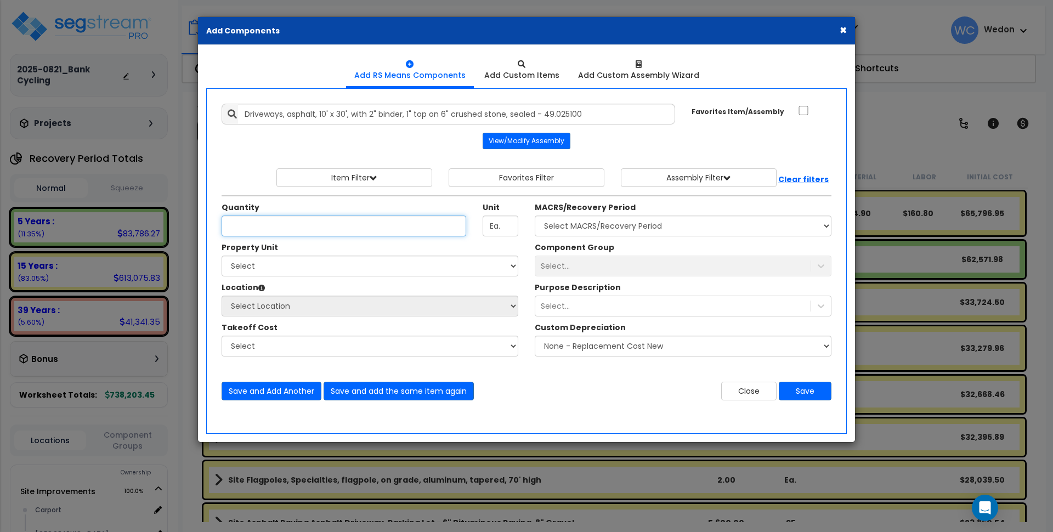
click at [250, 226] on input "Quantity" at bounding box center [344, 226] width 245 height 21
type input "28,113"
drag, startPoint x: 497, startPoint y: 226, endPoint x: 464, endPoint y: 223, distance: 33.0
click at [464, 223] on div "Quantity 28,113 Unit Ea." at bounding box center [369, 219] width 313 height 35
drag, startPoint x: 498, startPoint y: 224, endPoint x: 456, endPoint y: 227, distance: 42.3
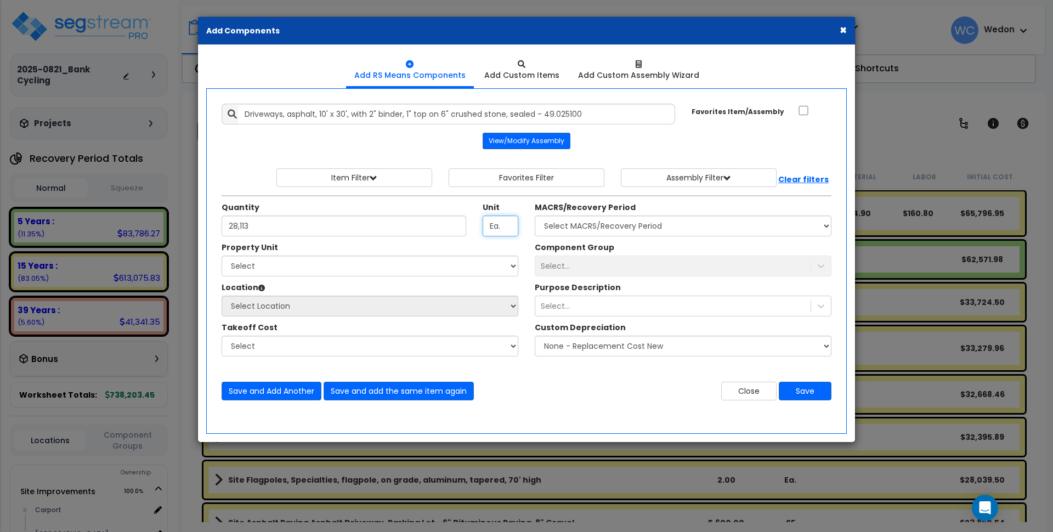
click at [456, 227] on div "Quantity 28,113 Unit Ea." at bounding box center [369, 219] width 313 height 35
type input "SF"
click at [509, 247] on div "Property Unit" at bounding box center [370, 249] width 297 height 14
click at [504, 244] on div "Property Unit" at bounding box center [370, 249] width 297 height 14
click at [413, 266] on select "Select Site Improvements" at bounding box center [370, 266] width 297 height 21
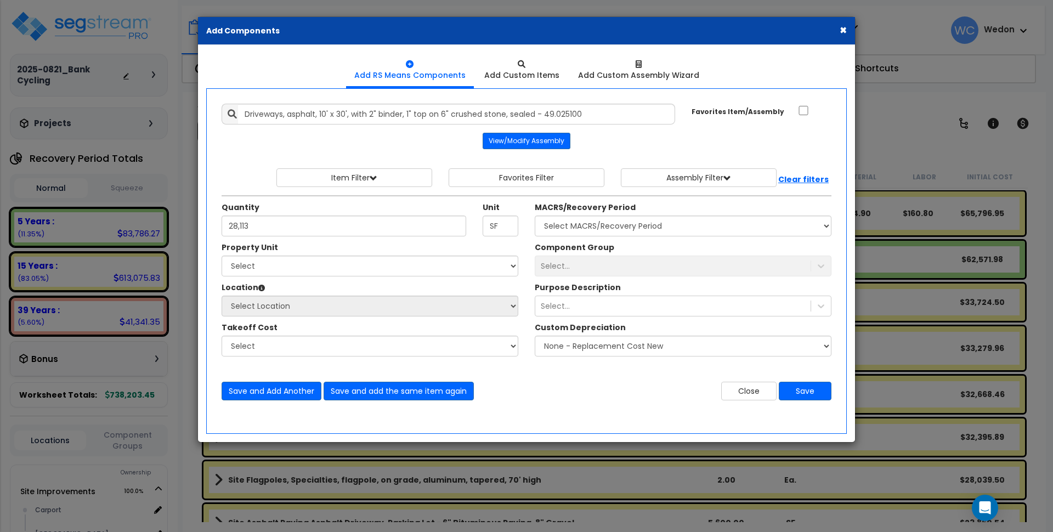
click at [399, 238] on div "Quantity 28,113 Unit SF" at bounding box center [369, 222] width 313 height 40
click at [496, 270] on select "Select Site Improvements" at bounding box center [370, 266] width 297 height 21
select select "165708"
click at [222, 256] on select "Select Site Improvements" at bounding box center [370, 266] width 297 height 21
click at [616, 258] on div "Select..." at bounding box center [683, 266] width 297 height 21
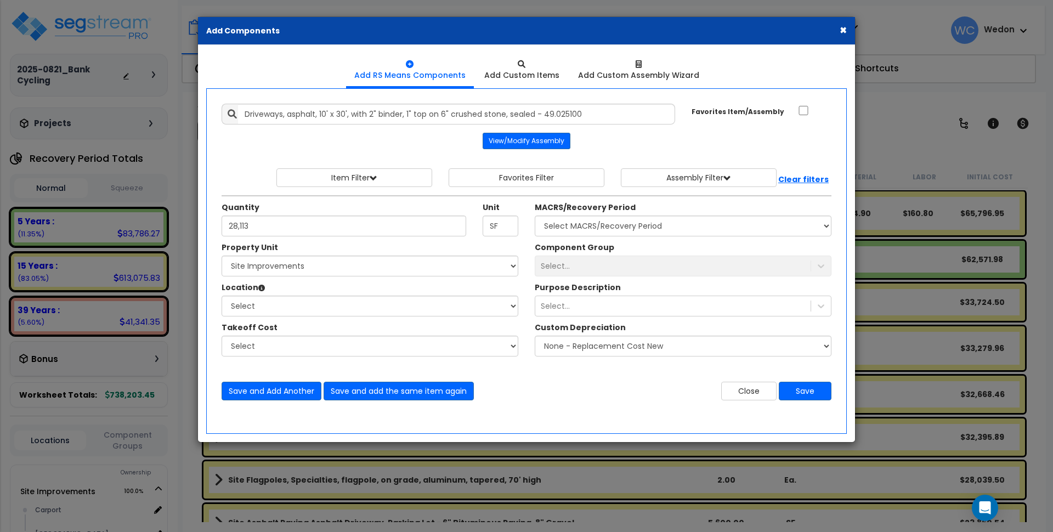
click at [632, 267] on div "Select..." at bounding box center [683, 266] width 297 height 21
click at [635, 230] on select "Select MACRS/Recovery Period 5 Years - 57.0 - Distributive Trades & Services 5 …" at bounding box center [683, 226] width 297 height 21
select select "3666"
click at [535, 216] on select "Select MACRS/Recovery Period 5 Years - 57.0 - Distributive Trades & Services 5 …" at bounding box center [683, 226] width 297 height 21
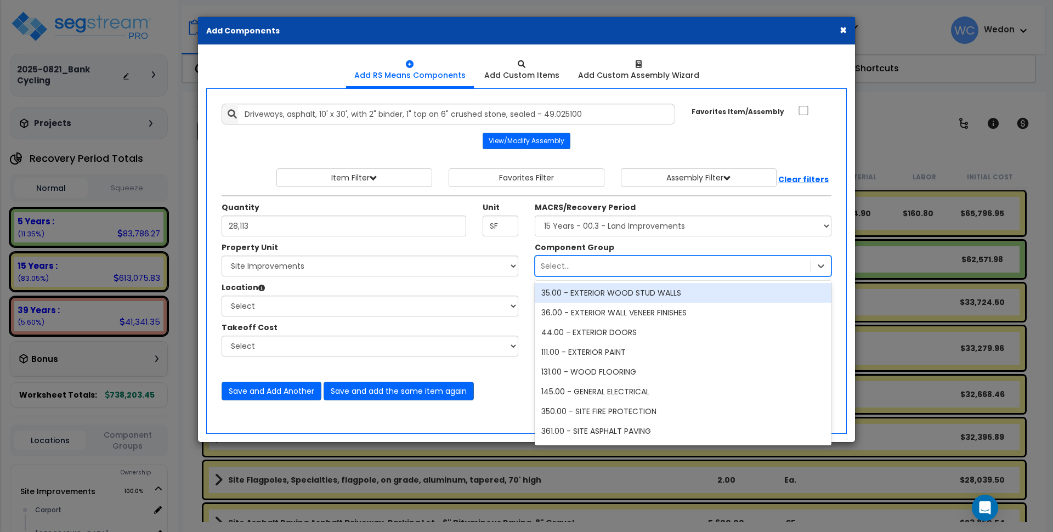
click at [599, 264] on div "Select..." at bounding box center [673, 266] width 275 height 18
type input "site"
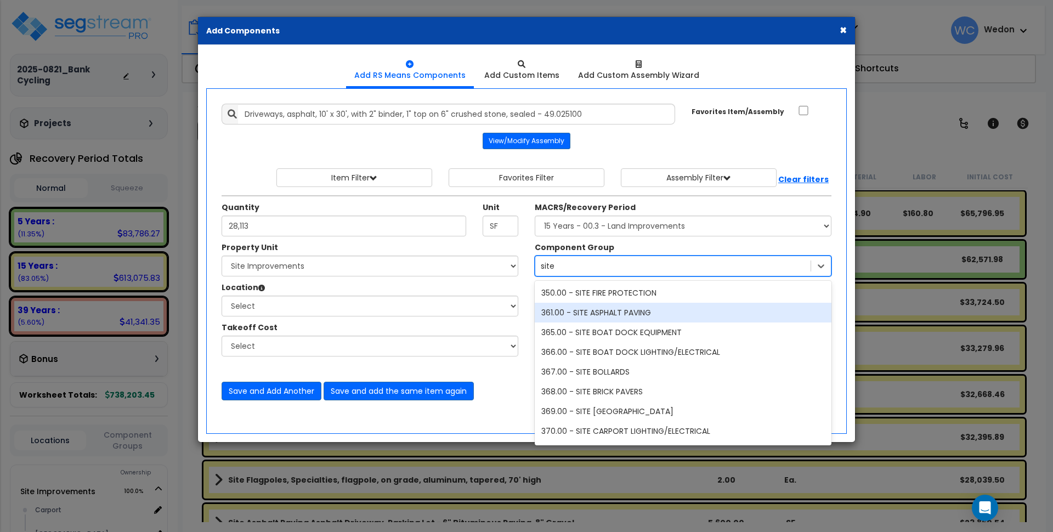
click at [657, 311] on div "361.00 - SITE ASPHALT PAVING" at bounding box center [683, 313] width 297 height 20
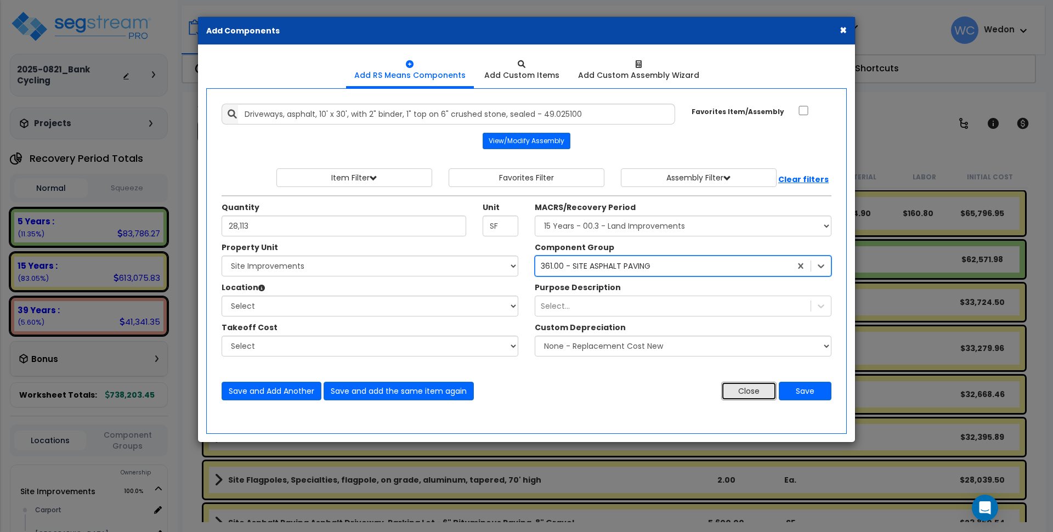
click at [750, 386] on button "Close" at bounding box center [749, 391] width 55 height 19
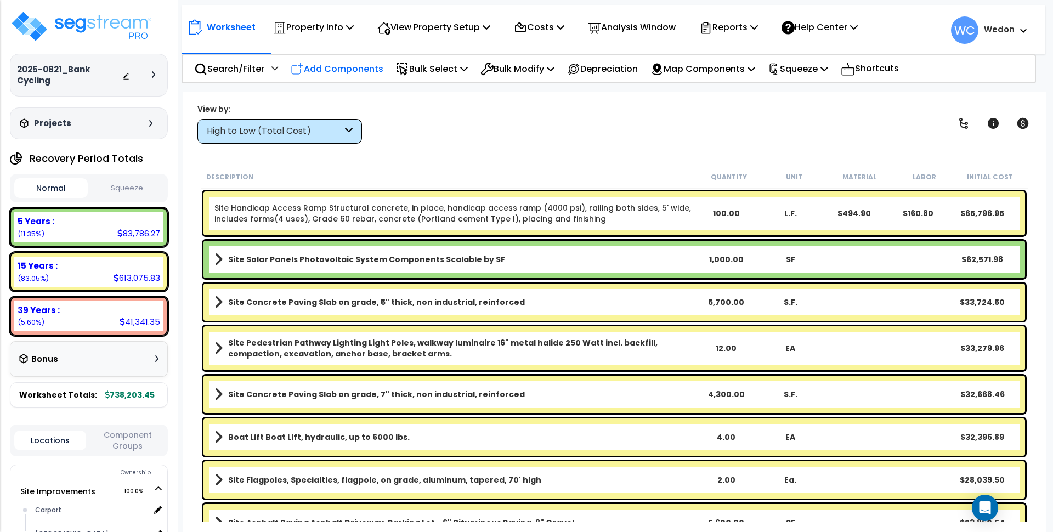
click at [323, 65] on p "Add Components" at bounding box center [337, 68] width 93 height 15
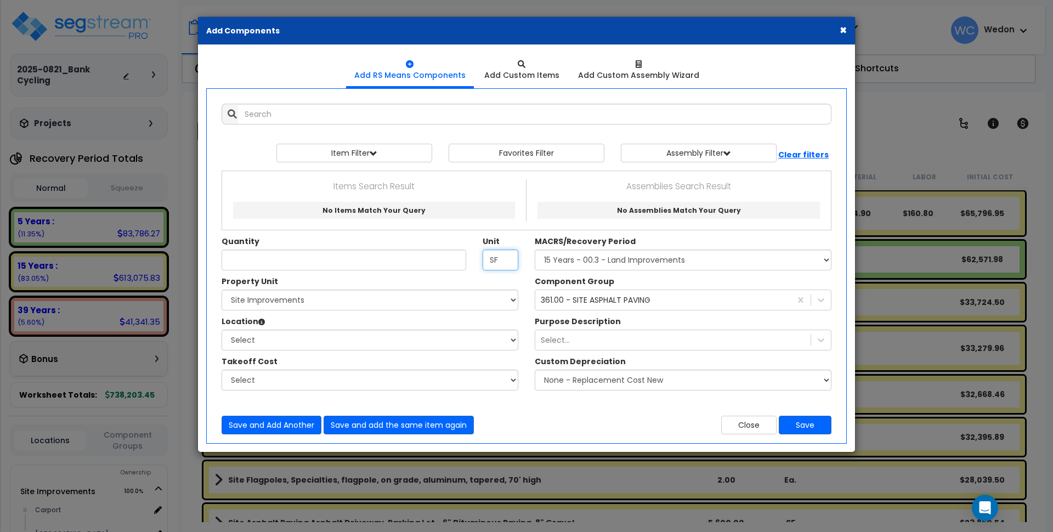
click at [506, 265] on input "SF" at bounding box center [501, 260] width 36 height 21
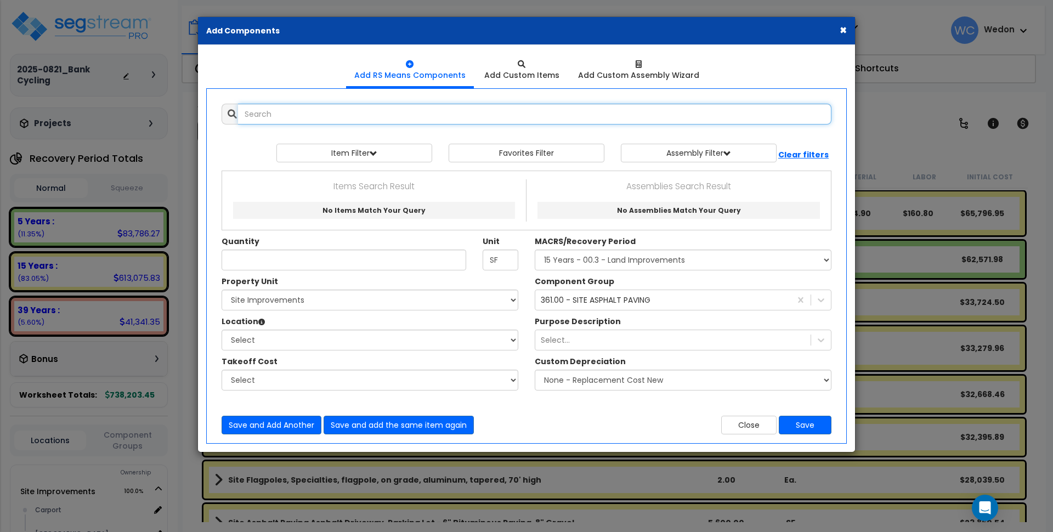
click at [439, 110] on input "text" at bounding box center [535, 114] width 594 height 21
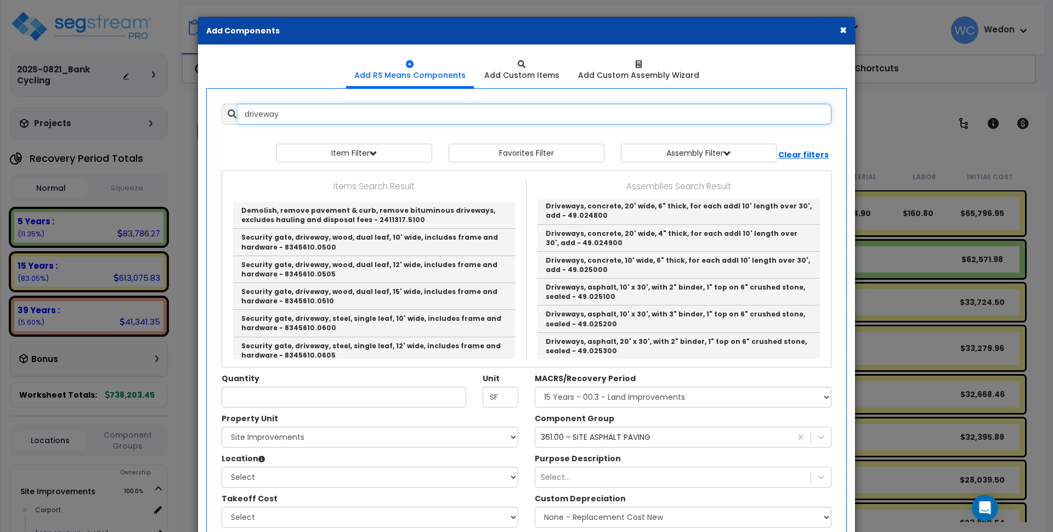
scroll to position [121, 0]
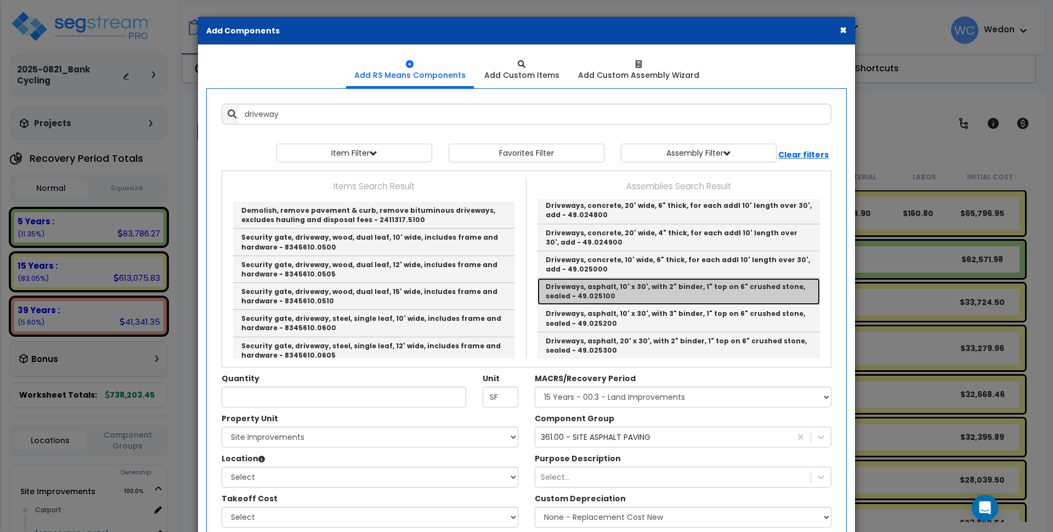
click at [735, 278] on link "Driveways, asphalt, 10' x 30', with 2" binder, 1" top on 6" crushed stone, seal…" at bounding box center [679, 291] width 283 height 27
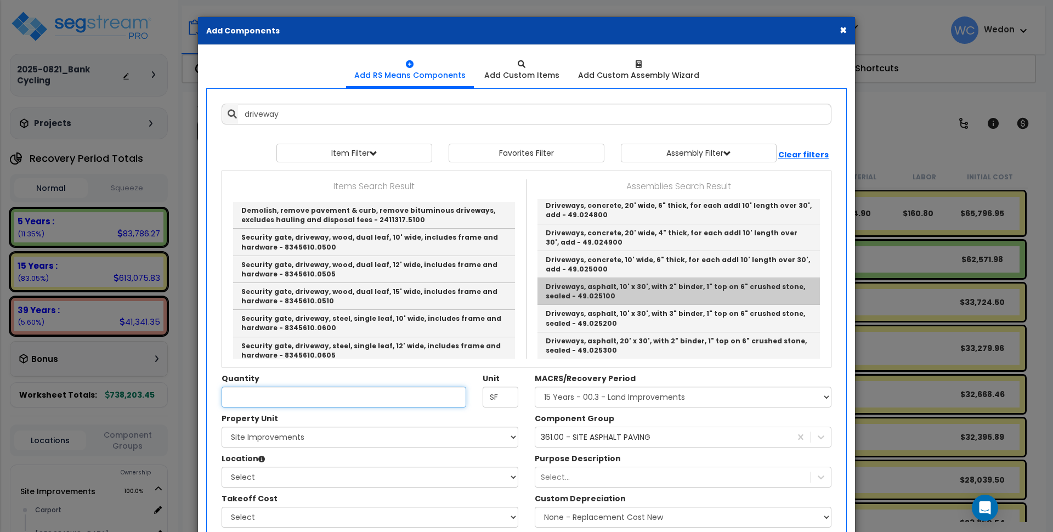
type input "Driveways, asphalt, 10' x 30', with 2" binder, 1" top on 6" crushed stone, seal…"
type input "Ea."
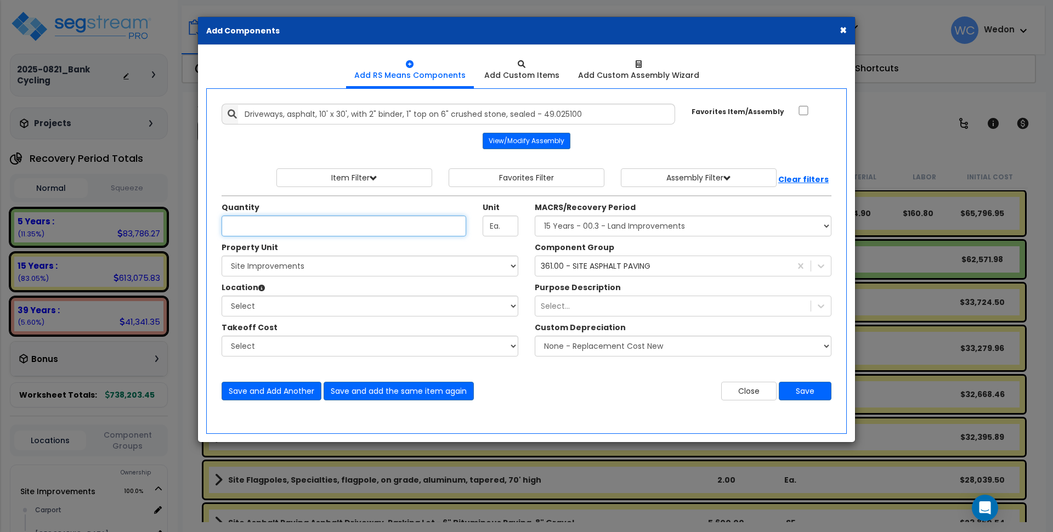
click at [431, 230] on input "Quantity" at bounding box center [344, 226] width 245 height 21
type input "28,113"
drag, startPoint x: 510, startPoint y: 229, endPoint x: 466, endPoint y: 226, distance: 44.0
click at [466, 226] on div "Quantity 28,113 Unit Ea." at bounding box center [369, 219] width 313 height 35
type input "SF"
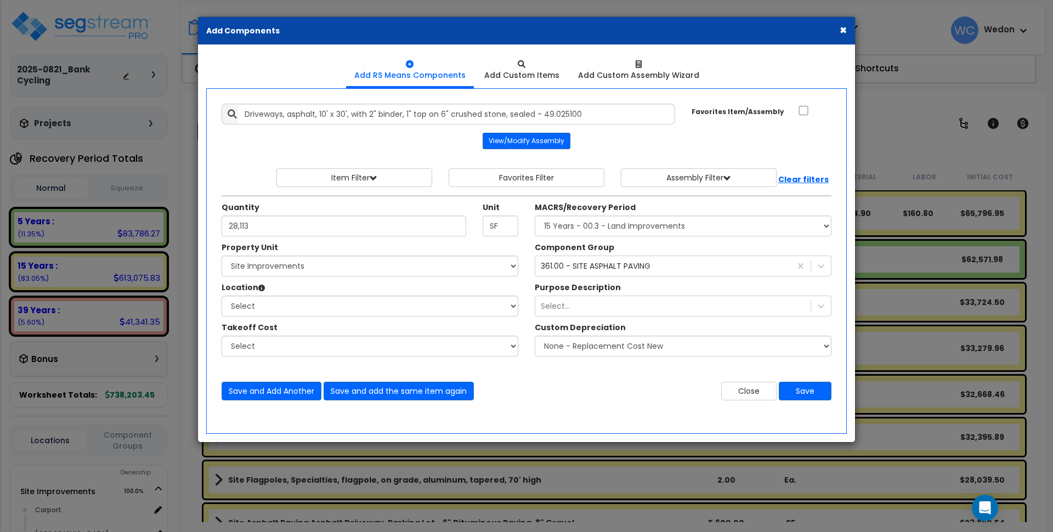
click at [658, 250] on div "Component Group 361.00 - SITE ASPHALT PAVING" at bounding box center [683, 259] width 313 height 35
click at [377, 313] on select "Select Carport Guard House Building Site Exterior Add Additional Location" at bounding box center [370, 306] width 297 height 21
select select "462"
click at [222, 296] on select "Select Carport Guard House Building Site Exterior Add Additional Location" at bounding box center [370, 306] width 297 height 21
click at [282, 340] on select "Select" at bounding box center [370, 346] width 297 height 21
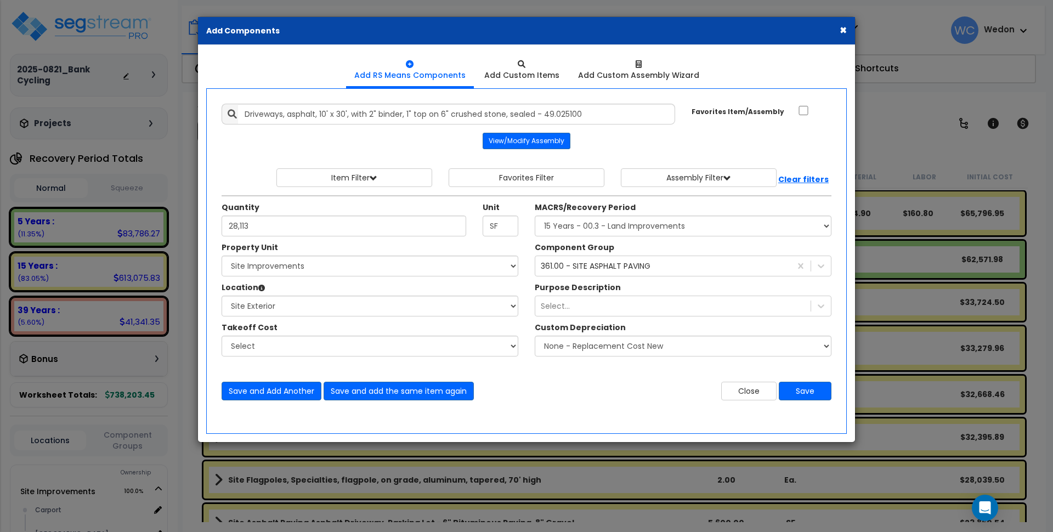
click at [318, 285] on div "Location Please select Property Unit to enable Location" at bounding box center [370, 289] width 297 height 14
click at [727, 306] on div "Select..." at bounding box center [673, 306] width 275 height 18
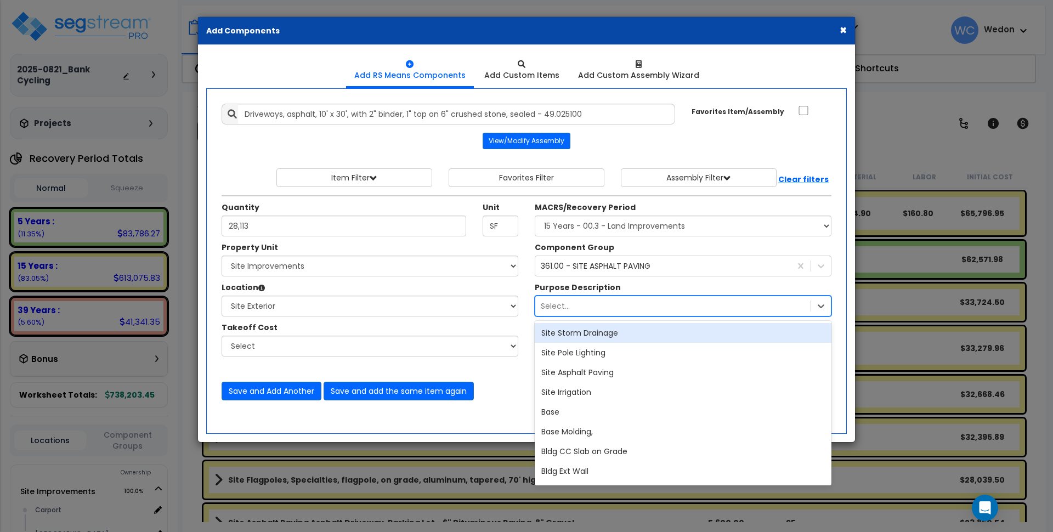
click at [727, 306] on div "Select..." at bounding box center [673, 306] width 275 height 18
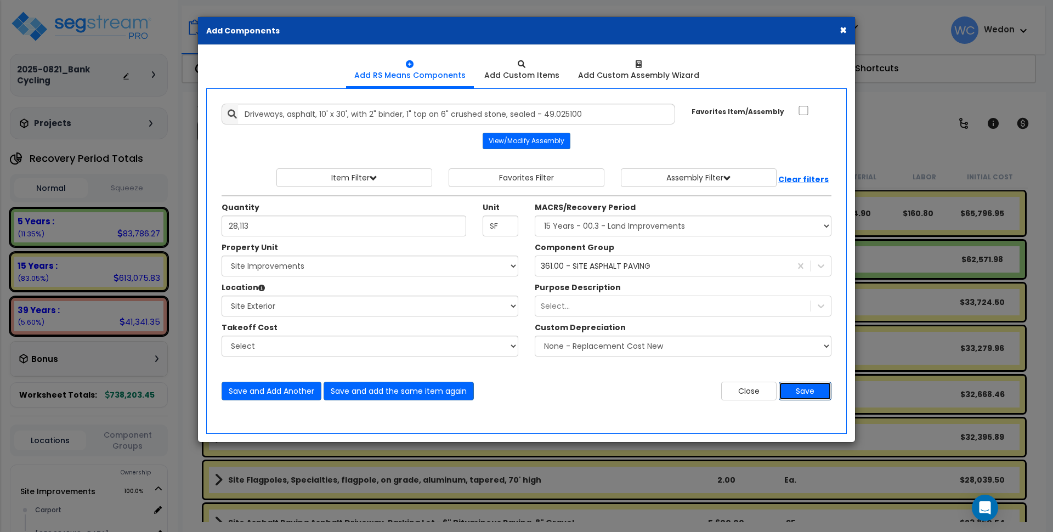
click at [804, 390] on button "Save" at bounding box center [805, 391] width 53 height 19
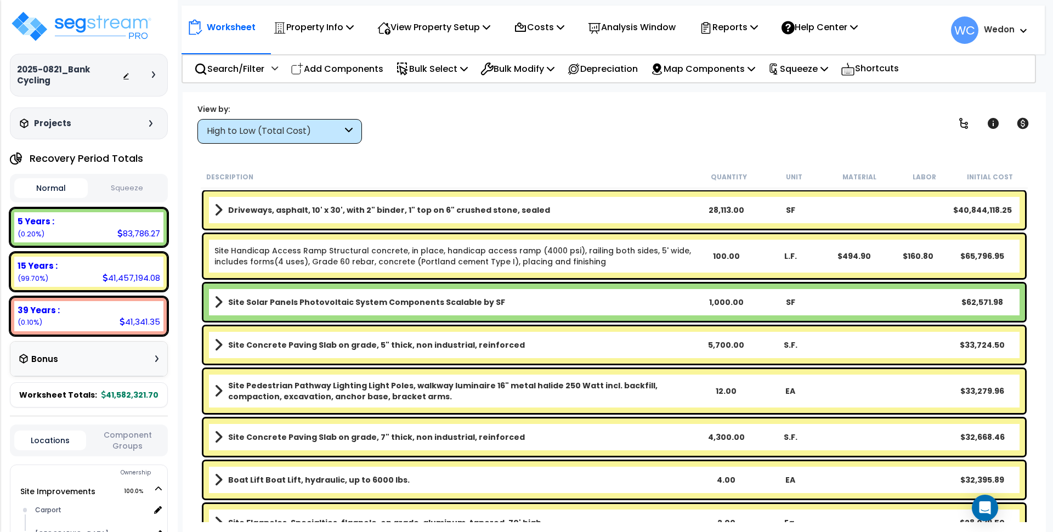
click at [689, 201] on div "Driveways, asphalt, 10' x 30', with 2" binder, 1" top on 6" crushed stone, seal…" at bounding box center [615, 209] width 822 height 37
click at [554, 155] on div "Worksheet Property Info Property Setup Add Property Unit Template property Clon…" at bounding box center [615, 358] width 864 height 532
click at [441, 211] on b "Driveways, asphalt, 10' x 30', with 2" binder, 1" top on 6" crushed stone, seal…" at bounding box center [389, 210] width 322 height 11
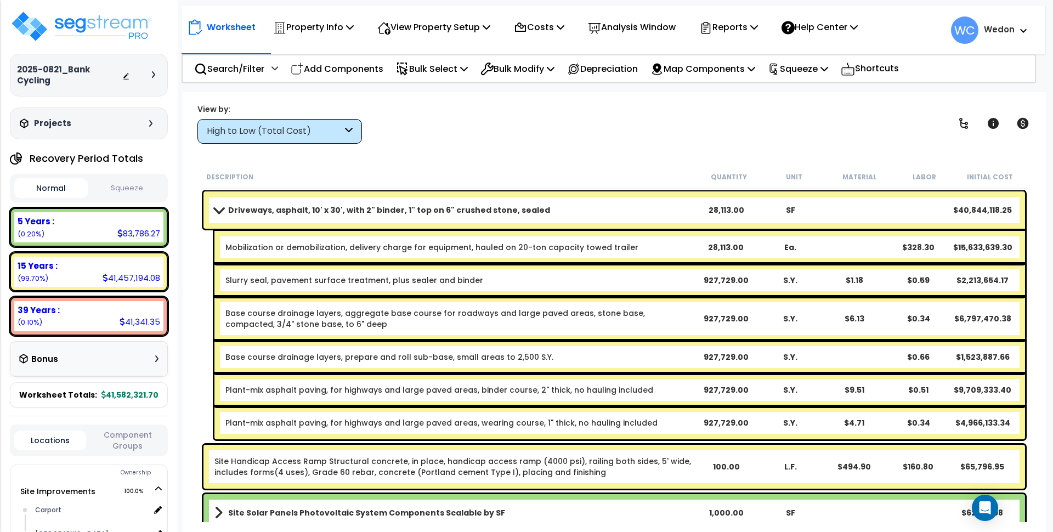
click at [791, 202] on div "Driveways, asphalt, 10' x 30', with 2" binder, 1" top on 6" crushed stone, seal…" at bounding box center [615, 209] width 822 height 37
click at [791, 208] on div "SF" at bounding box center [791, 210] width 64 height 11
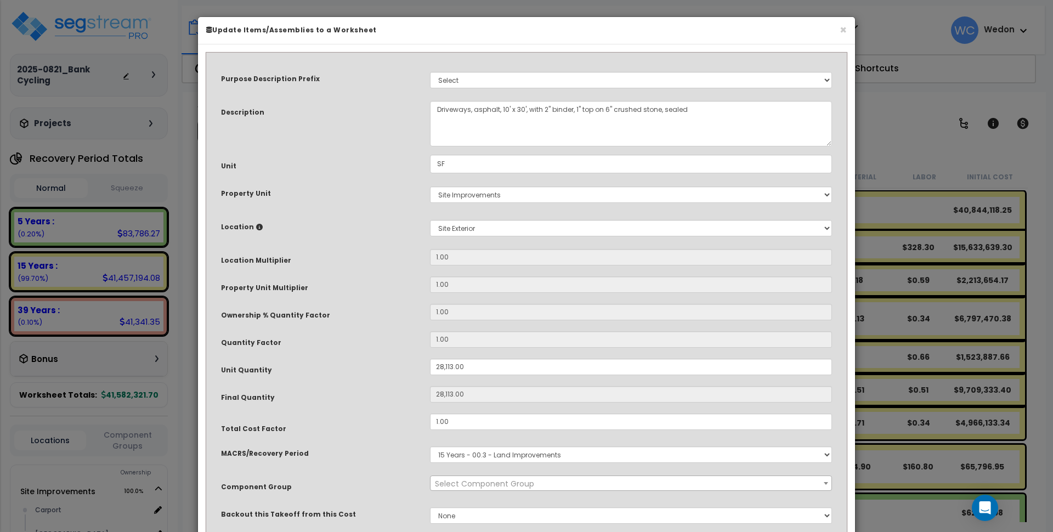
select select "26054"
click at [840, 31] on button "×" at bounding box center [843, 30] width 7 height 12
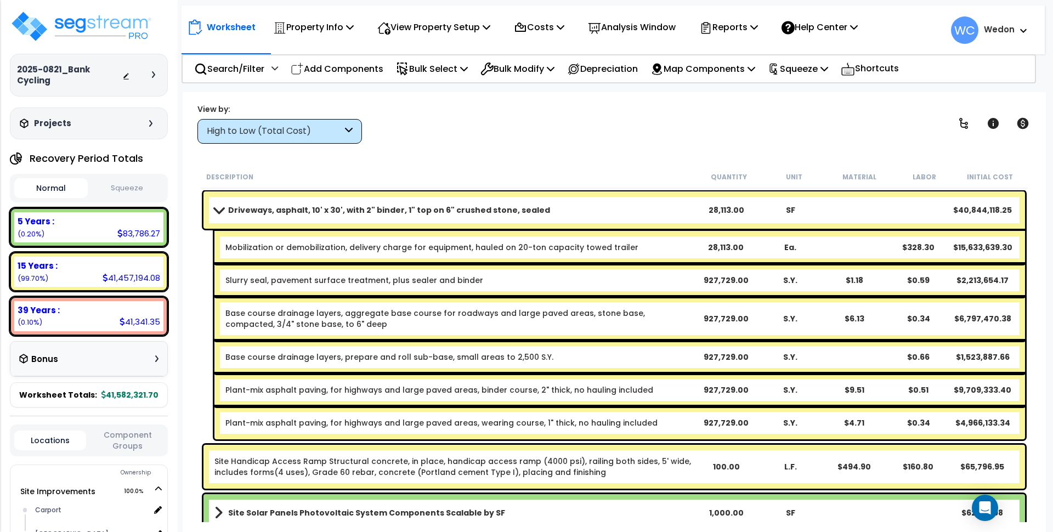
click at [792, 211] on div "SF" at bounding box center [791, 210] width 64 height 11
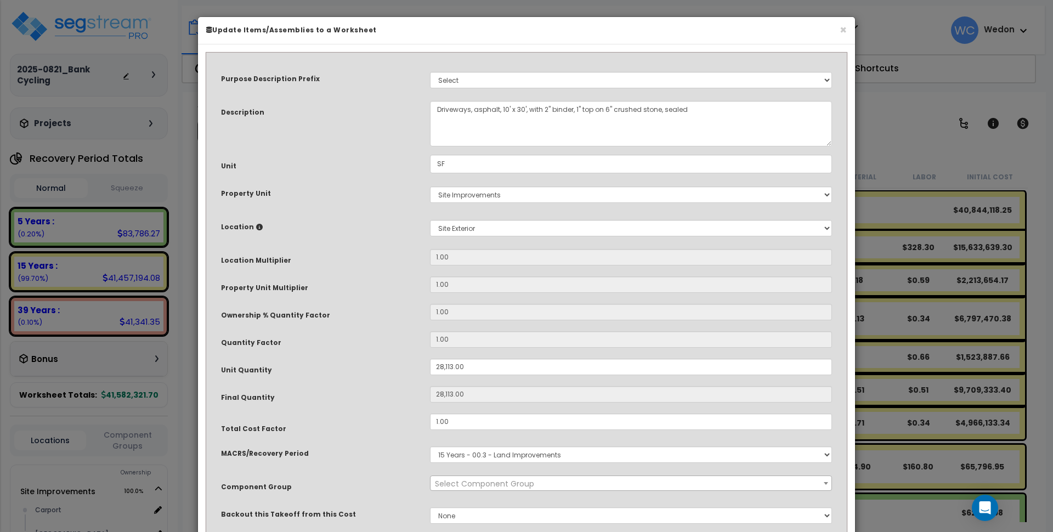
select select "26054"
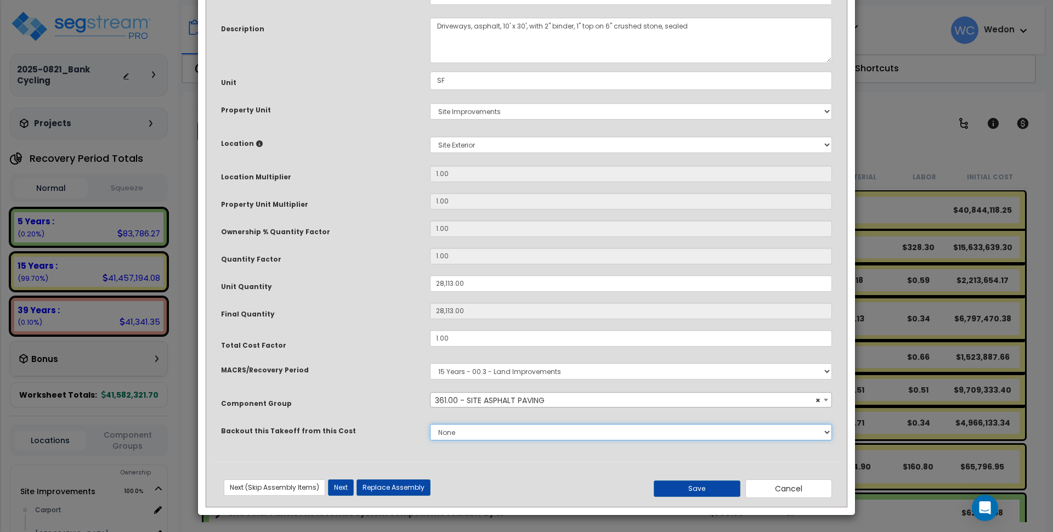
click at [487, 431] on select "None" at bounding box center [631, 432] width 402 height 16
click at [367, 384] on div "MACRS/Recovery Period Select MACRS/Recovery Period 5 Years - 57.0 - Distributiv…" at bounding box center [527, 371] width 628 height 25
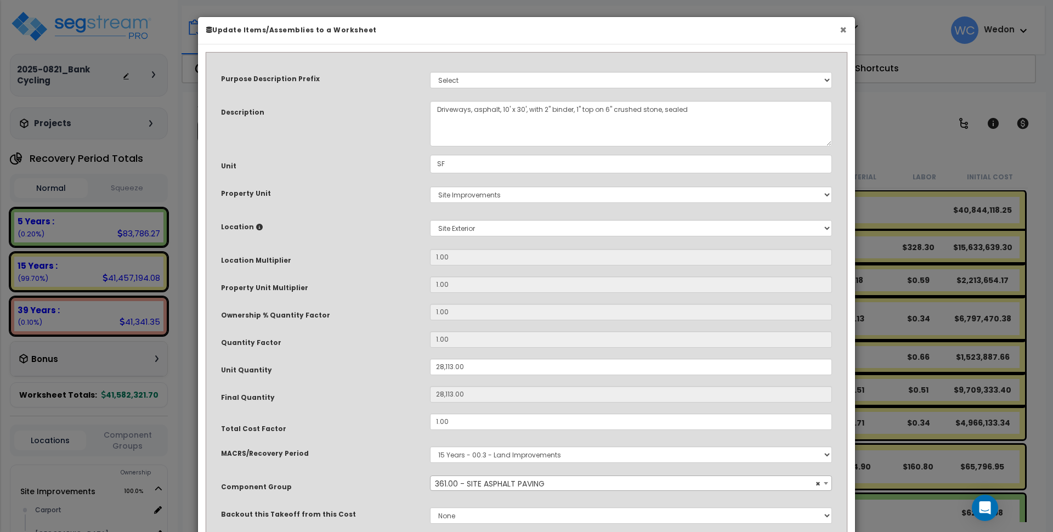
click at [841, 26] on button "×" at bounding box center [843, 30] width 7 height 12
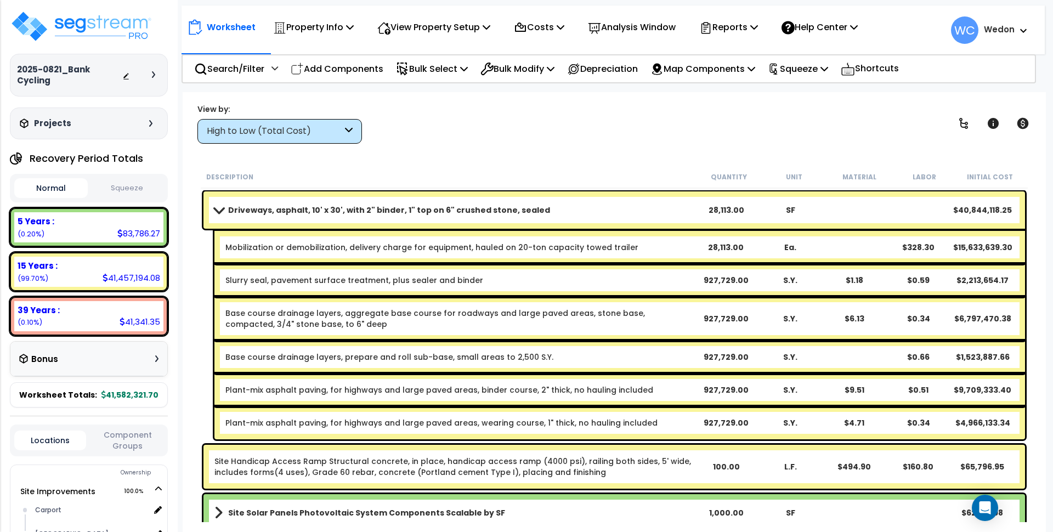
click at [809, 128] on div "View by: High to Low (Total Cost) High to Low (Total Cost)" at bounding box center [615, 123] width 842 height 41
click at [218, 210] on span at bounding box center [218, 210] width 15 height 8
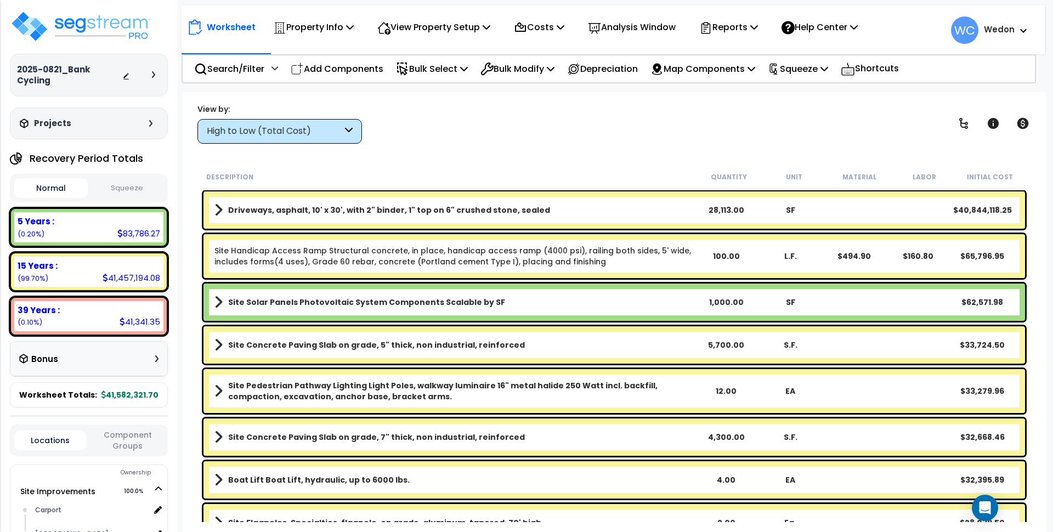
click at [529, 162] on div "Worksheet Property Info Property Setup Add Property Unit Template property Clon…" at bounding box center [615, 358] width 864 height 532
click at [283, 213] on b "Driveways, asphalt, 10' x 30', with 2" binder, 1" top on 6" crushed stone, seal…" at bounding box center [389, 210] width 322 height 11
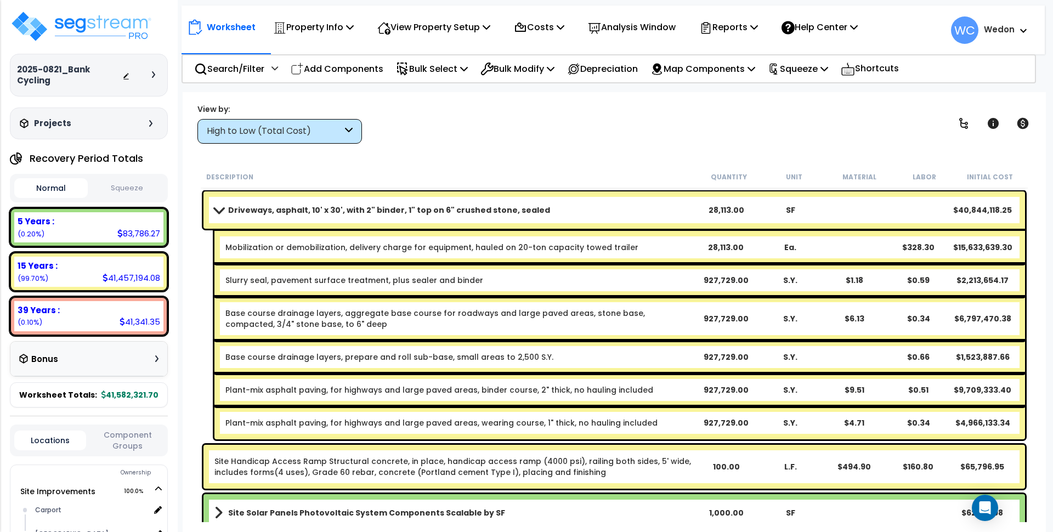
click at [793, 211] on div "SF" at bounding box center [791, 210] width 64 height 11
click at [782, 136] on div "View by: High to Low (Total Cost) High to Low (Total Cost)" at bounding box center [615, 123] width 842 height 41
click at [791, 209] on div "SF" at bounding box center [791, 210] width 64 height 11
click at [761, 136] on div "View by: High to Low (Total Cost) High to Low (Total Cost)" at bounding box center [615, 123] width 842 height 41
click at [791, 210] on div "SF" at bounding box center [791, 210] width 64 height 11
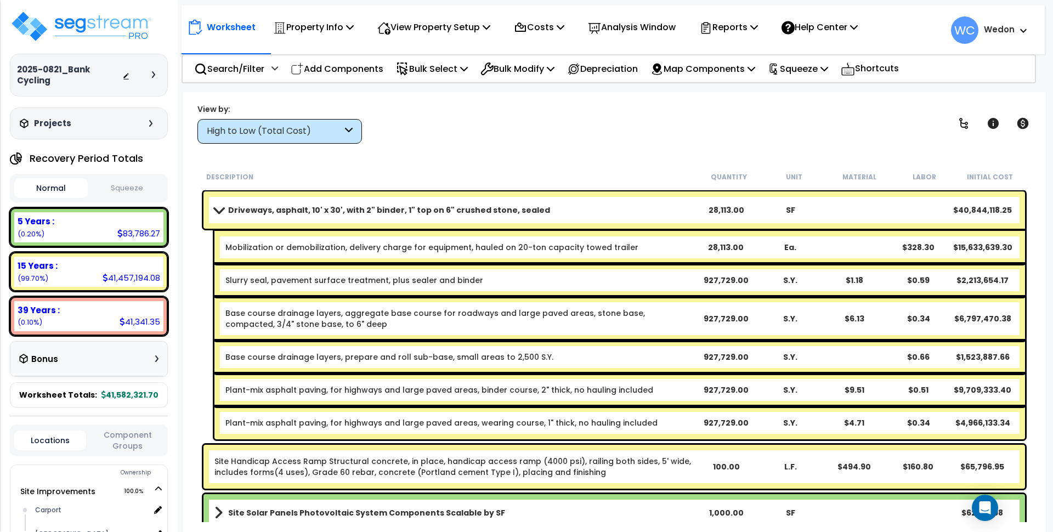
click at [787, 281] on div "S.Y." at bounding box center [790, 280] width 63 height 11
click at [790, 208] on div "SF" at bounding box center [791, 210] width 64 height 11
click at [833, 152] on div "Worksheet Property Info Property Setup Add Property Unit Template property Clon…" at bounding box center [615, 358] width 864 height 532
click at [734, 205] on div "28,113.00" at bounding box center [727, 210] width 64 height 11
click at [792, 210] on div "SF" at bounding box center [791, 210] width 64 height 11
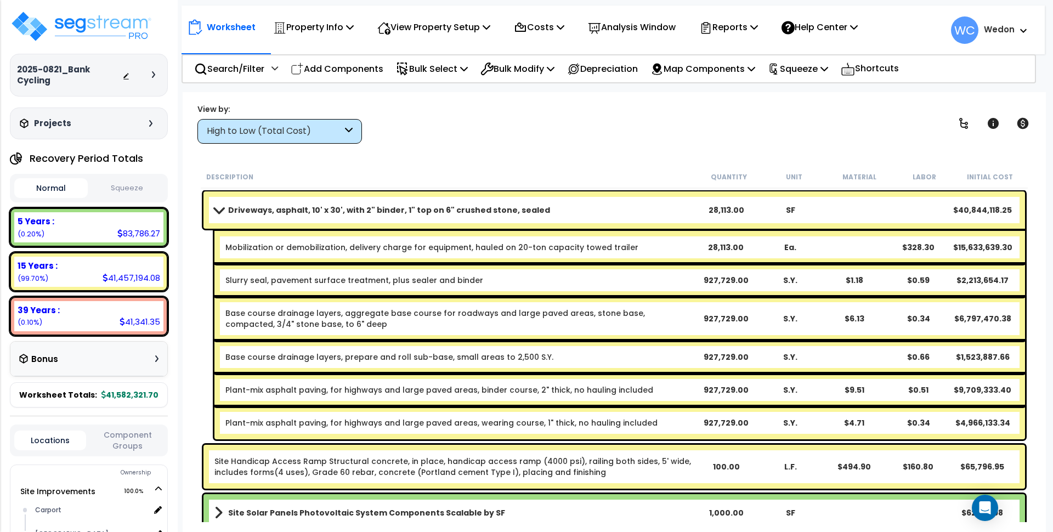
drag, startPoint x: 792, startPoint y: 149, endPoint x: 783, endPoint y: 164, distance: 17.0
click at [792, 148] on div "Worksheet Property Info Property Setup Add Property Unit Template property Clon…" at bounding box center [615, 358] width 864 height 532
click at [736, 211] on div "28,113.00" at bounding box center [727, 210] width 64 height 11
click at [726, 153] on div "Worksheet Property Info Property Setup Add Property Unit Template property Clon…" at bounding box center [615, 358] width 864 height 532
click at [564, 142] on div "View by: High to Low (Total Cost) High to Low (Total Cost)" at bounding box center [615, 123] width 842 height 41
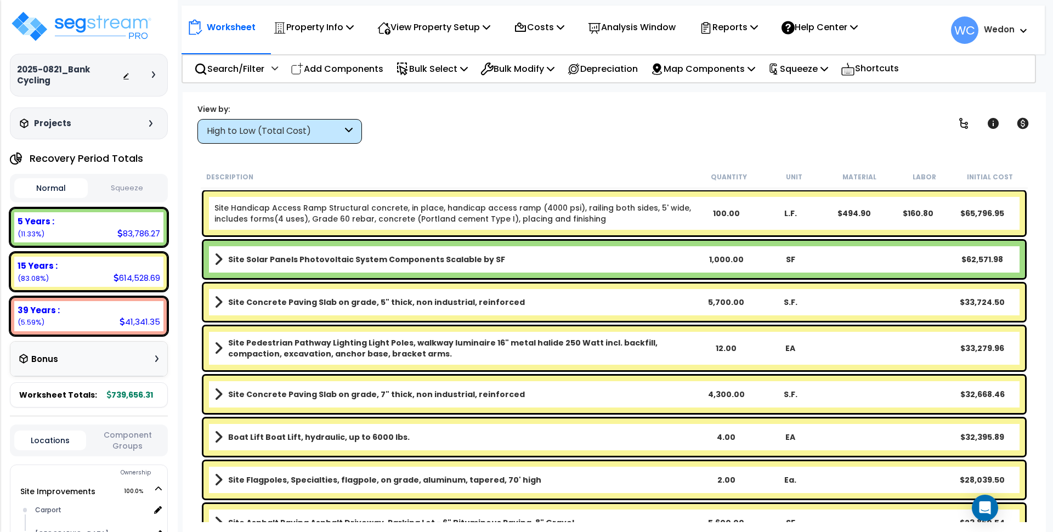
click at [317, 136] on div "High to Low (Total Cost)" at bounding box center [275, 131] width 136 height 13
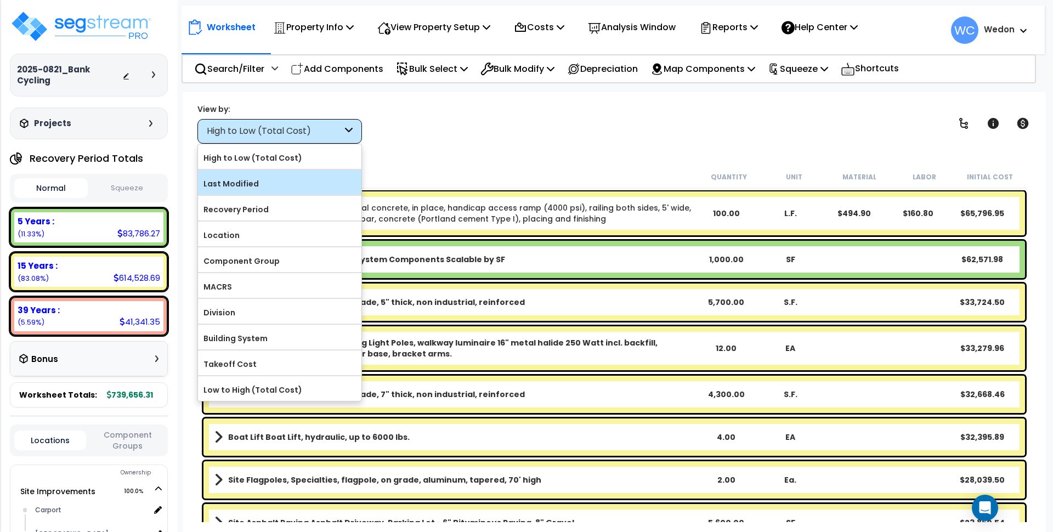
click at [300, 185] on label "Last Modified" at bounding box center [280, 184] width 164 height 16
click at [0, 0] on input "Last Modified" at bounding box center [0, 0] width 0 height 0
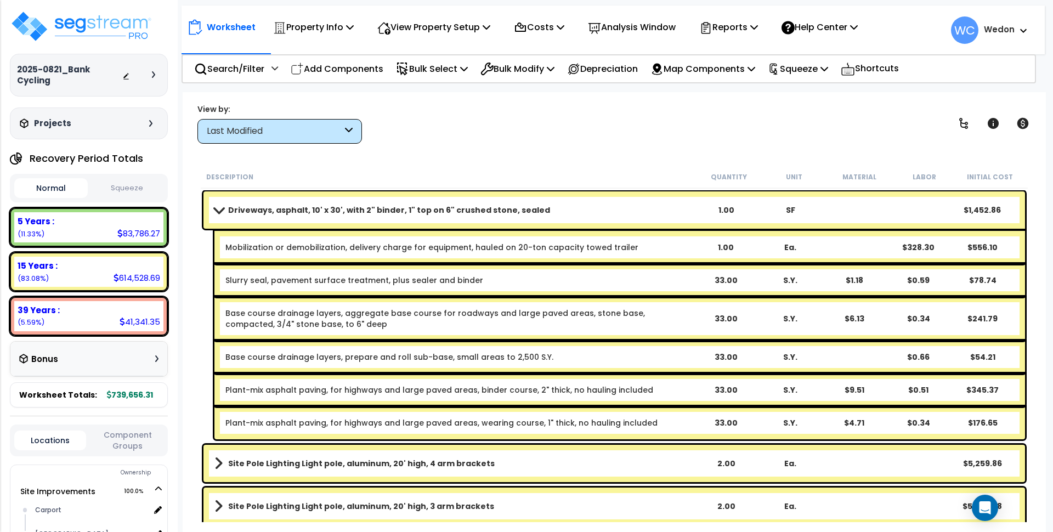
click at [260, 211] on b "Driveways, asphalt, 10' x 30', with 2" binder, 1" top on 6" crushed stone, seal…" at bounding box center [389, 210] width 322 height 11
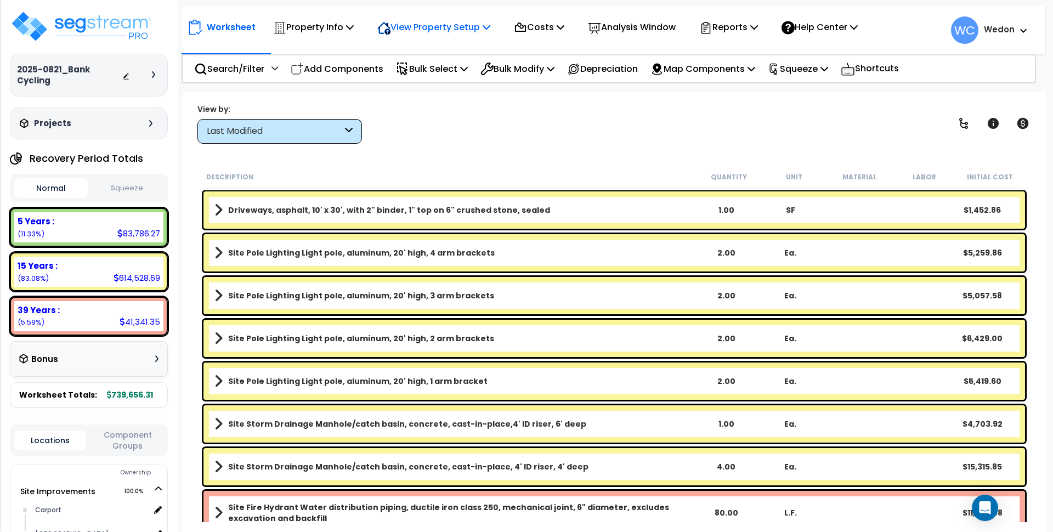
click at [469, 25] on p "View Property Setup" at bounding box center [433, 27] width 113 height 15
click at [407, 78] on link "View Questionnaire" at bounding box center [426, 75] width 109 height 22
click at [368, 67] on p "Add Components" at bounding box center [337, 68] width 93 height 15
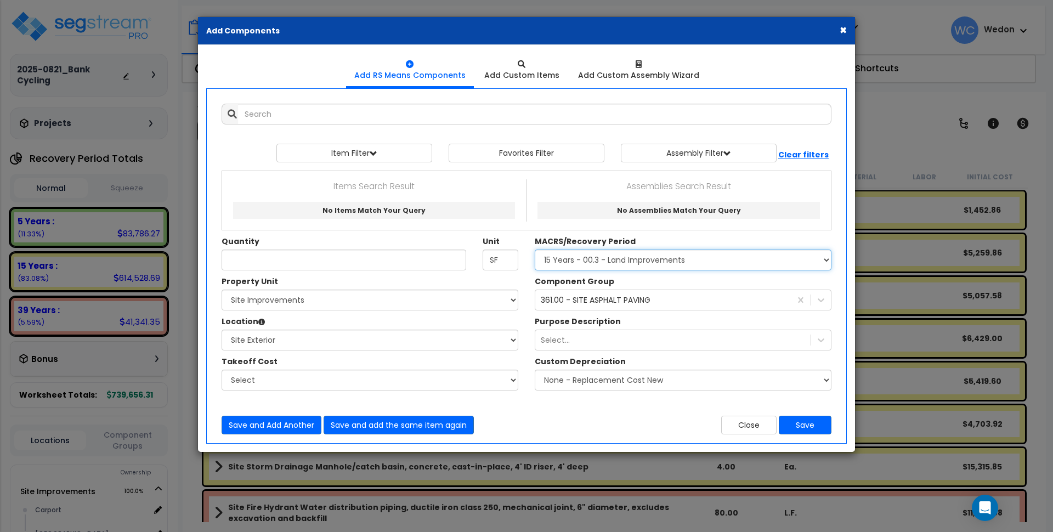
click at [719, 260] on select "Select MACRS/Recovery Period 5 Years - 57.0 - Distributive Trades & Services 5 …" at bounding box center [683, 260] width 297 height 21
select select "3667"
click at [535, 250] on select "Select MACRS/Recovery Period 5 Years - 57.0 - Distributive Trades & Services 5 …" at bounding box center [683, 260] width 297 height 21
click at [717, 295] on div "361.00 - SITE ASPHALT PAVING" at bounding box center [664, 300] width 256 height 18
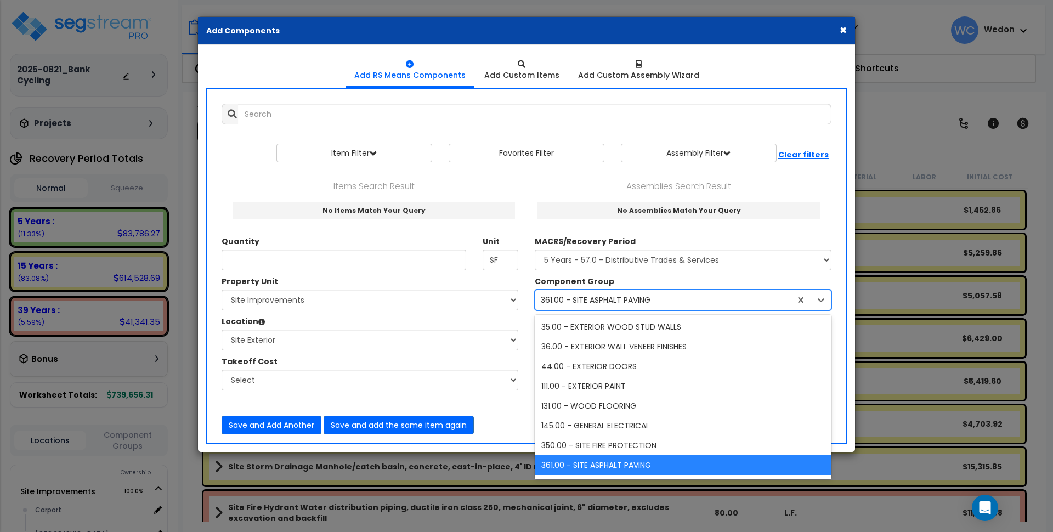
scroll to position [2, 0]
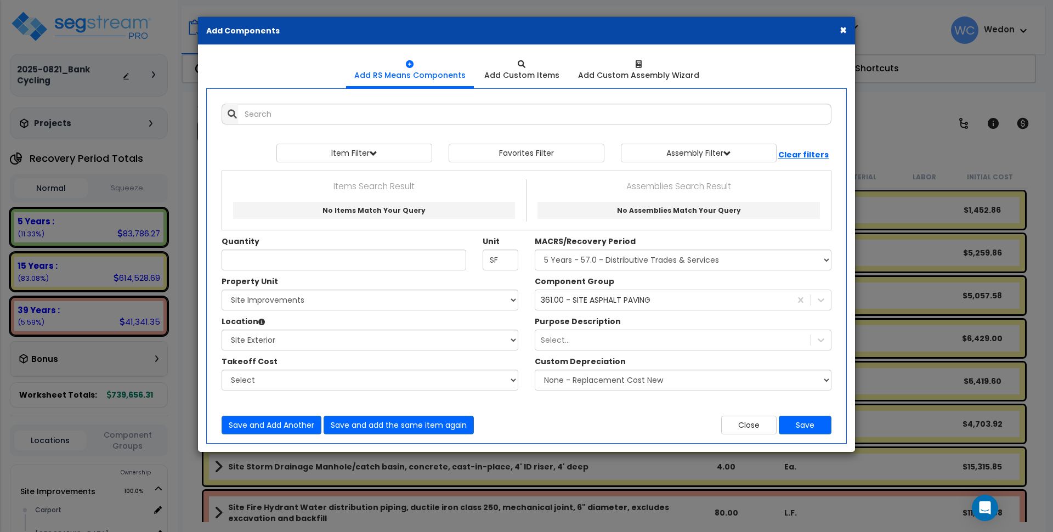
click at [708, 285] on div "Component Group 361.00 - SITE ASPHALT PAVING" at bounding box center [683, 293] width 313 height 35
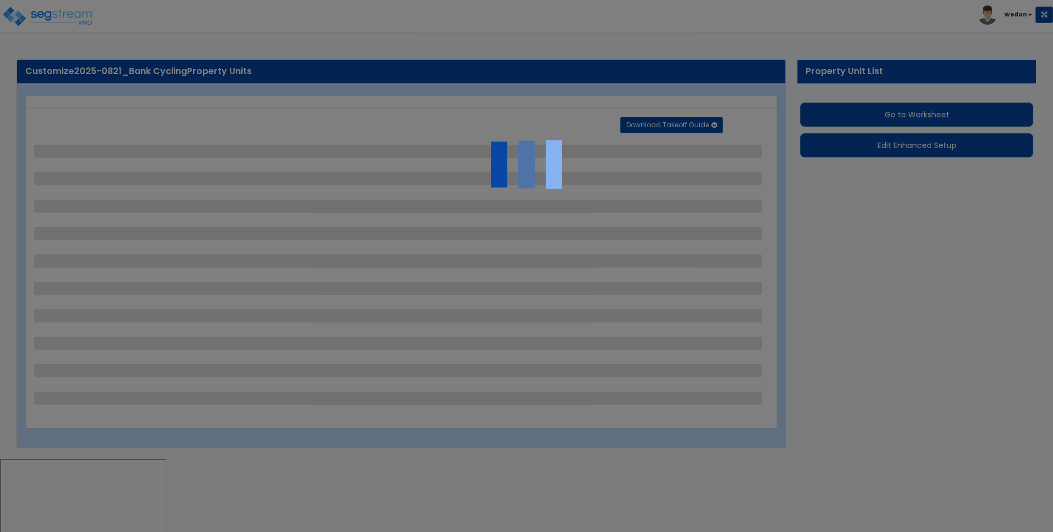
select select "2"
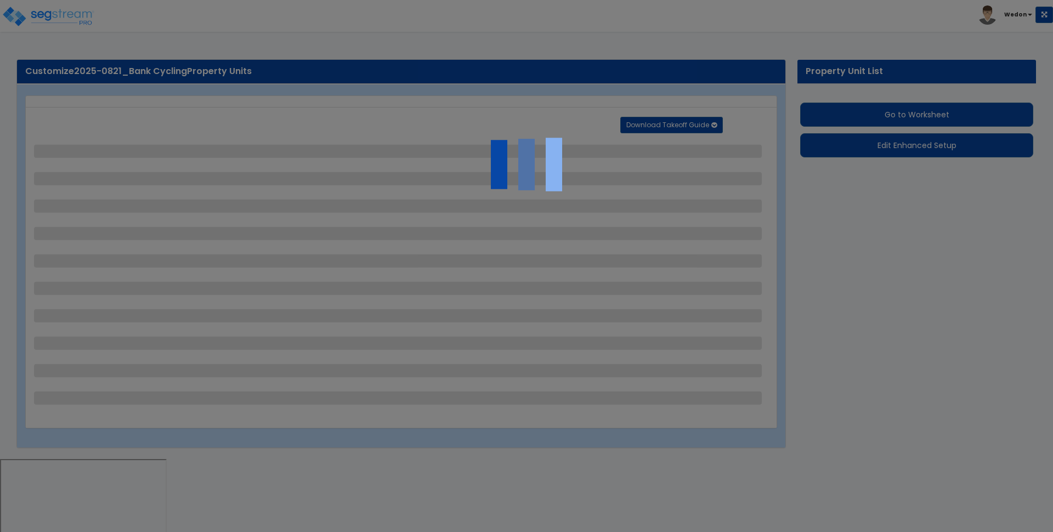
select select "1"
select select "2"
select select "1"
select select "3"
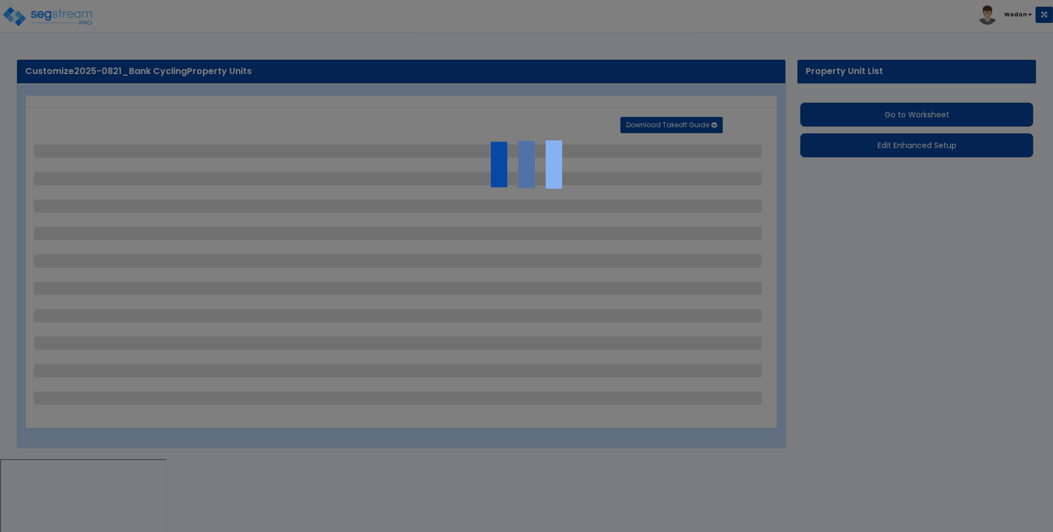
select select "1"
select select "2"
select select "1"
select select "2"
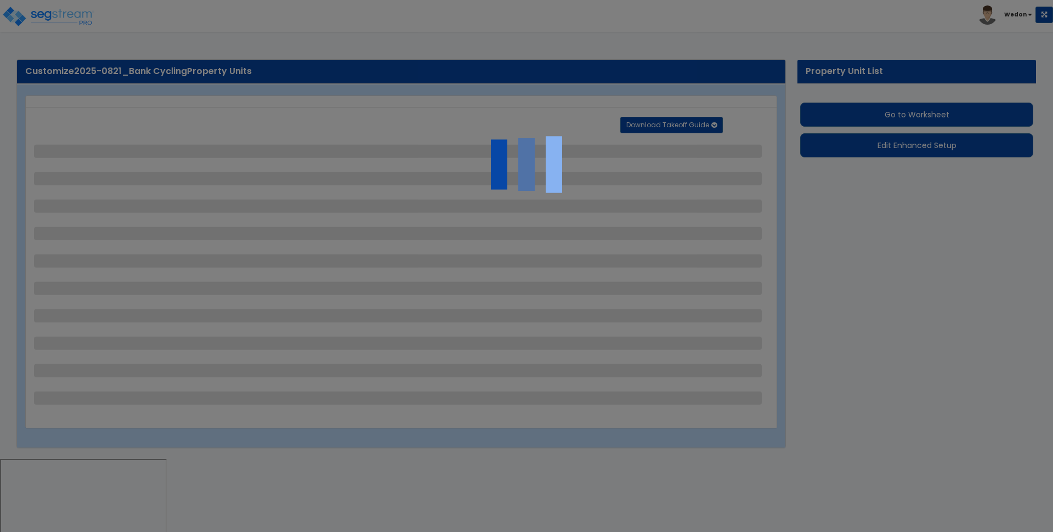
select select "3"
select select "1"
select select "2"
select select "3"
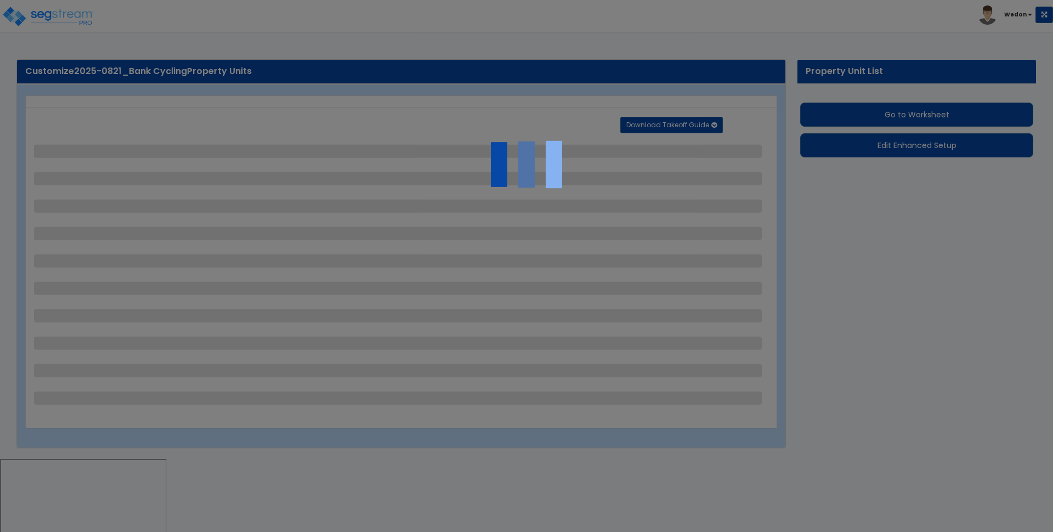
select select "3"
select select "2"
select select "3"
select select "1"
select select "2"
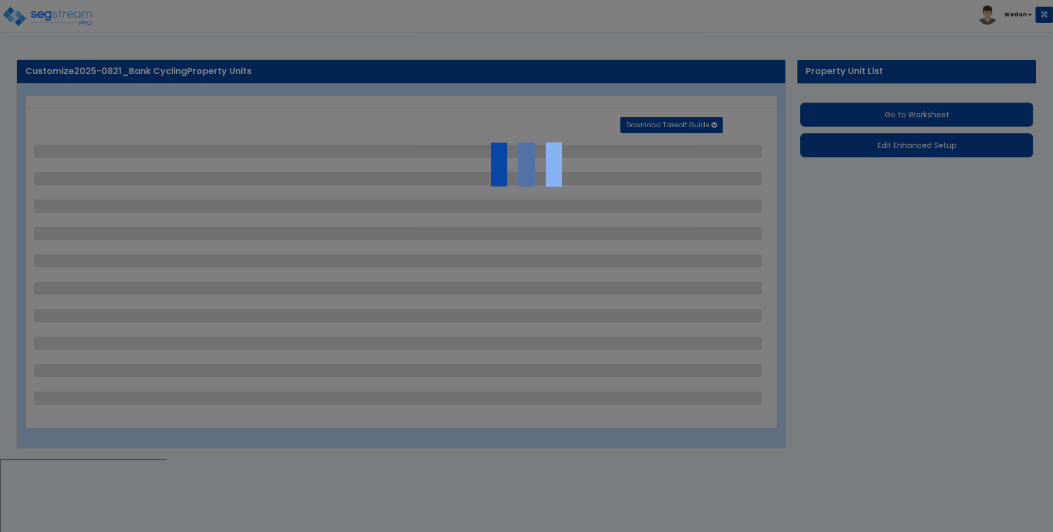
select select "3"
select select "2"
select select "1"
select select "3"
select select "2"
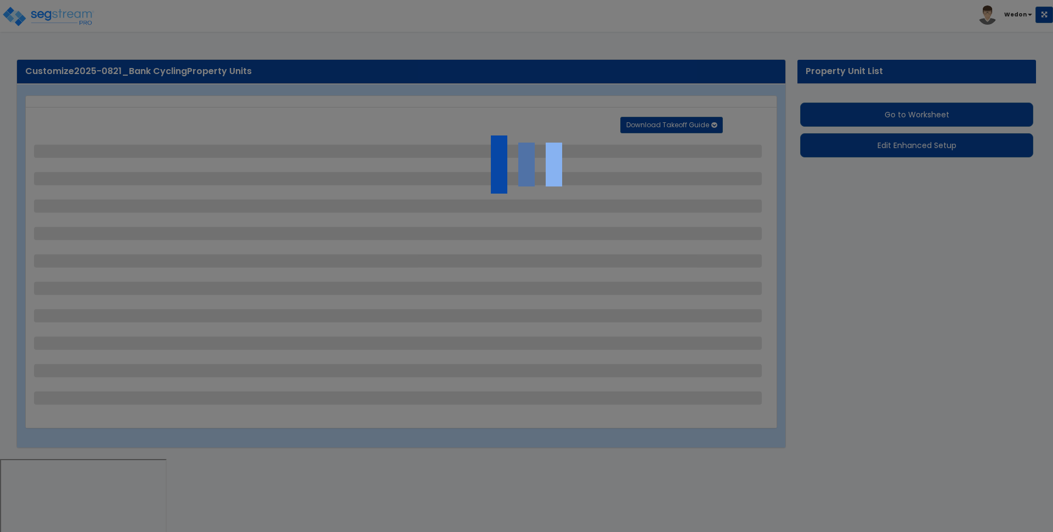
select select "2"
select select "1"
select select "2"
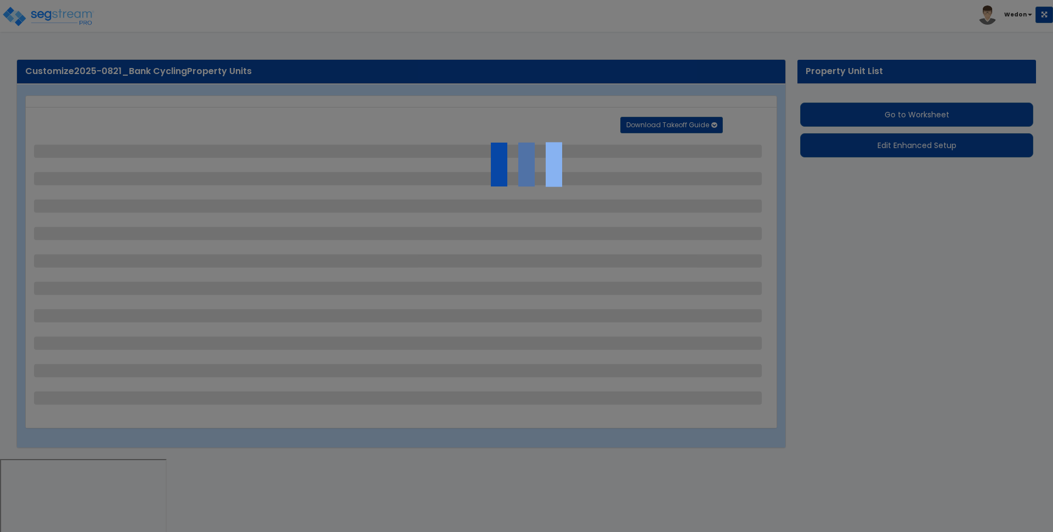
select select "3"
select select "11"
select select "12"
select select "13"
select select "2"
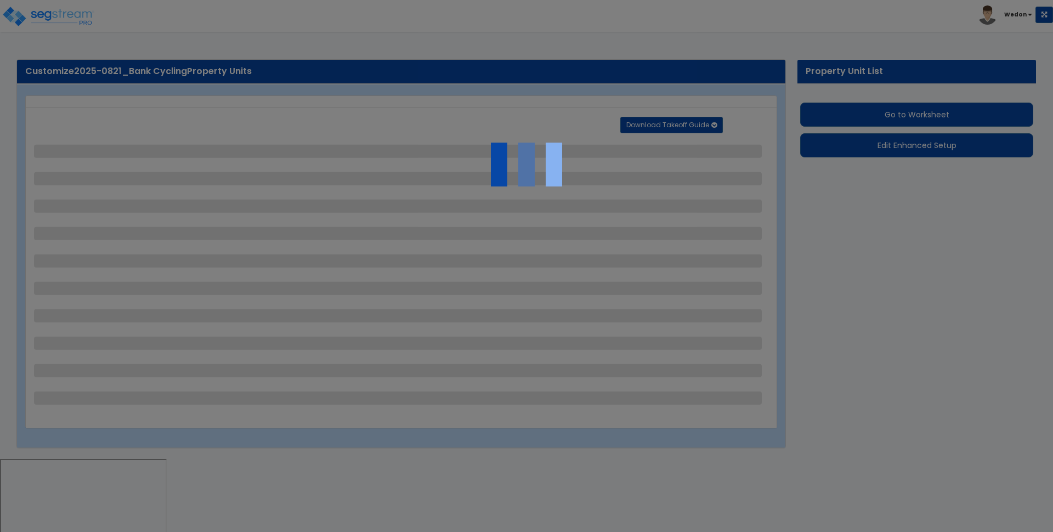
select select "1"
select select "2"
select select "1"
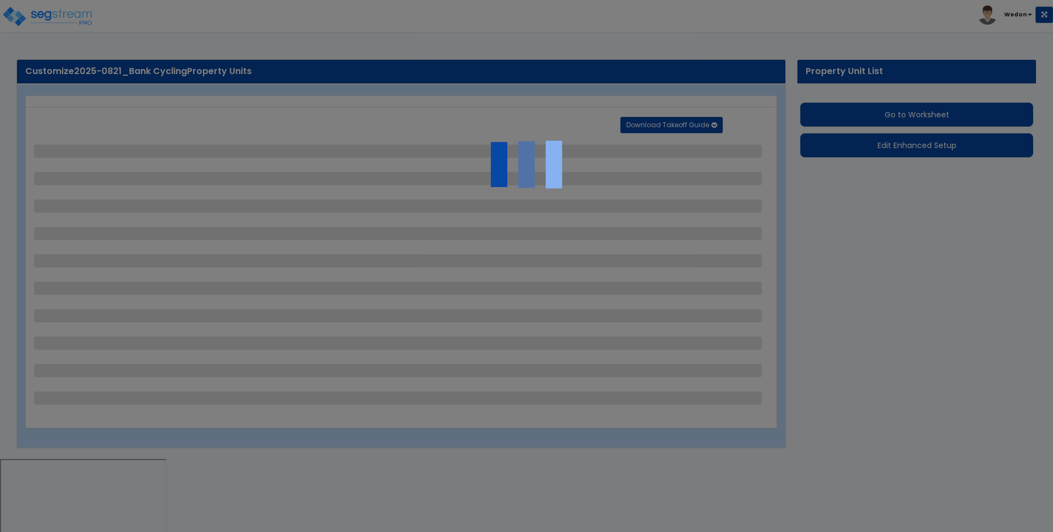
select select "1"
select select "2"
select select "1"
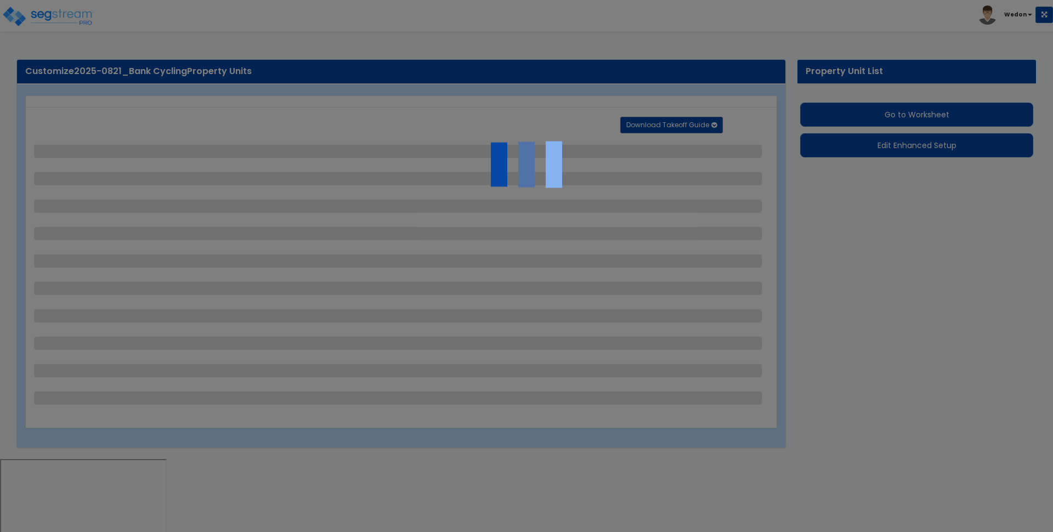
select select "2"
select select "3"
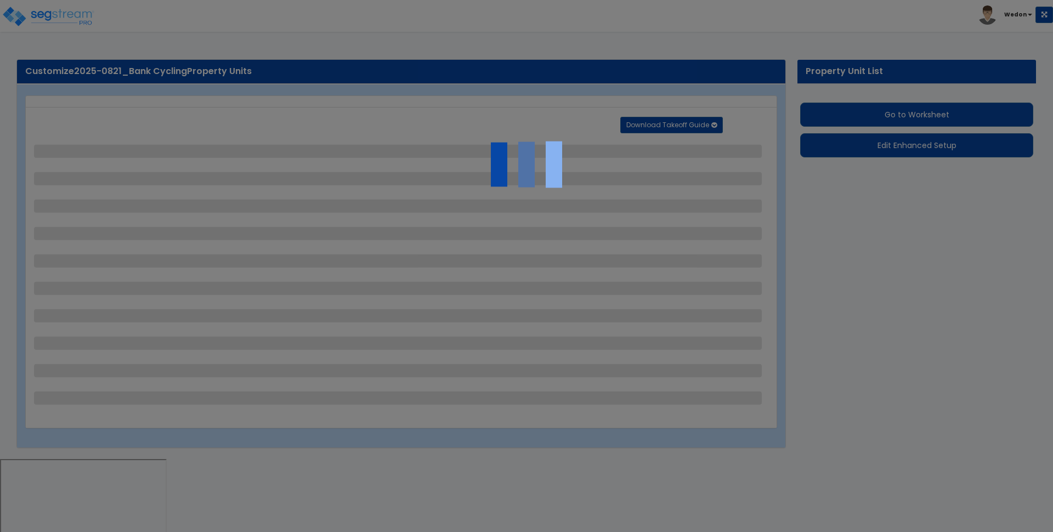
select select "1"
select select "2"
select select "3"
select select "1"
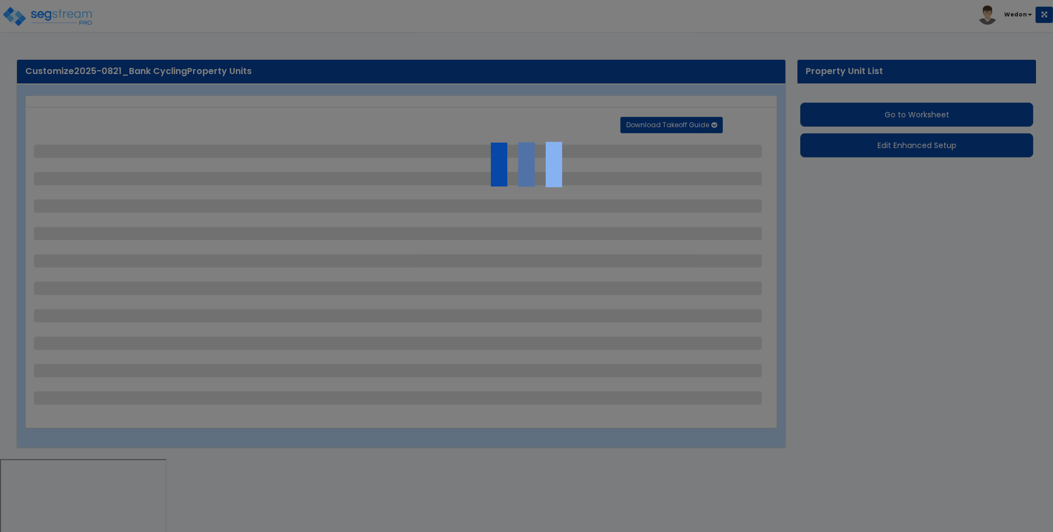
select select "2"
select select "3"
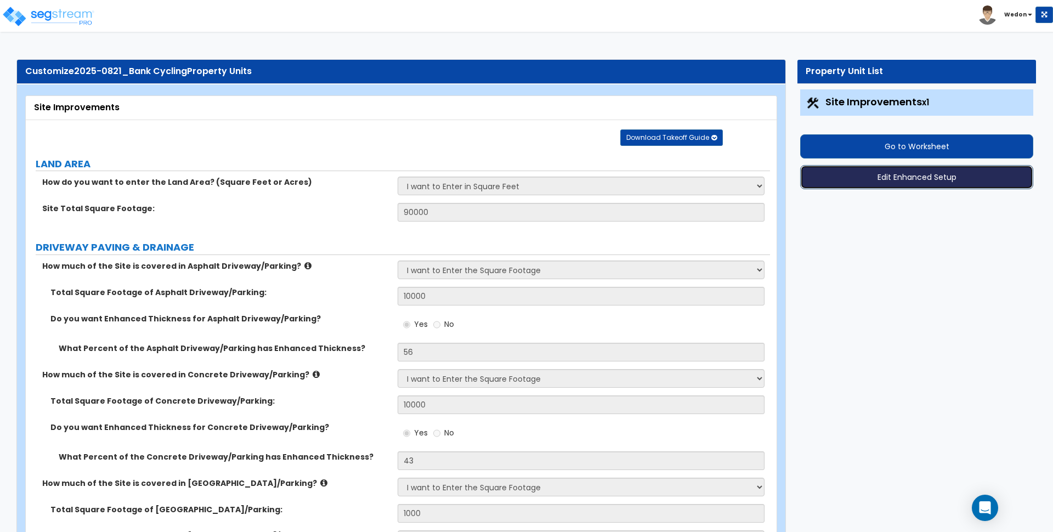
click at [929, 178] on button "Edit Enhanced Setup" at bounding box center [917, 177] width 233 height 24
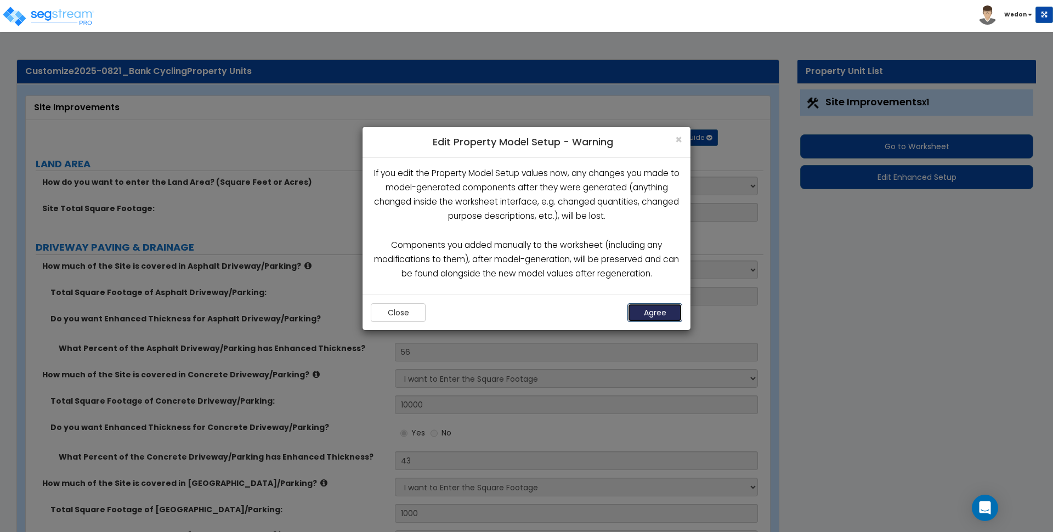
click at [657, 309] on button "Agree" at bounding box center [655, 312] width 55 height 19
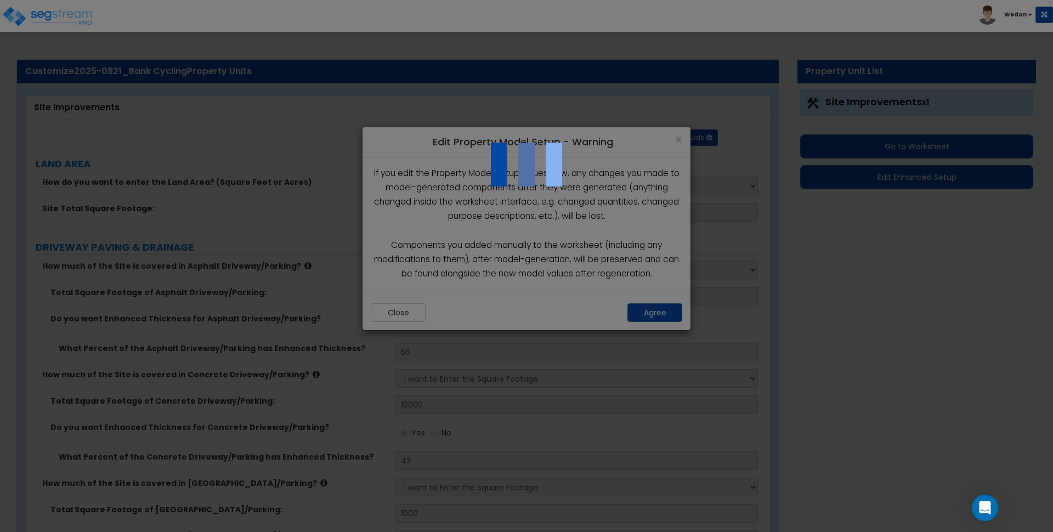
click at [917, 298] on div at bounding box center [526, 266] width 1053 height 532
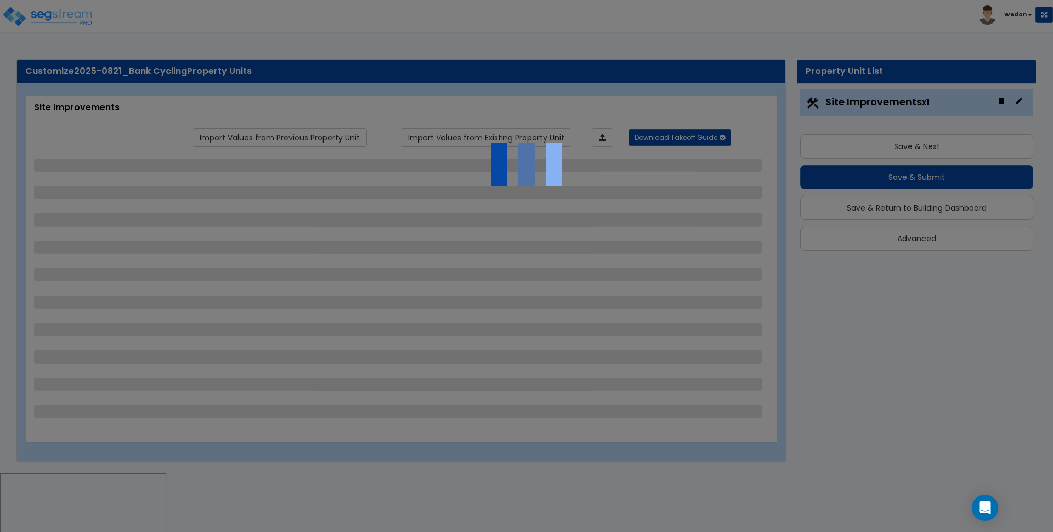
select select "2"
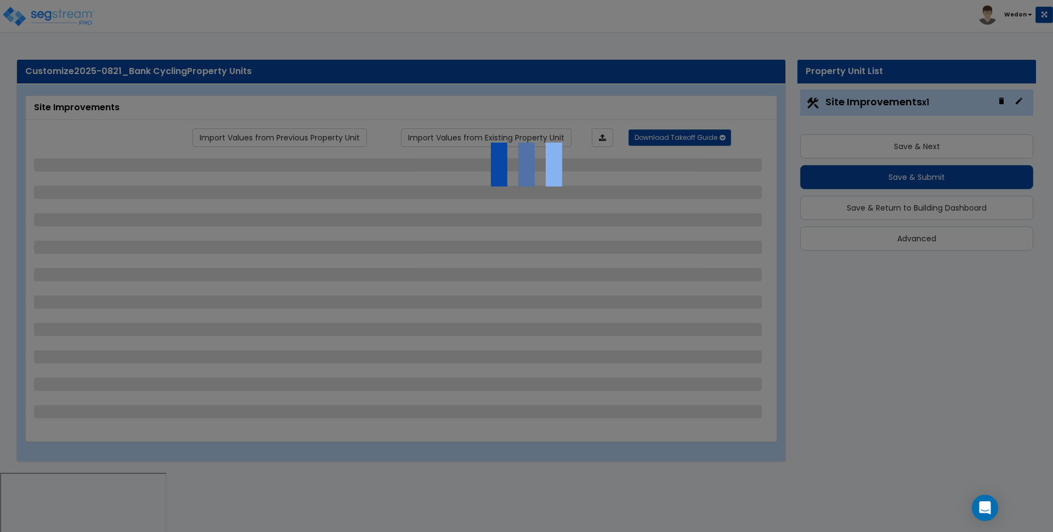
select select "1"
select select "2"
select select "1"
select select "3"
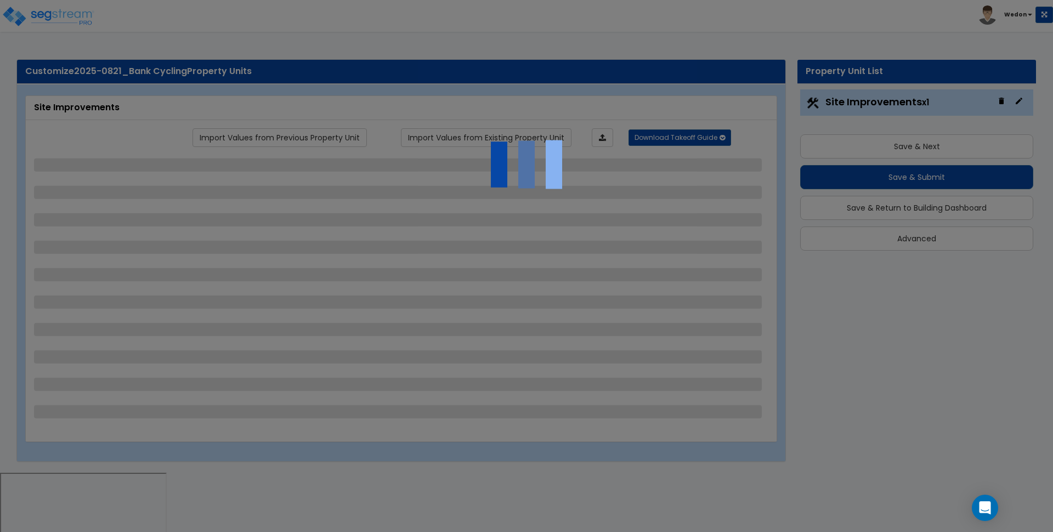
select select "1"
select select "2"
select select "1"
select select "2"
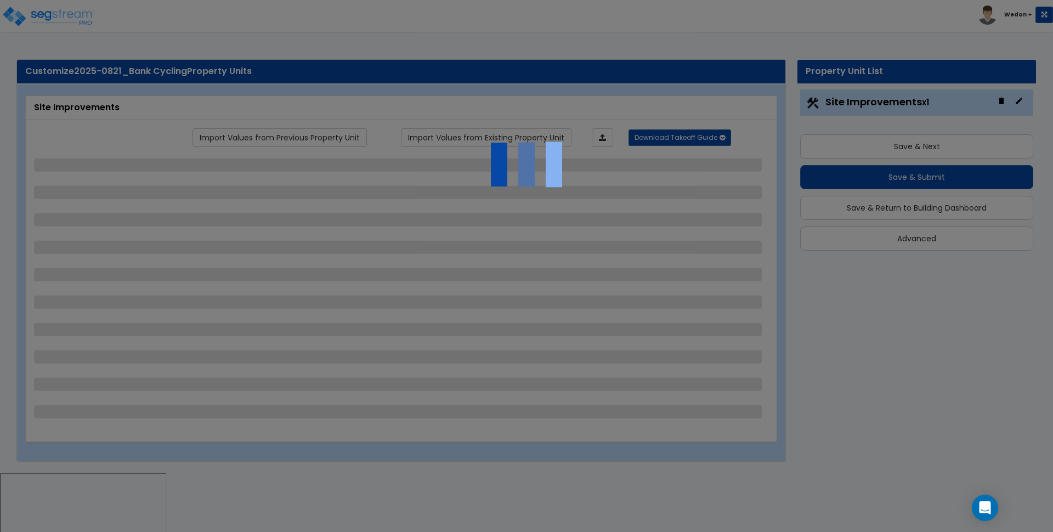
select select "3"
select select "1"
select select "2"
select select "3"
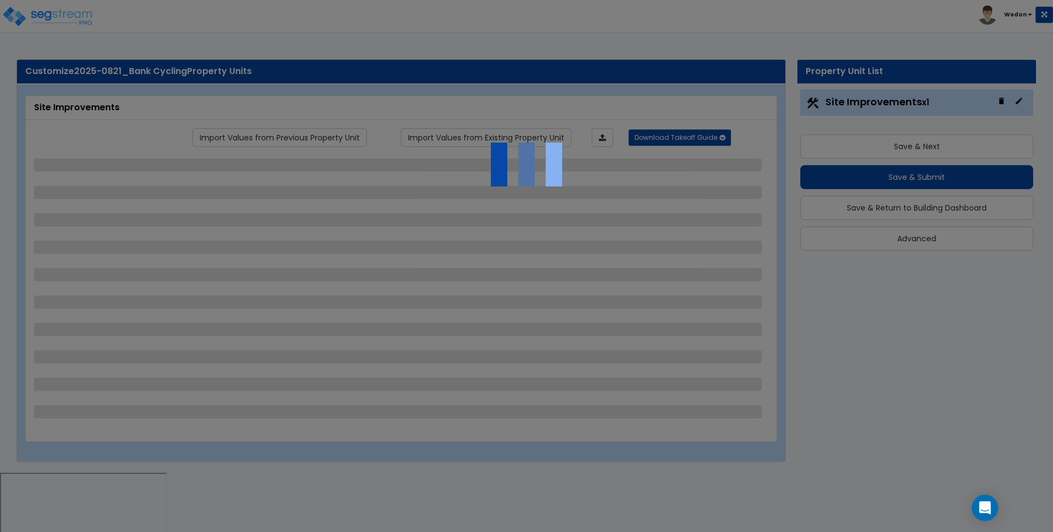
select select "3"
select select "2"
select select "3"
select select "1"
select select "2"
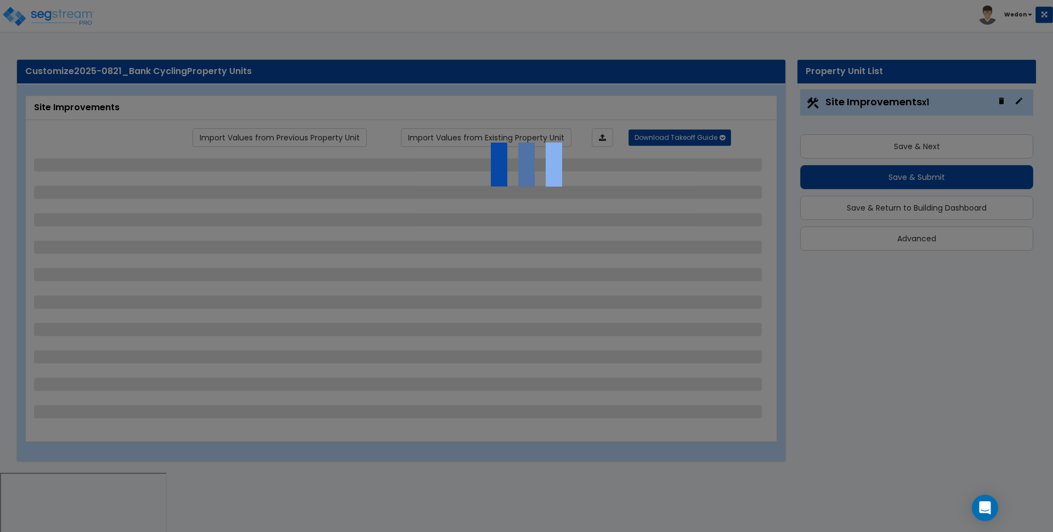
select select "3"
select select "2"
select select "1"
select select "3"
select select "2"
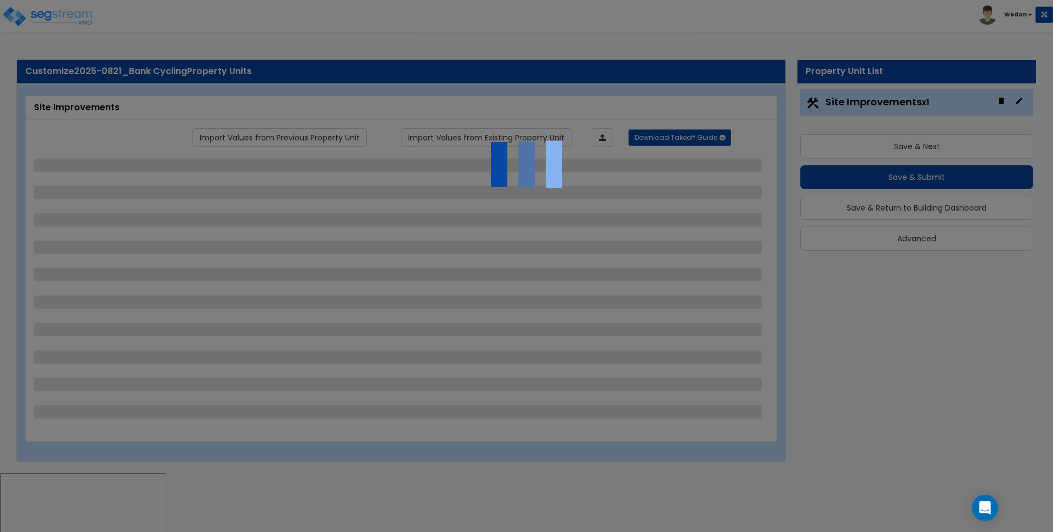
select select "2"
select select "1"
select select "2"
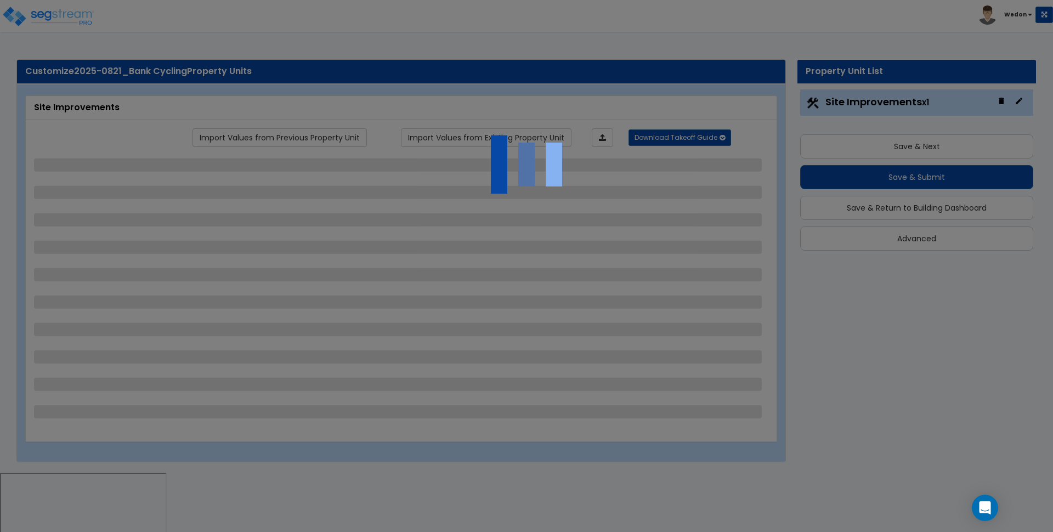
select select "3"
select select "11"
select select "12"
select select "13"
select select "2"
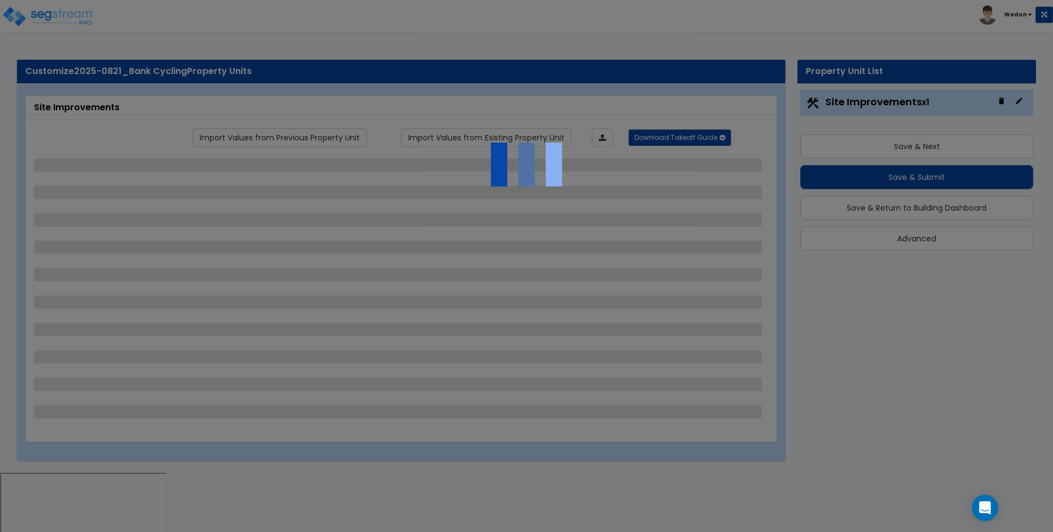
select select "1"
select select "2"
select select "1"
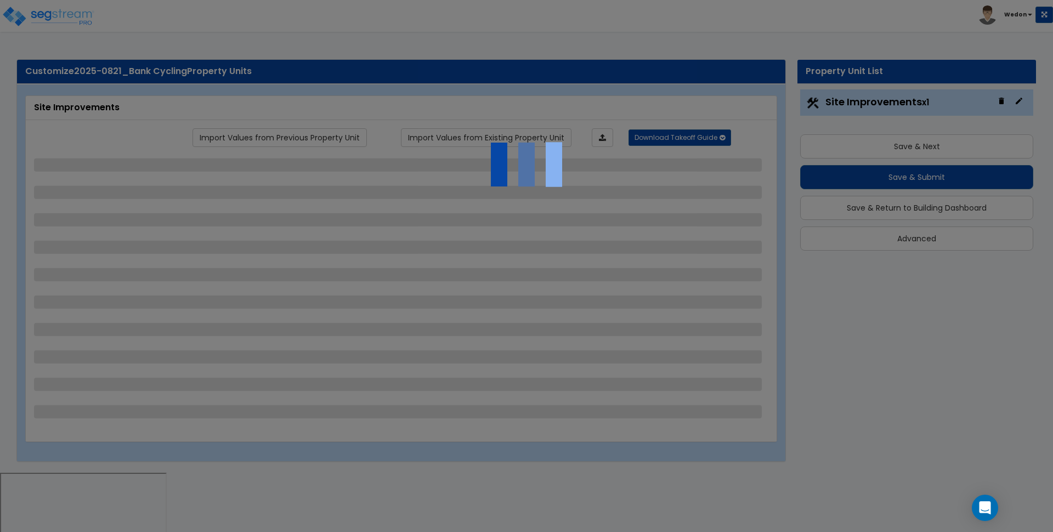
select select "1"
select select "2"
select select "1"
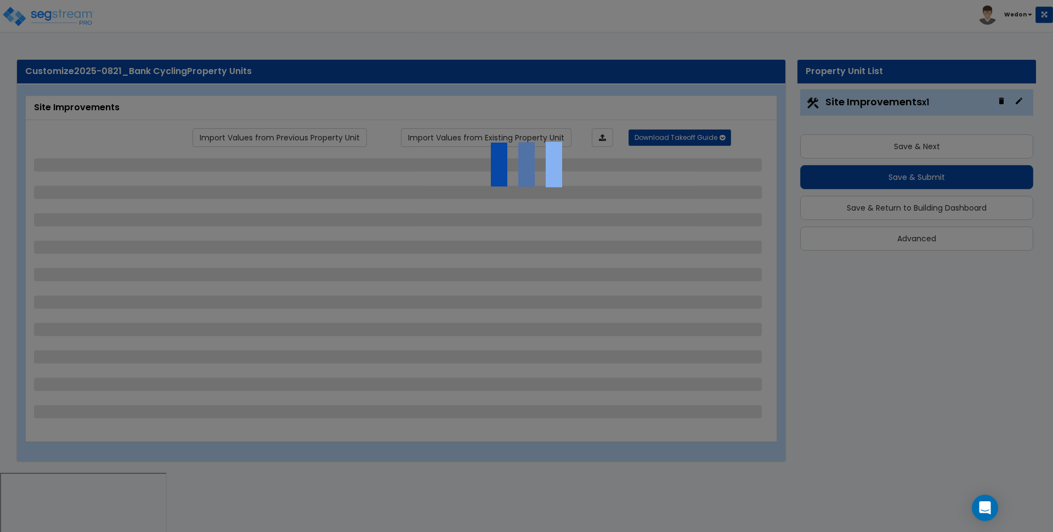
select select "2"
select select "3"
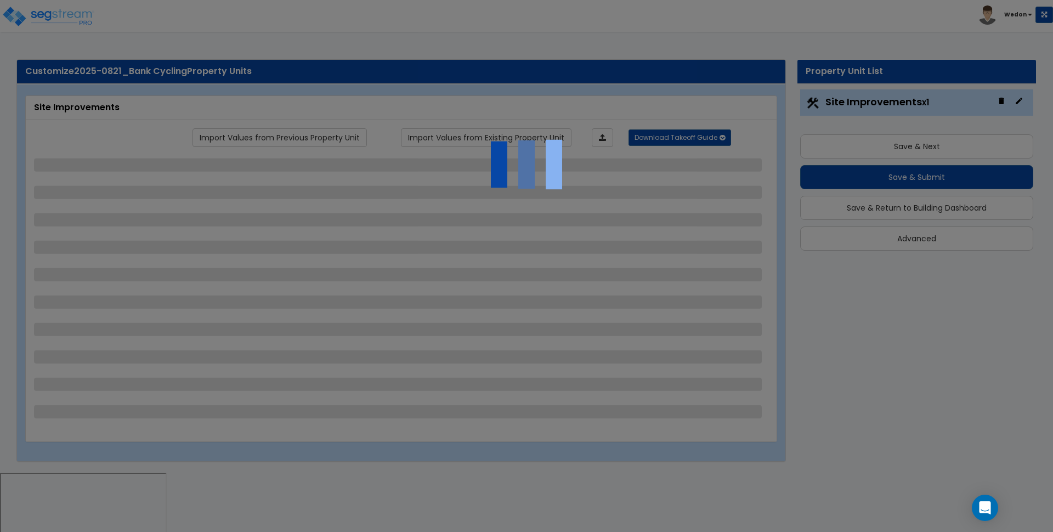
select select "1"
select select "2"
select select "3"
select select "1"
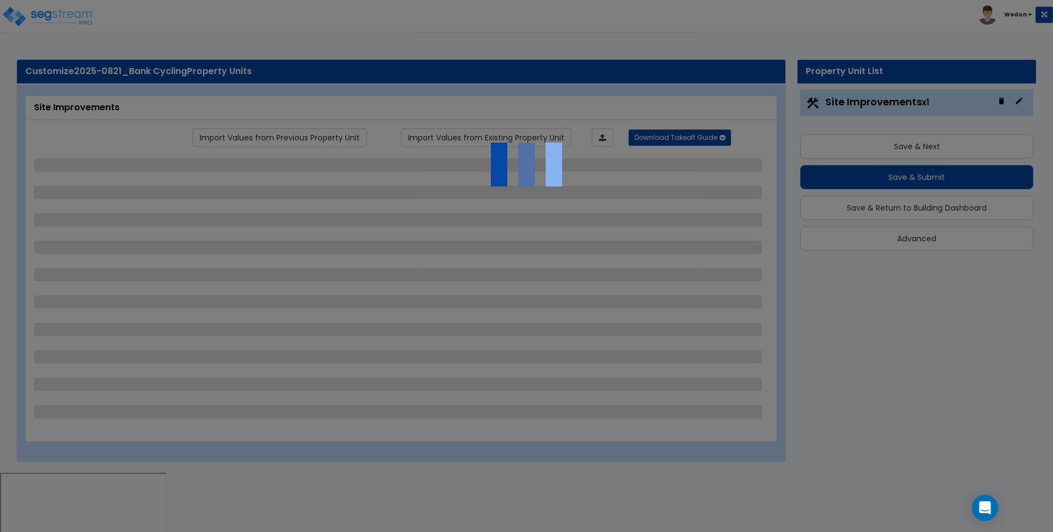
select select "2"
select select "3"
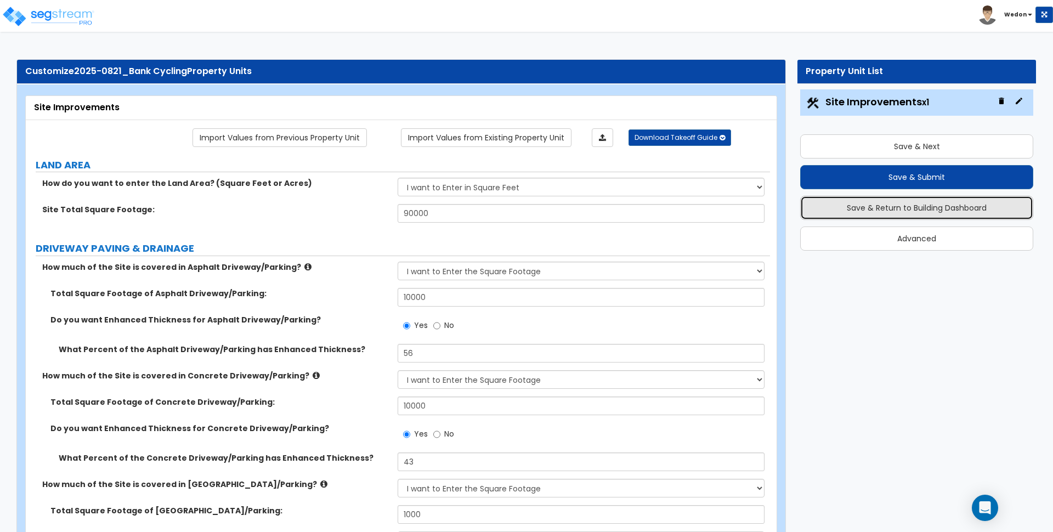
click at [933, 210] on button "Save & Return to Building Dashboard" at bounding box center [917, 208] width 233 height 24
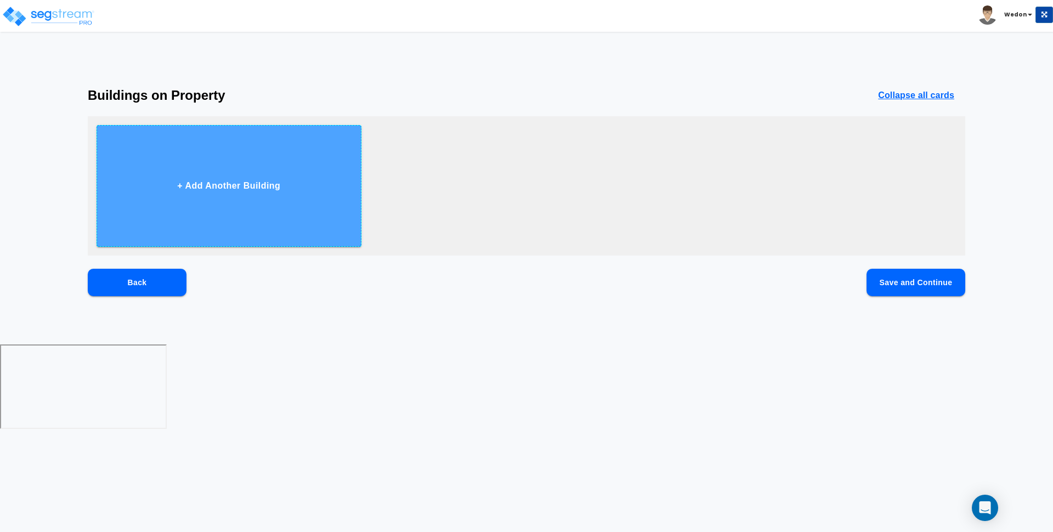
click at [230, 202] on button "+ Add Another Building" at bounding box center [229, 186] width 265 height 122
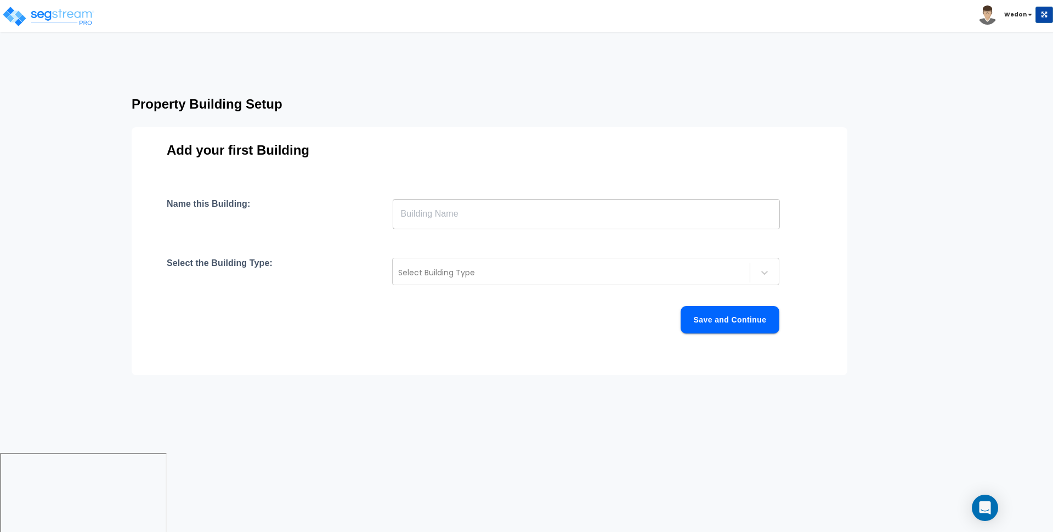
click at [413, 217] on input "text" at bounding box center [586, 214] width 387 height 31
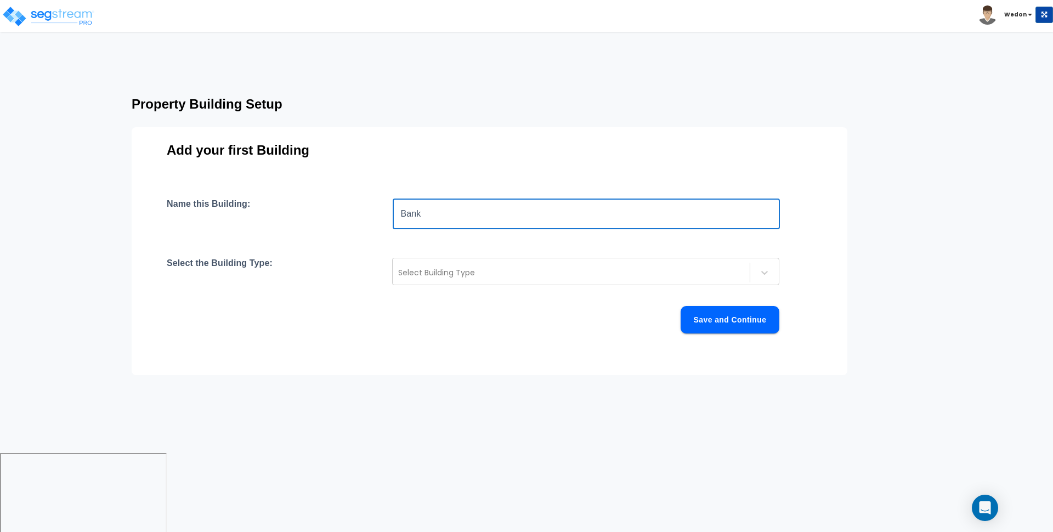
type input "Bank"
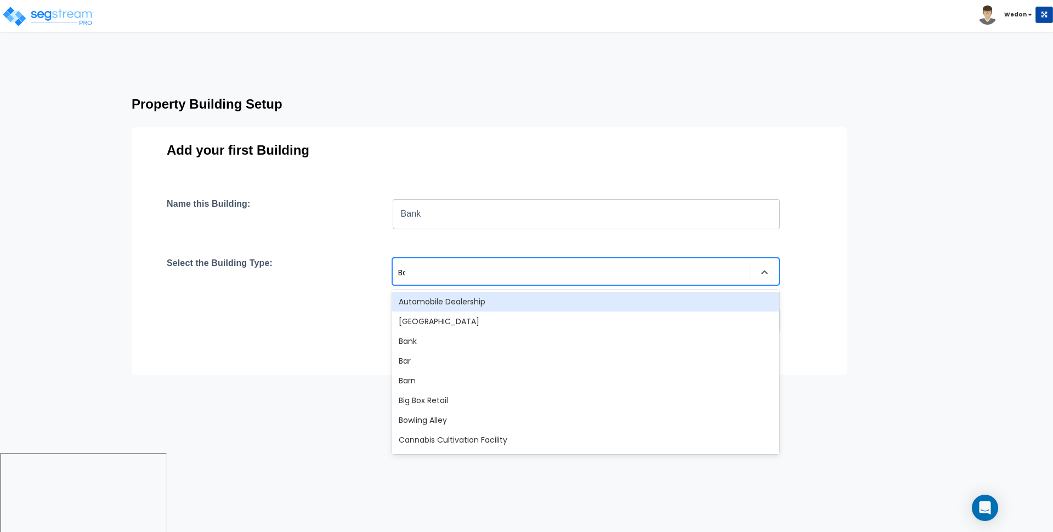
type input "Bank"
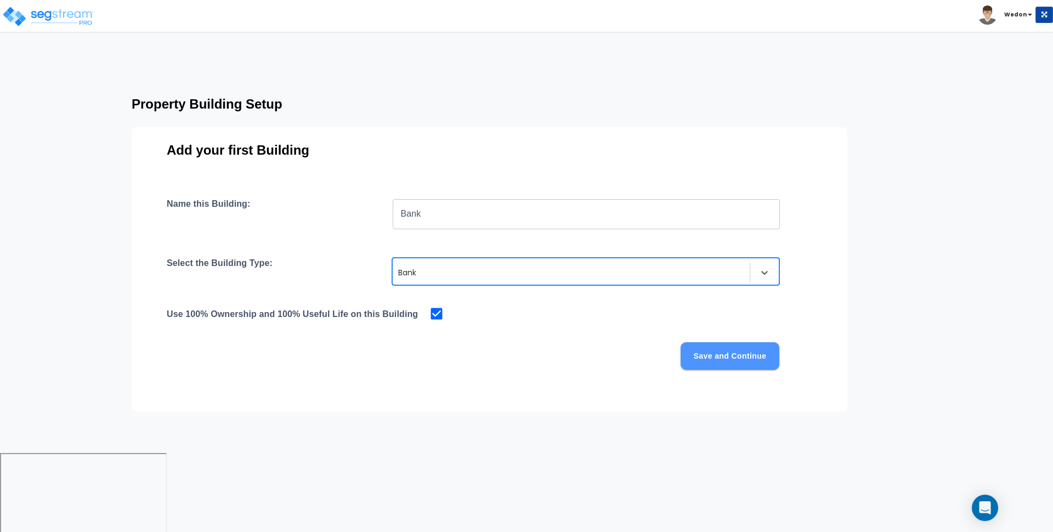
click at [733, 369] on button "Save and Continue" at bounding box center [730, 355] width 99 height 27
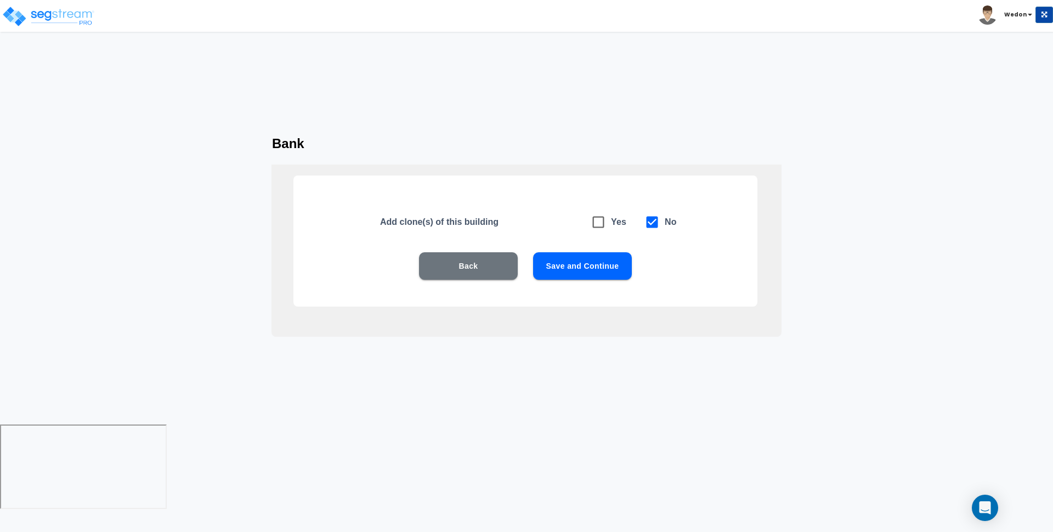
click at [583, 269] on button "Save and Continue" at bounding box center [582, 265] width 99 height 27
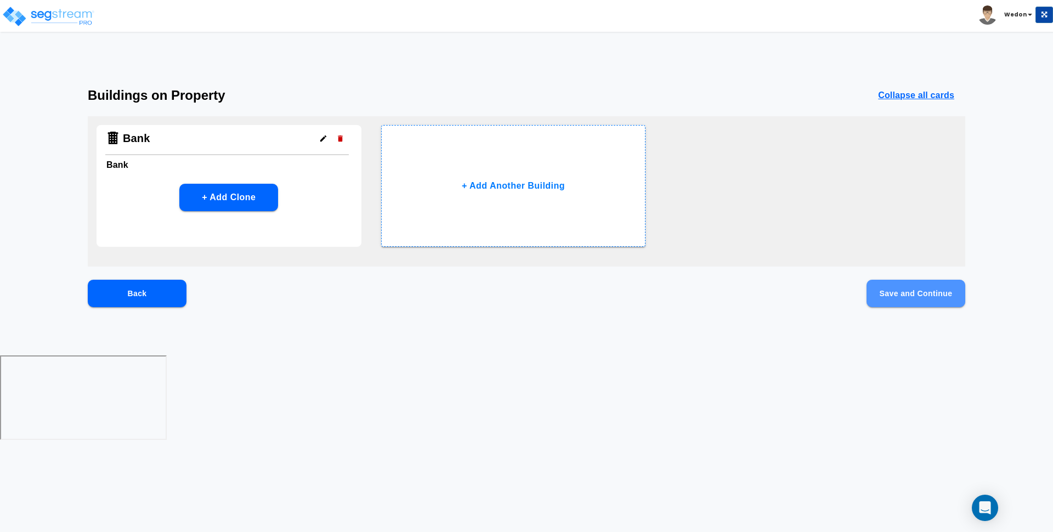
click at [935, 288] on button "Save and Continue" at bounding box center [916, 293] width 99 height 27
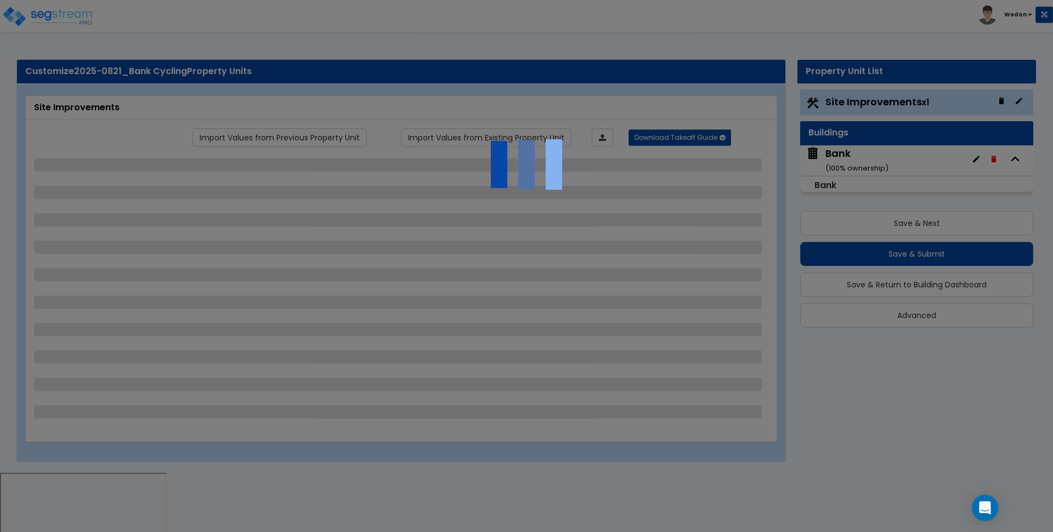
select select "2"
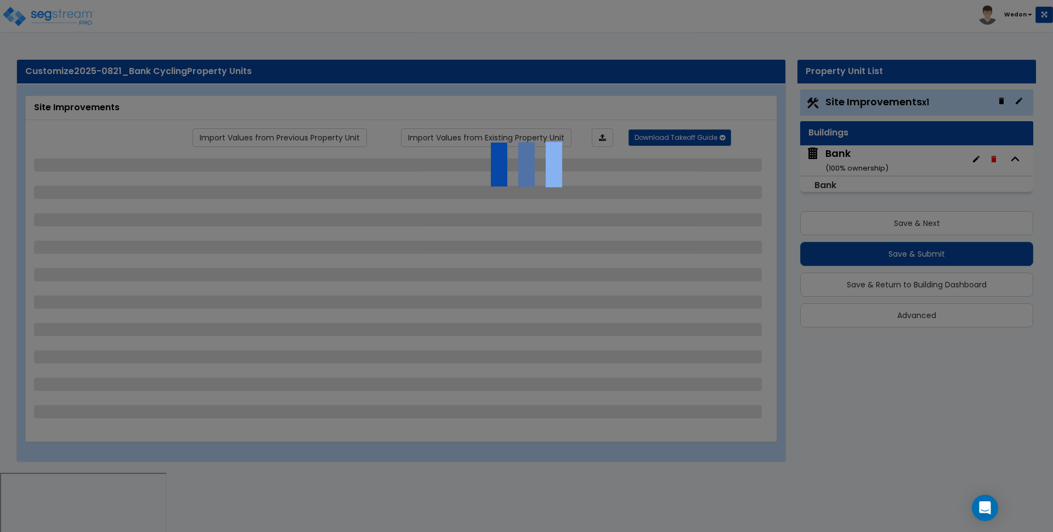
select select "1"
select select "2"
select select "1"
select select "3"
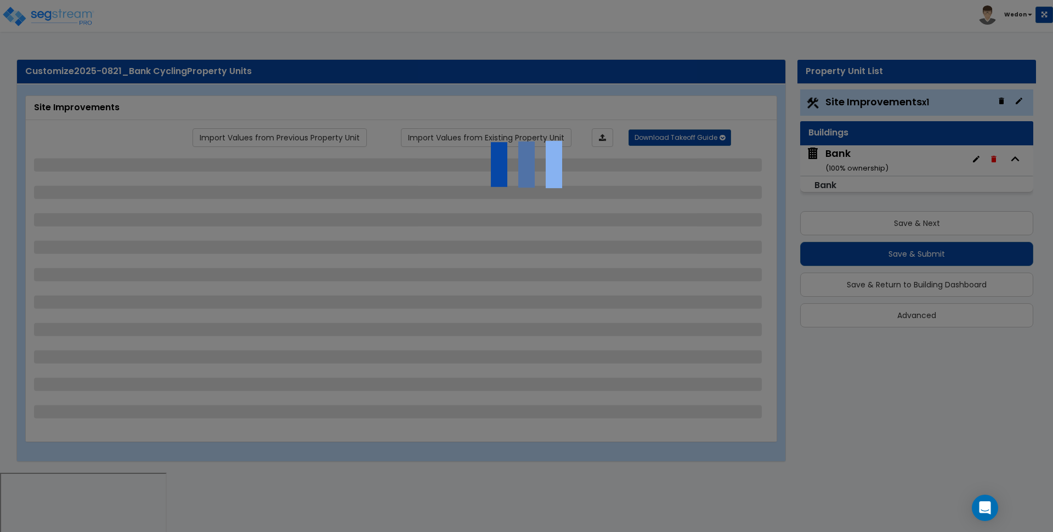
select select "1"
select select "2"
select select "1"
select select "2"
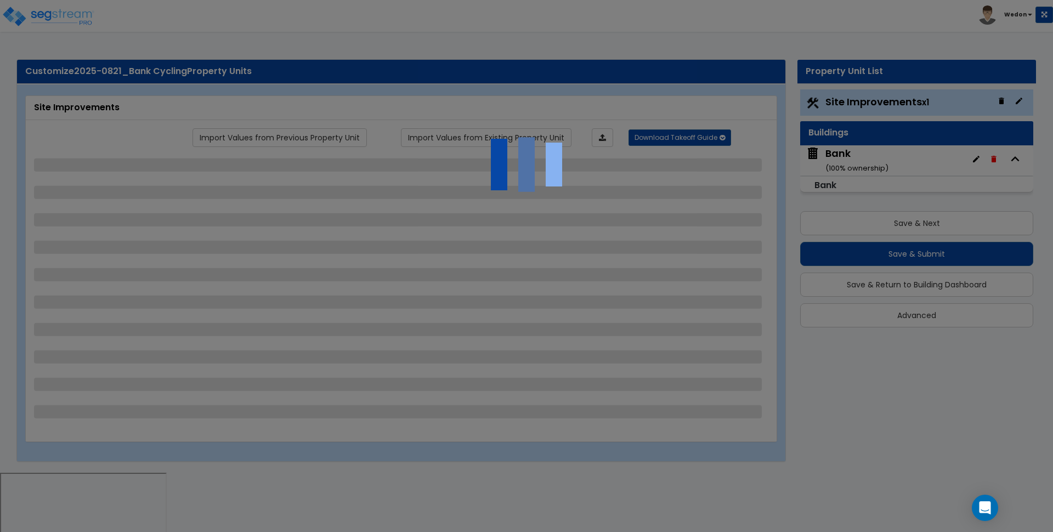
select select "3"
select select "1"
select select "2"
select select "3"
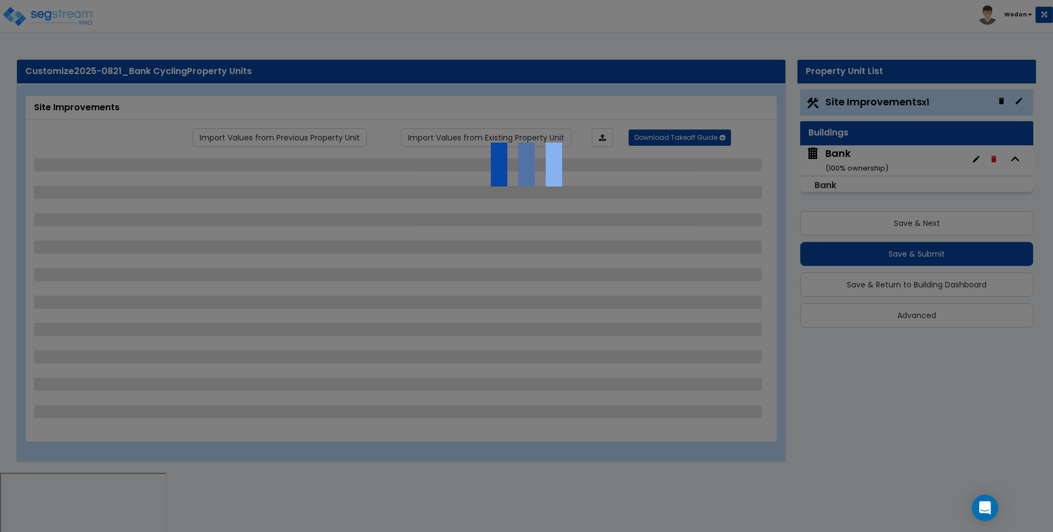
select select "3"
select select "2"
select select "3"
select select "1"
select select "2"
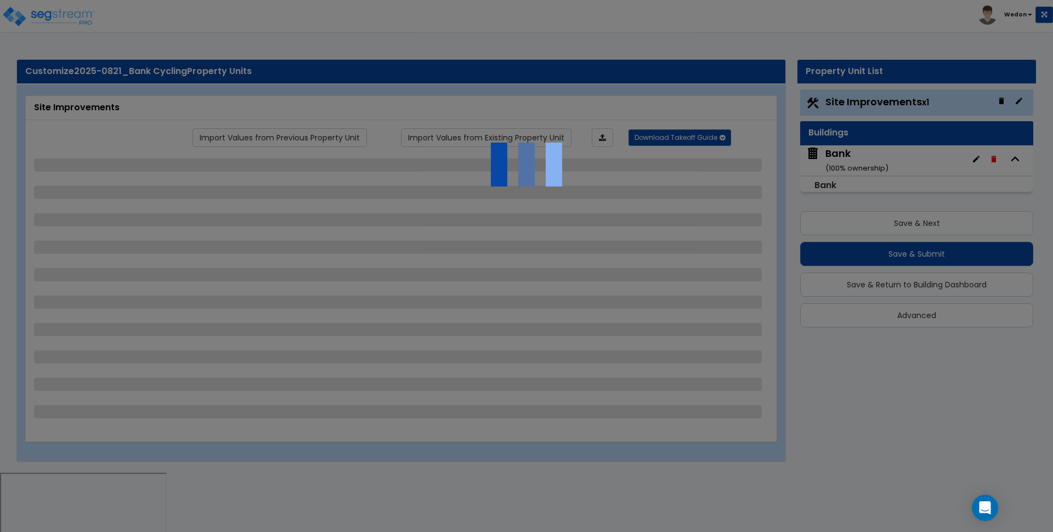
select select "3"
select select "2"
select select "1"
select select "3"
select select "2"
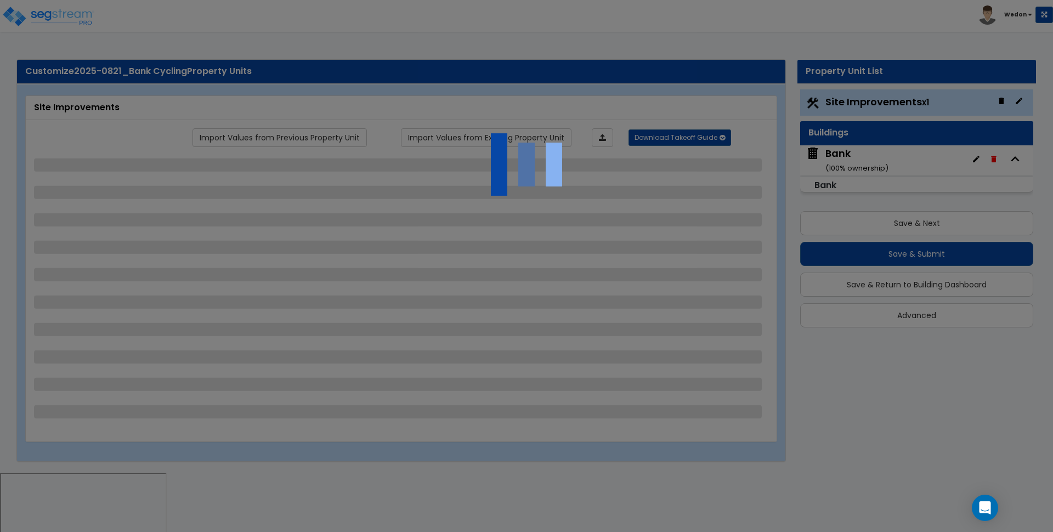
select select "2"
select select "1"
select select "2"
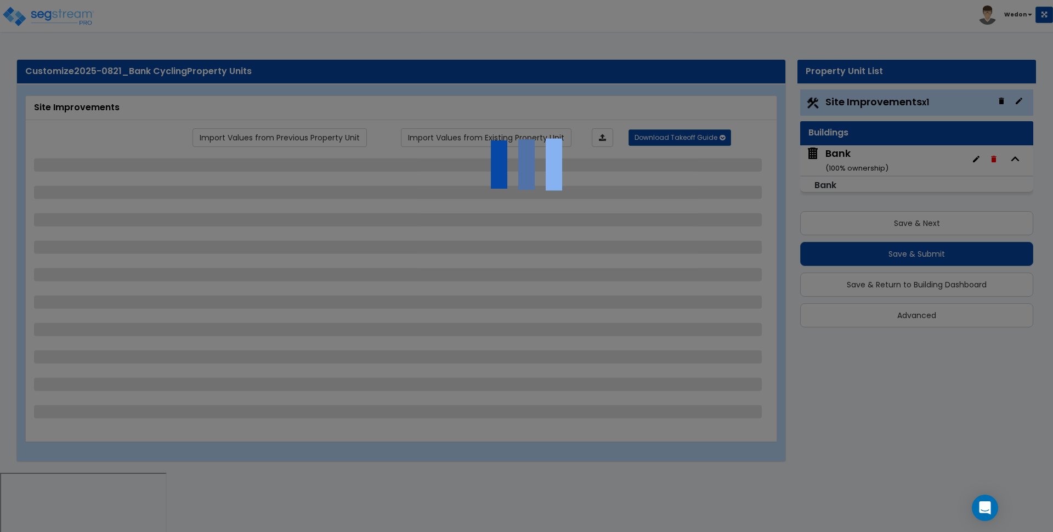
select select "3"
select select "11"
select select "12"
select select "13"
select select "2"
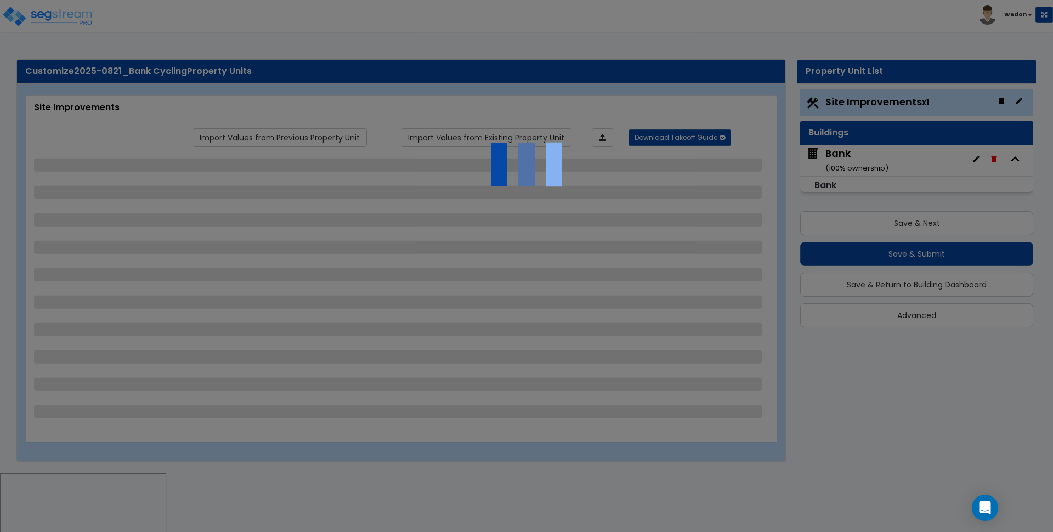
select select "1"
select select "2"
select select "1"
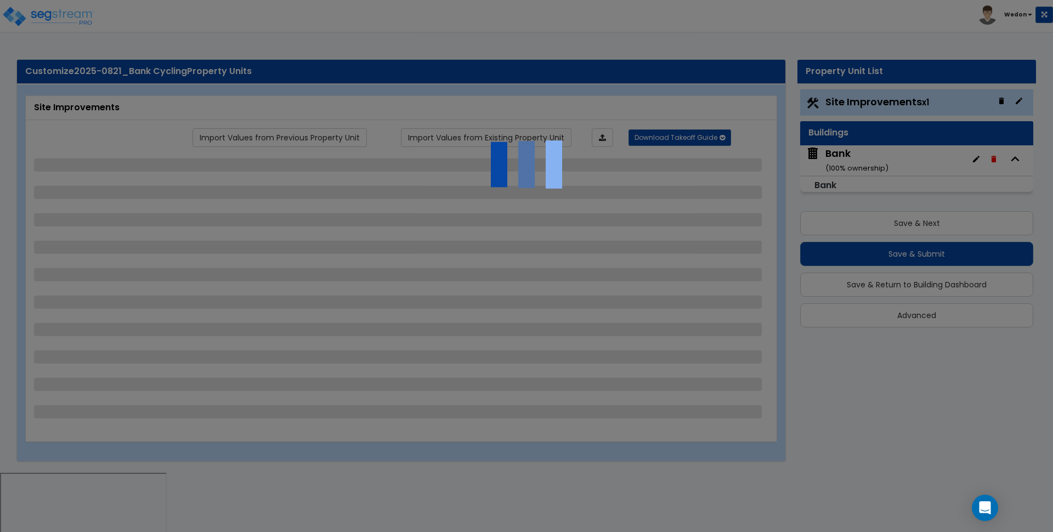
select select "1"
select select "2"
select select "1"
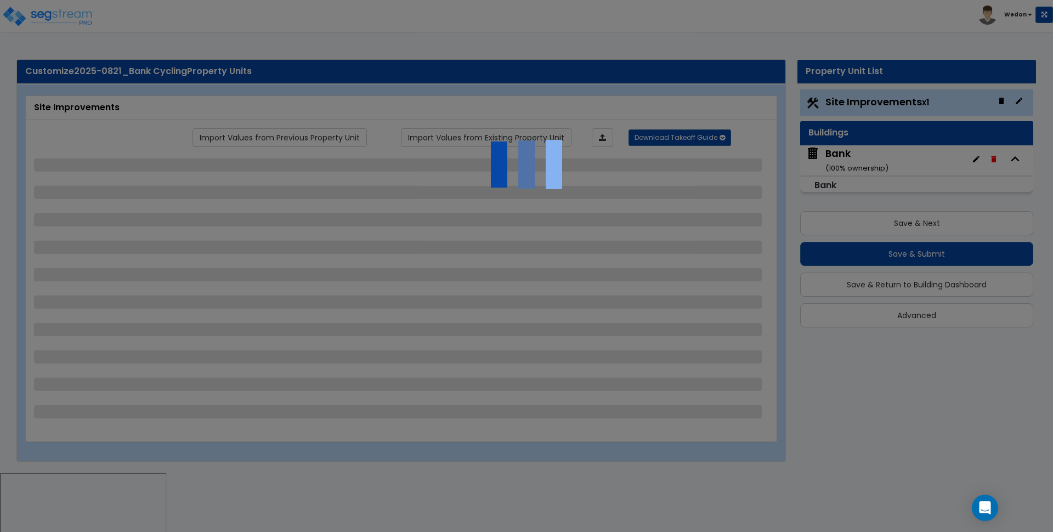
select select "2"
select select "3"
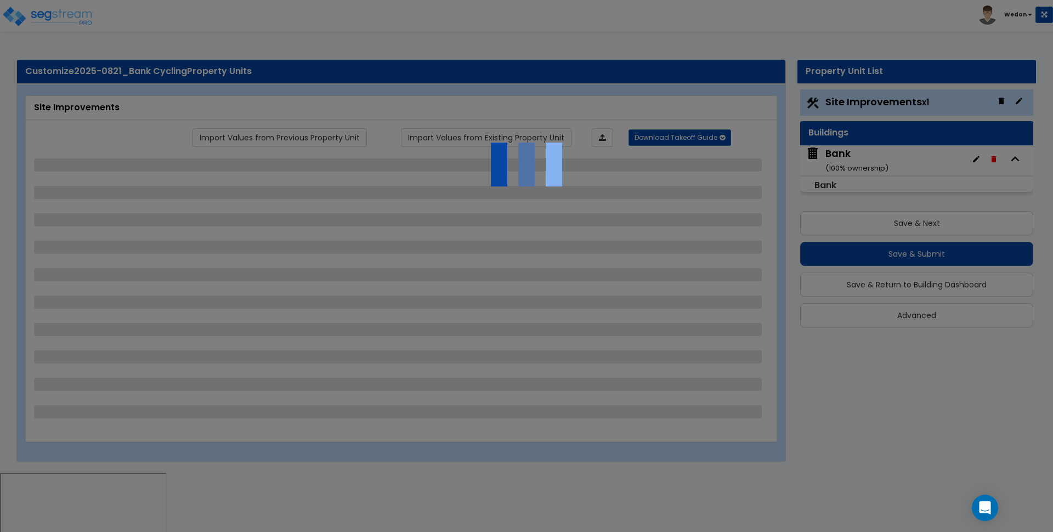
select select "1"
select select "2"
select select "3"
select select "1"
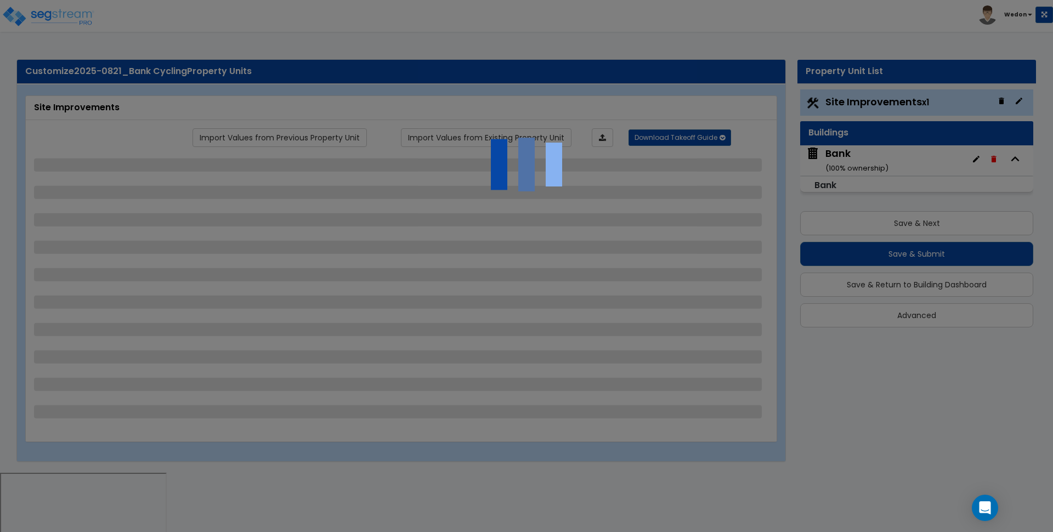
select select "2"
select select "3"
